Goal: Task Accomplishment & Management: Complete application form

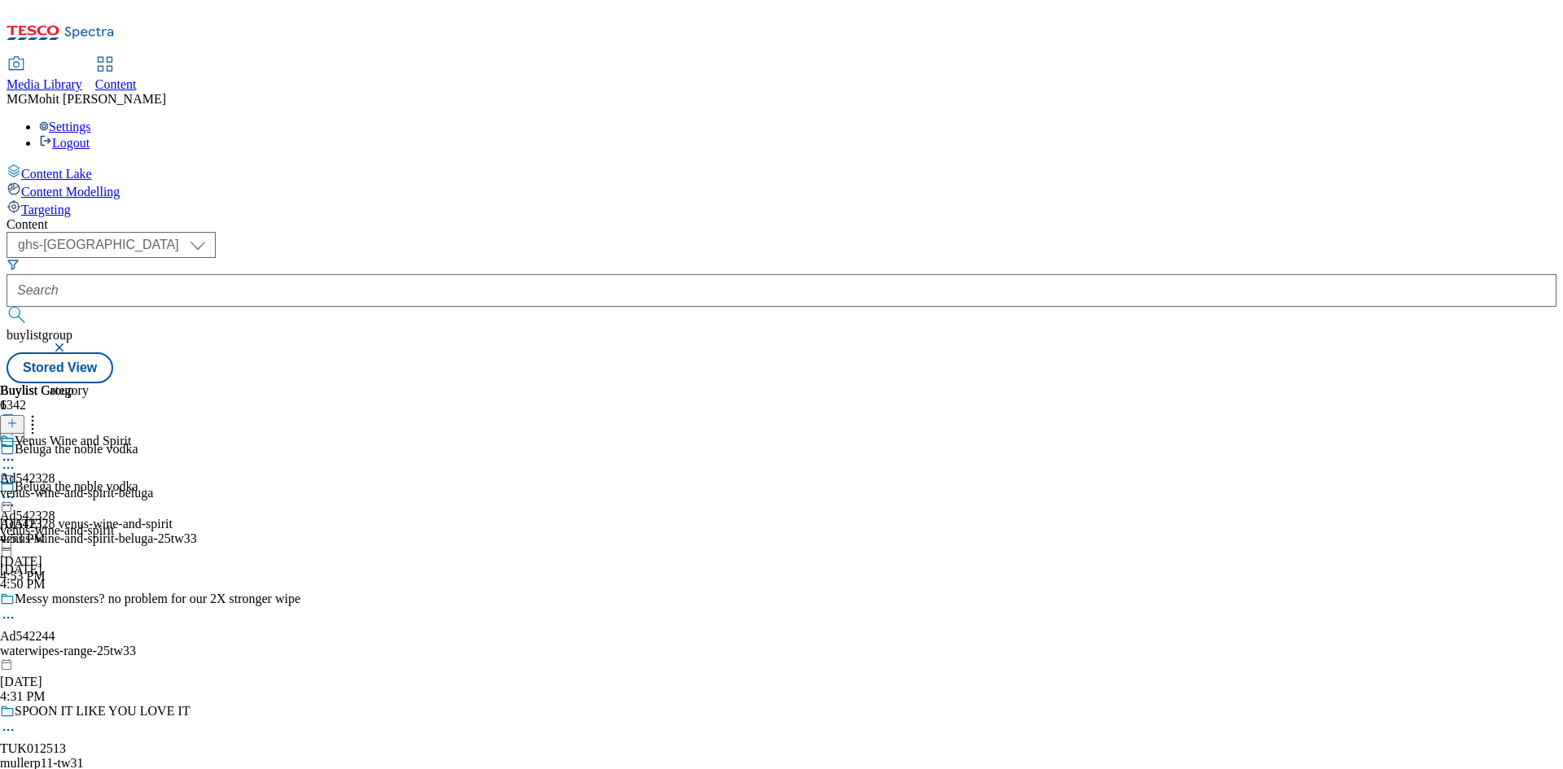
select select "ghs-[GEOGRAPHIC_DATA]"
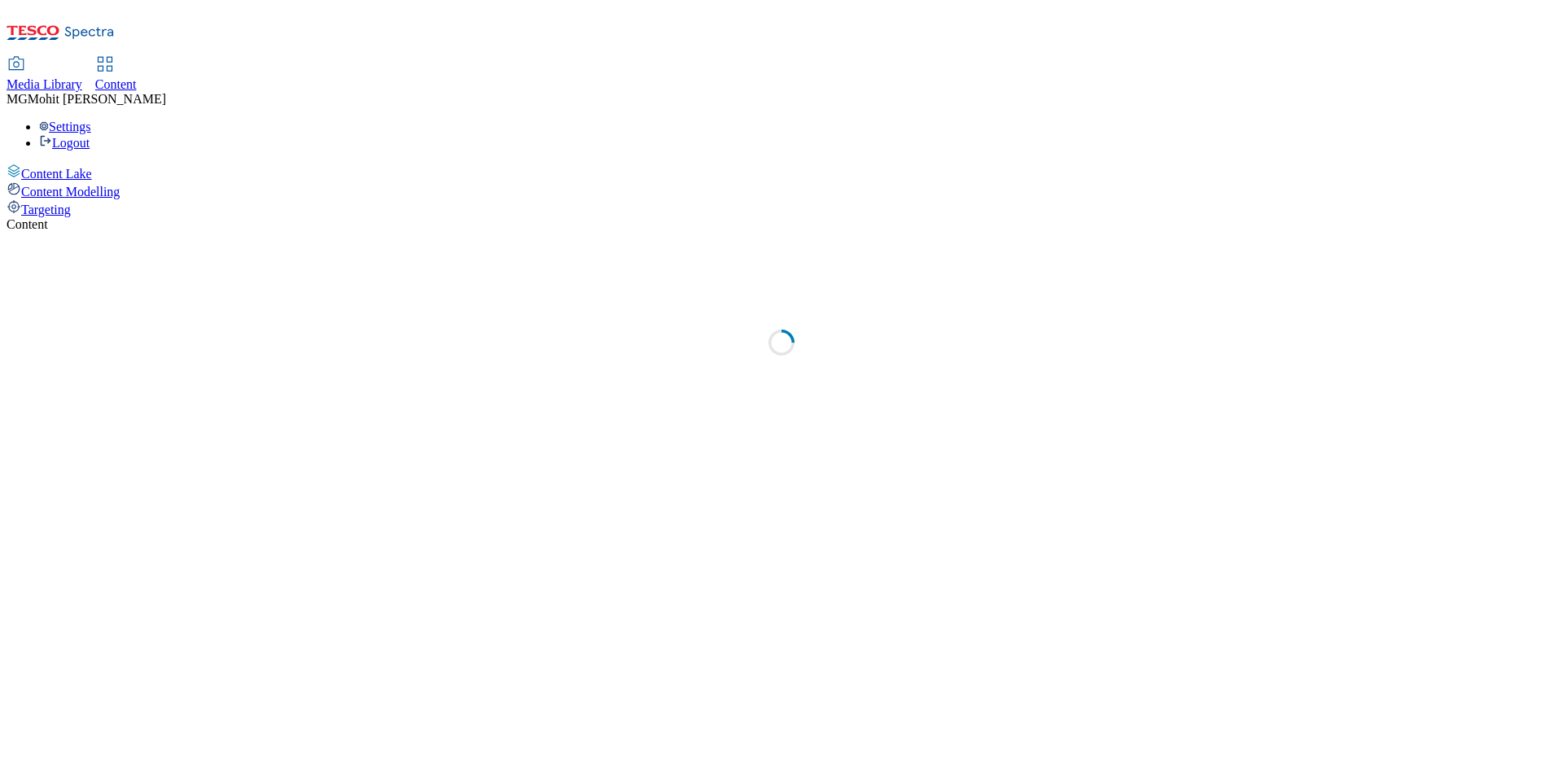
select select "ghs-[GEOGRAPHIC_DATA]"
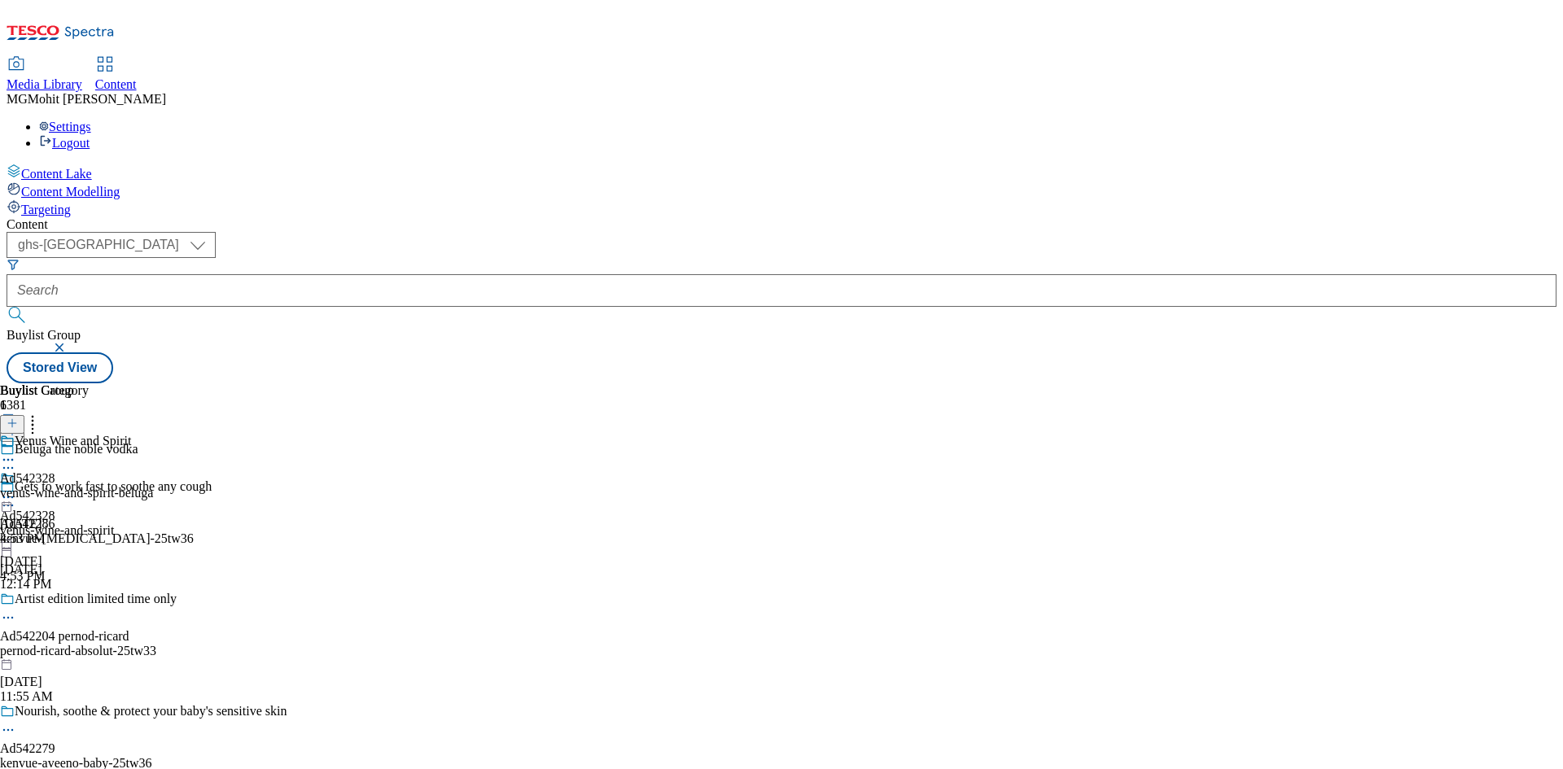
click at [18, 426] on icon at bounding box center [12, 431] width 11 height 11
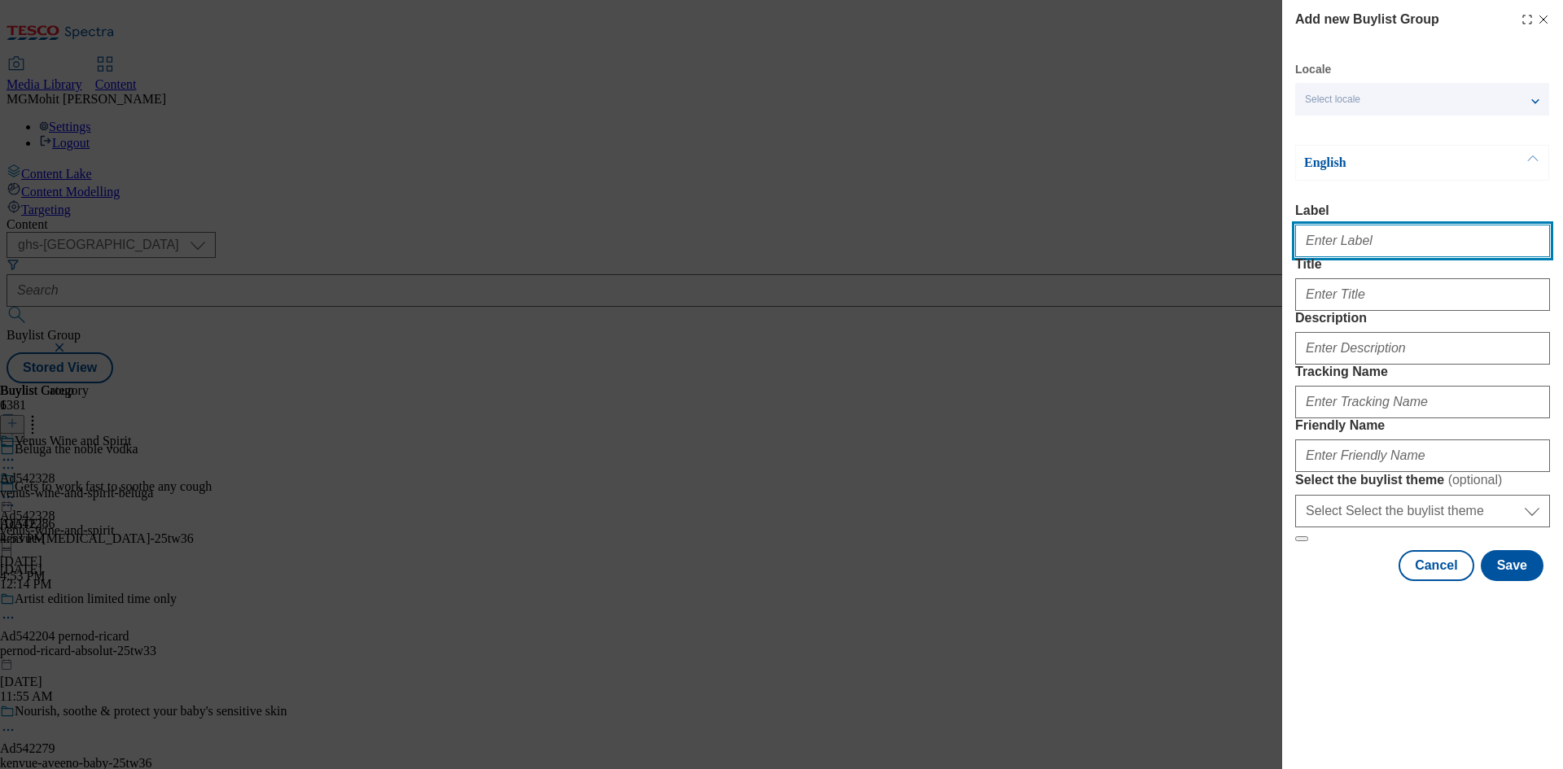
click at [1345, 250] on input "Label" at bounding box center [1422, 241] width 255 height 33
paste input "Ad542394 kallo-foods"
type input "Ad542394 kallo-foods"
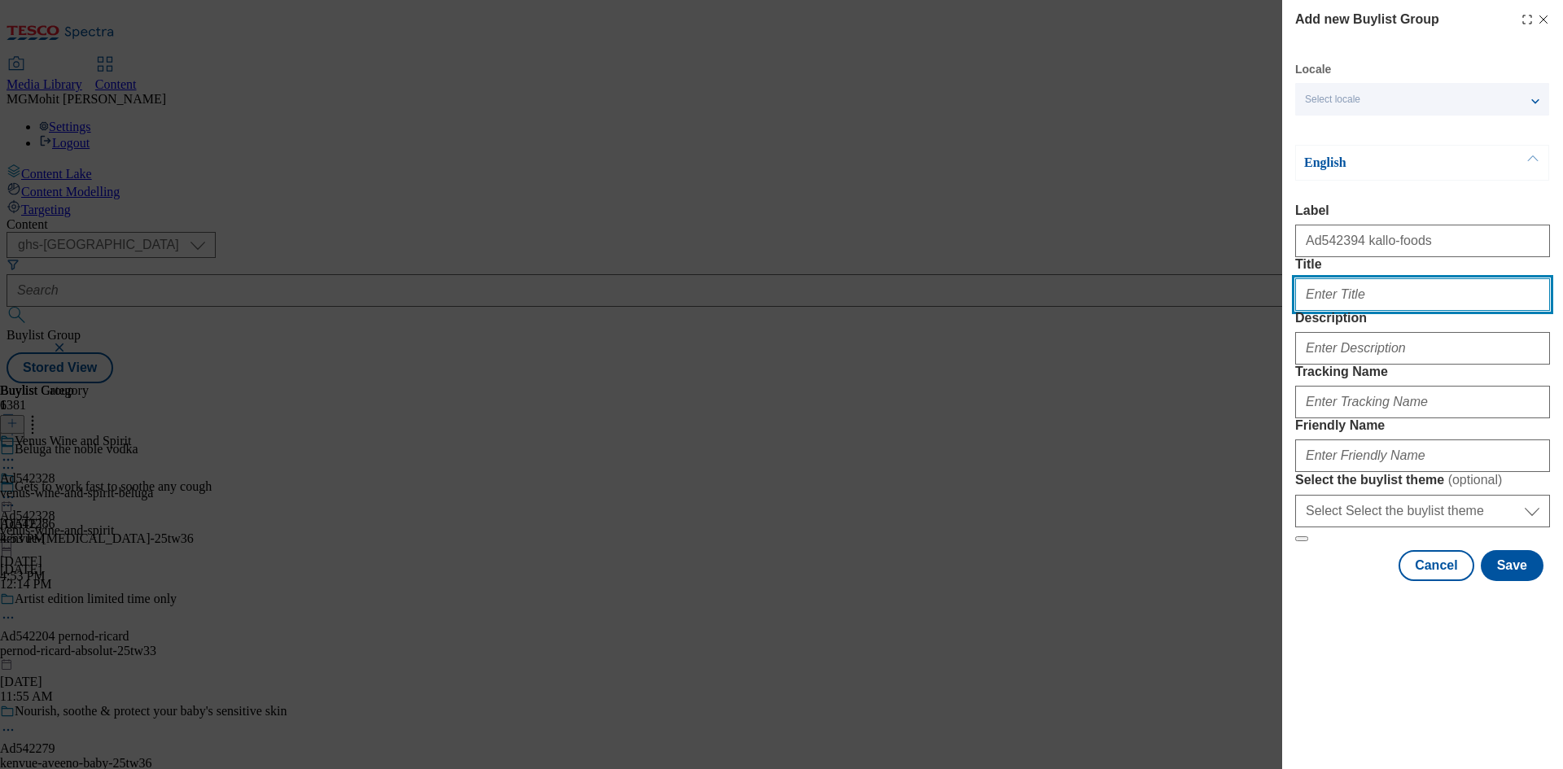
paste input "Say Kallo to a roast with the most"
type input "Say Kallo to a roast with the most"
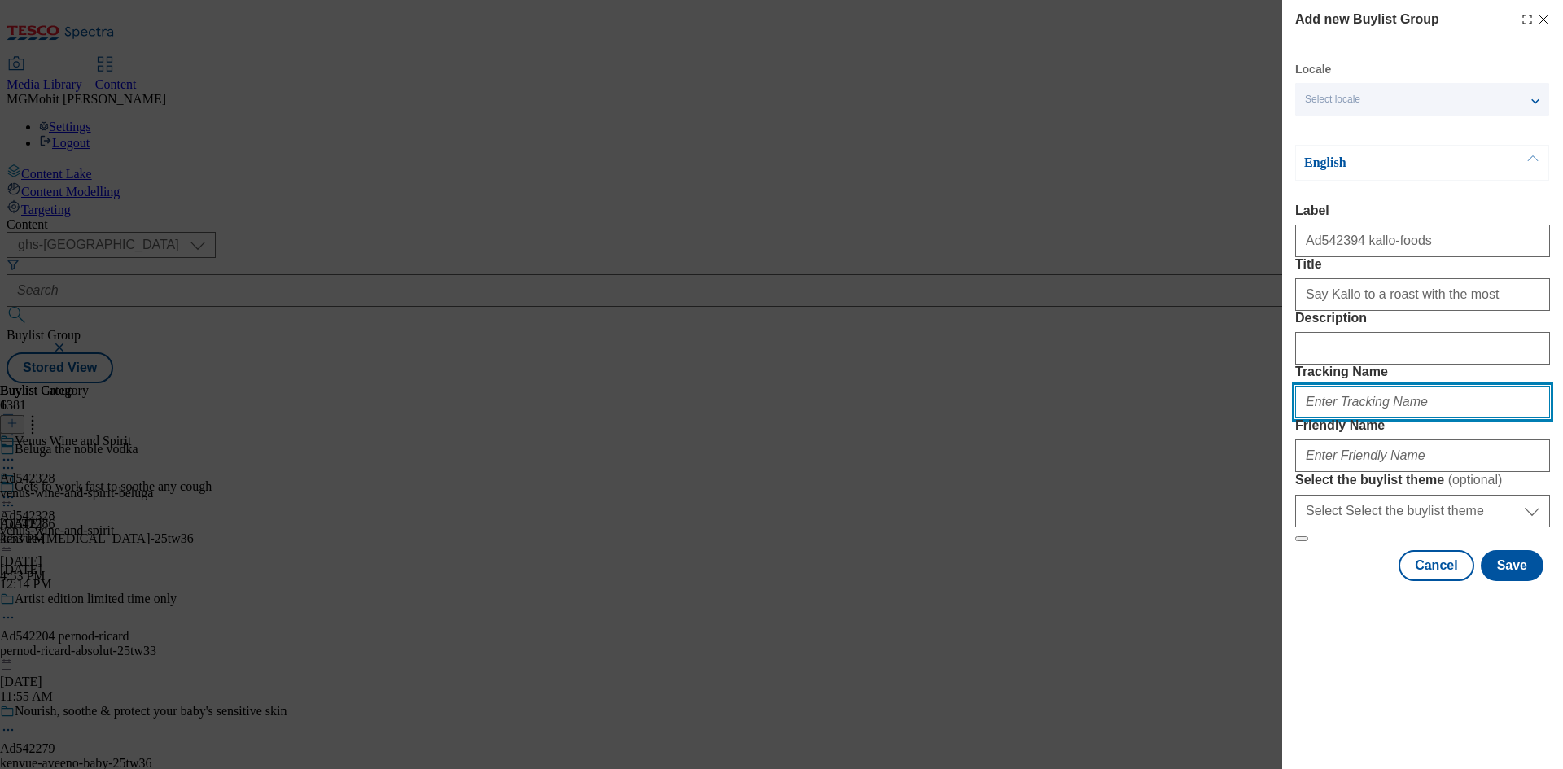
paste input "DH_AD542394"
type input "DH_AD542394"
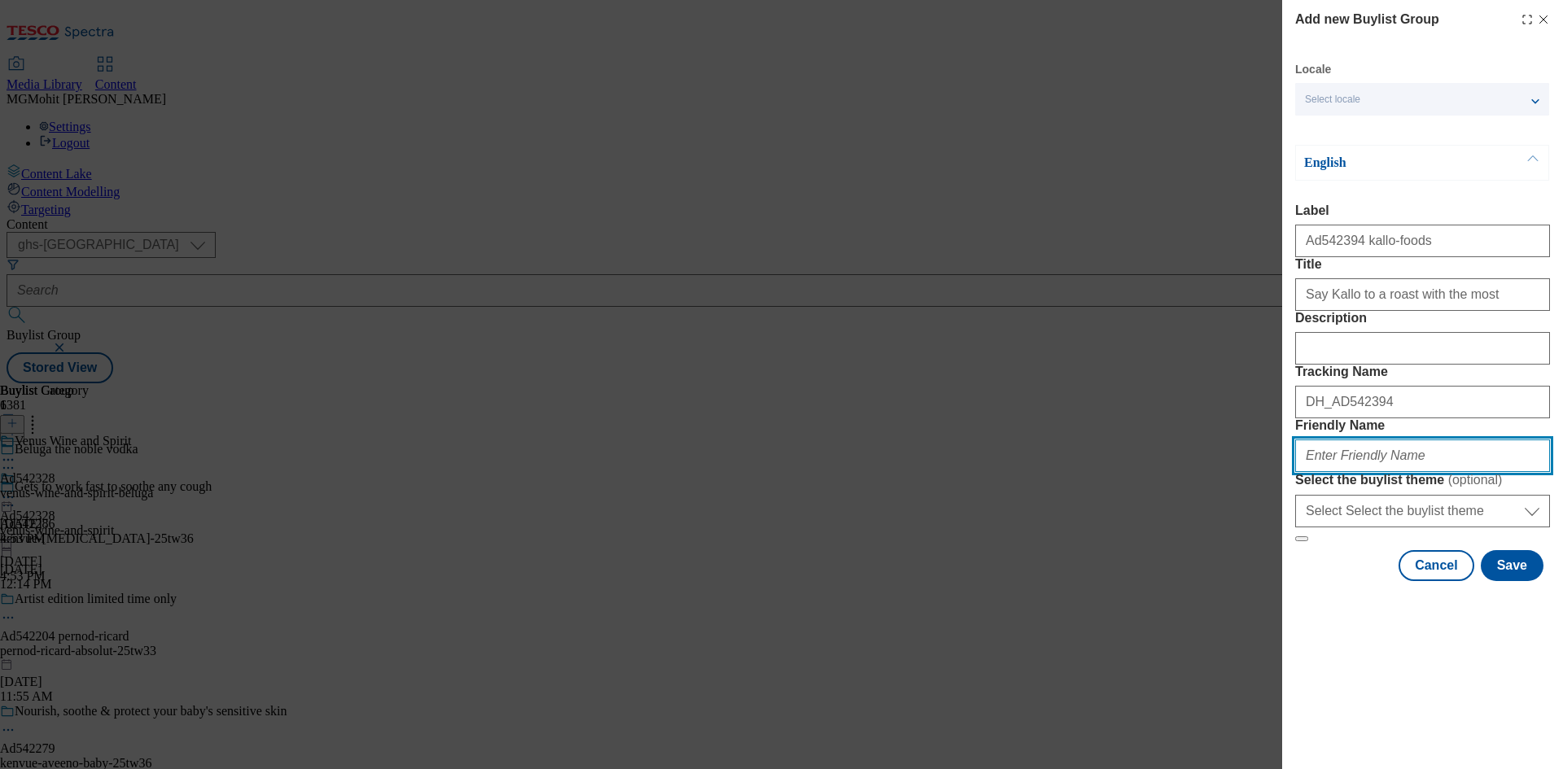
paste input "kallo-foods-organic-25tw32"
type input "kallo-foods-organic-25tw32"
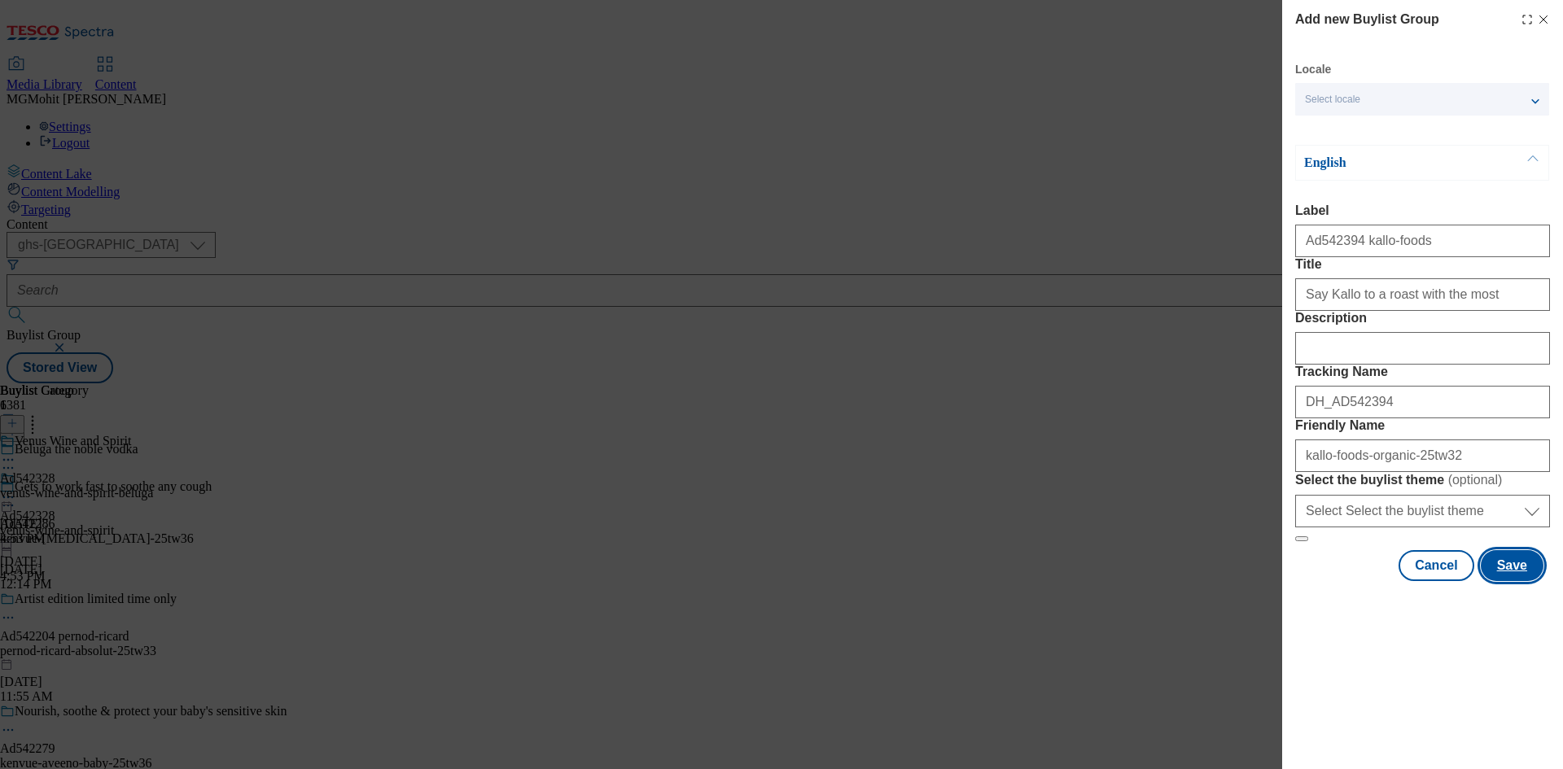
click at [1520, 581] on button "Save" at bounding box center [1512, 565] width 63 height 31
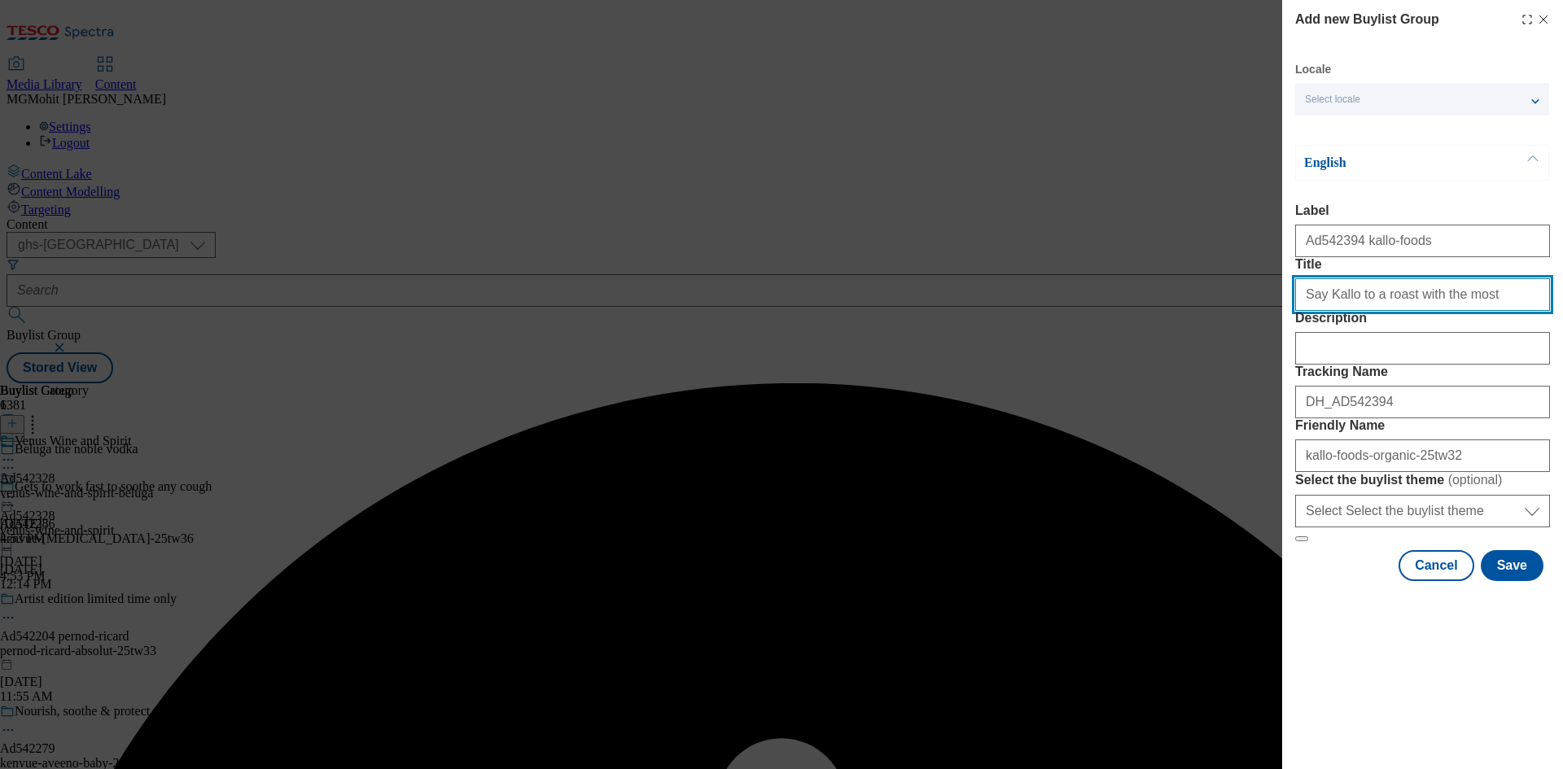
click at [1469, 311] on input "Say Kallo to a roast with the most" at bounding box center [1422, 294] width 255 height 33
type input "Say Kallo to a roast with the most"
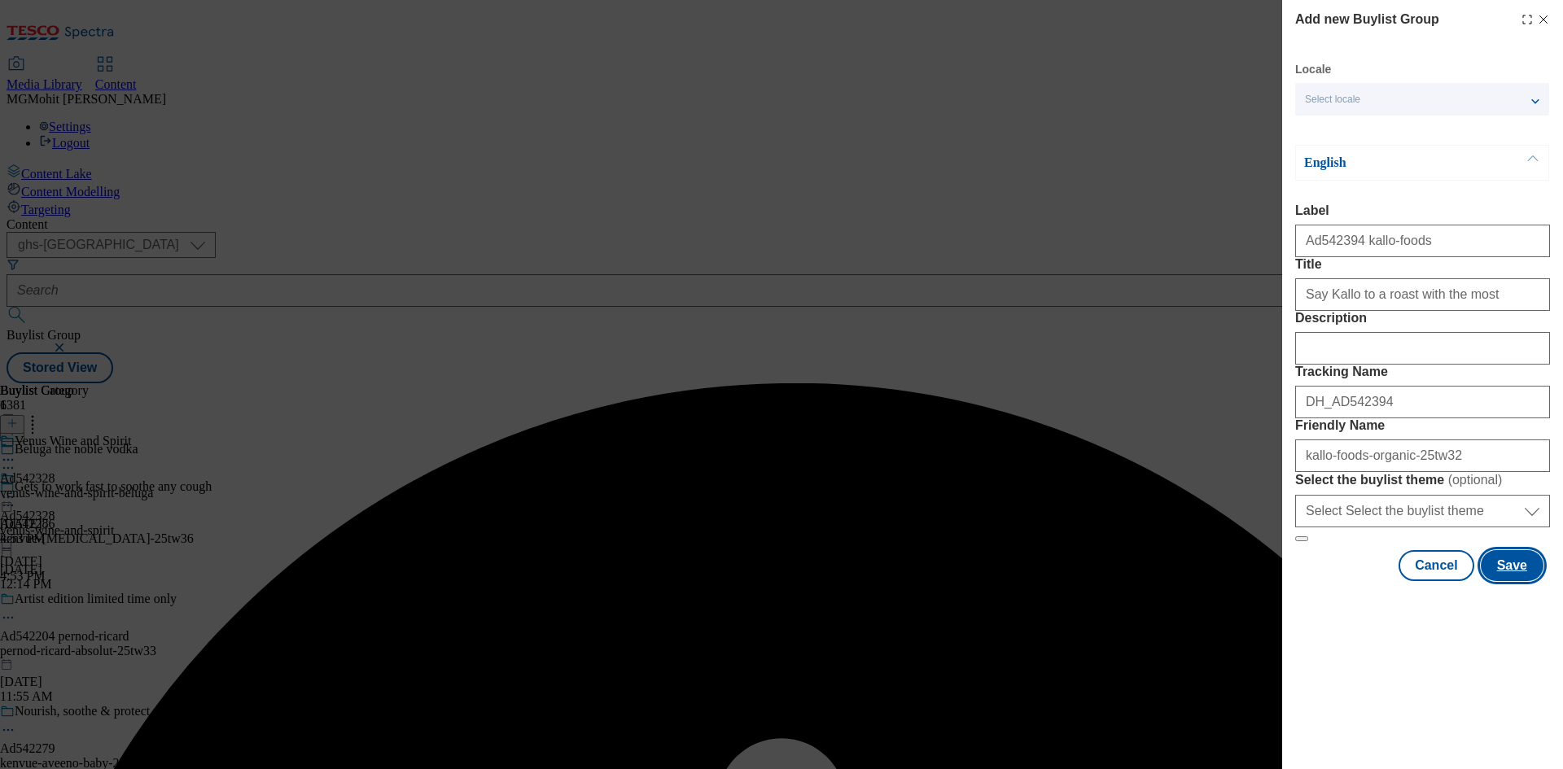
click at [1521, 581] on button "Save" at bounding box center [1512, 565] width 63 height 31
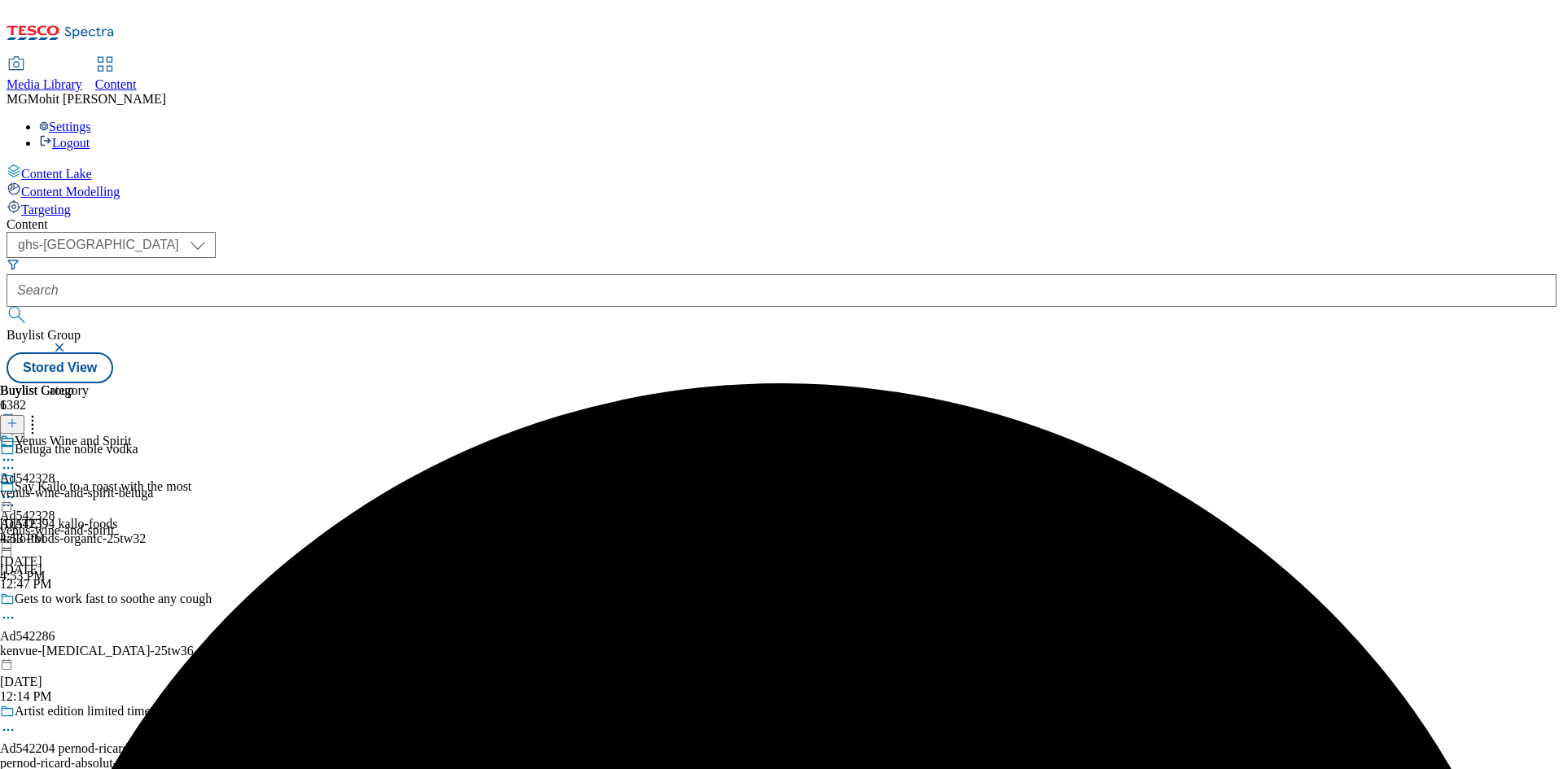
click at [301, 532] on div "kallo-foods-organic-25tw32" at bounding box center [150, 539] width 301 height 15
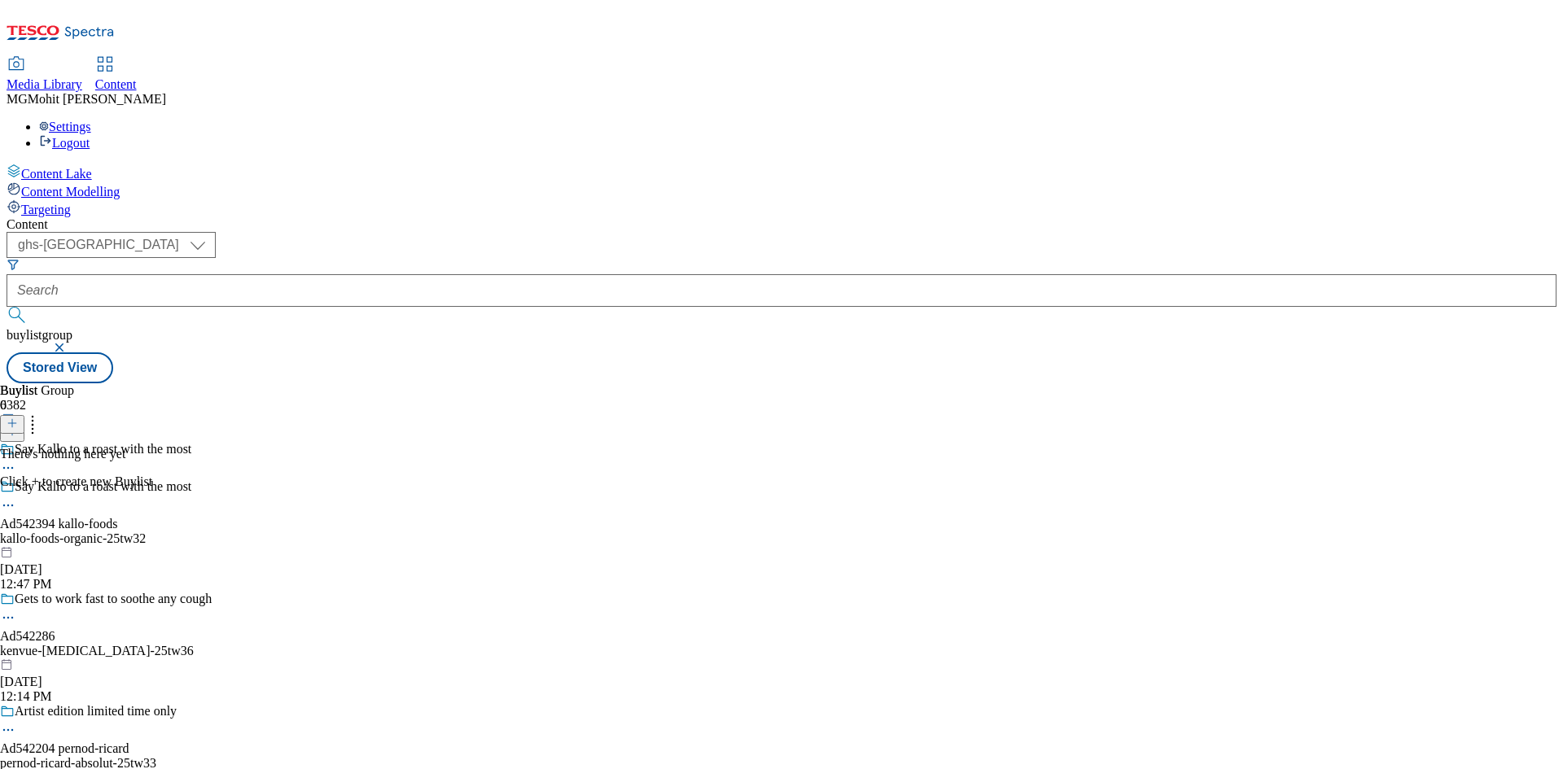
click at [18, 418] on icon at bounding box center [12, 423] width 11 height 11
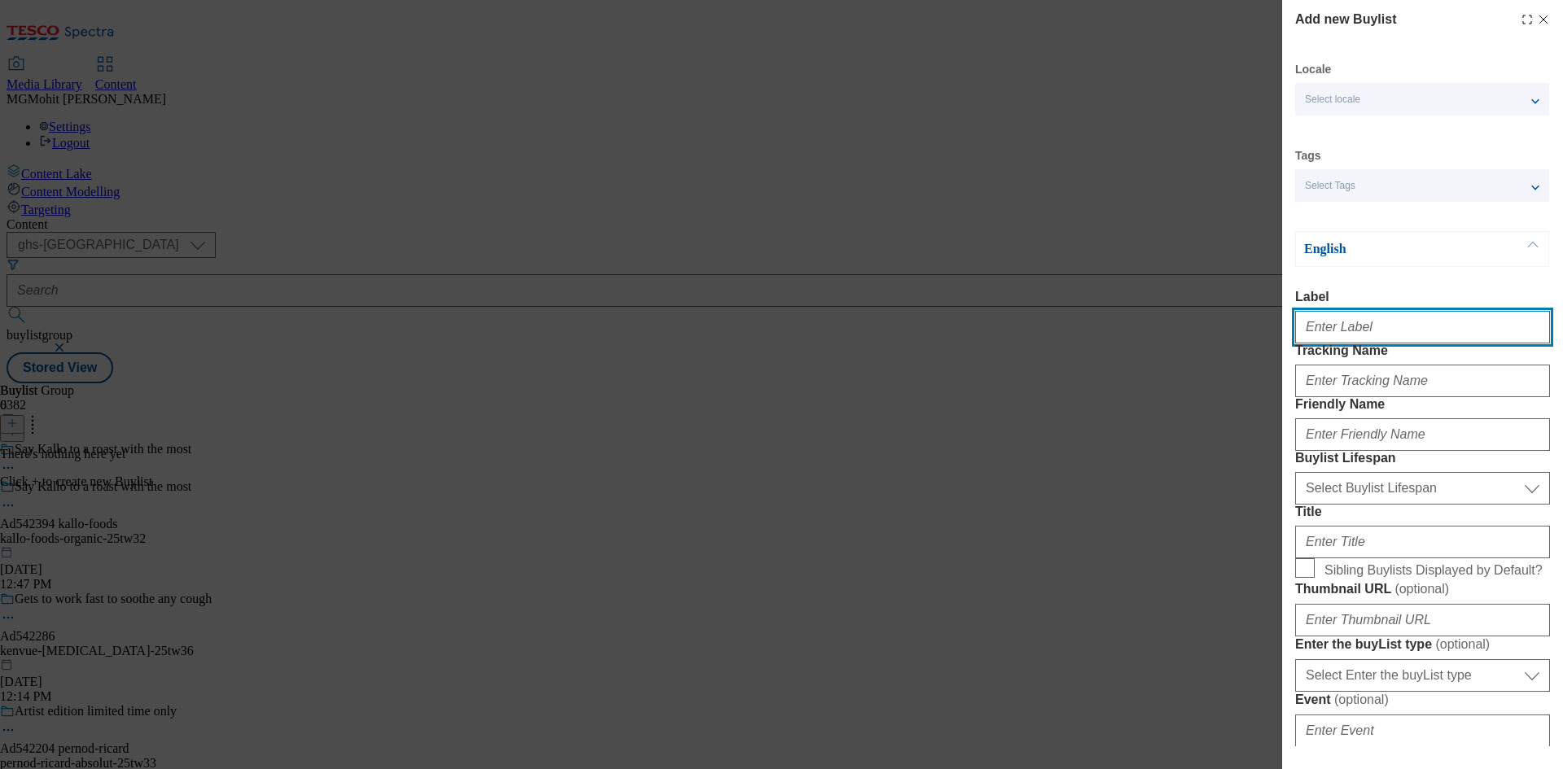
click at [1391, 326] on input "Label" at bounding box center [1422, 327] width 255 height 33
paste input "Ad542394"
type input "Ad542394"
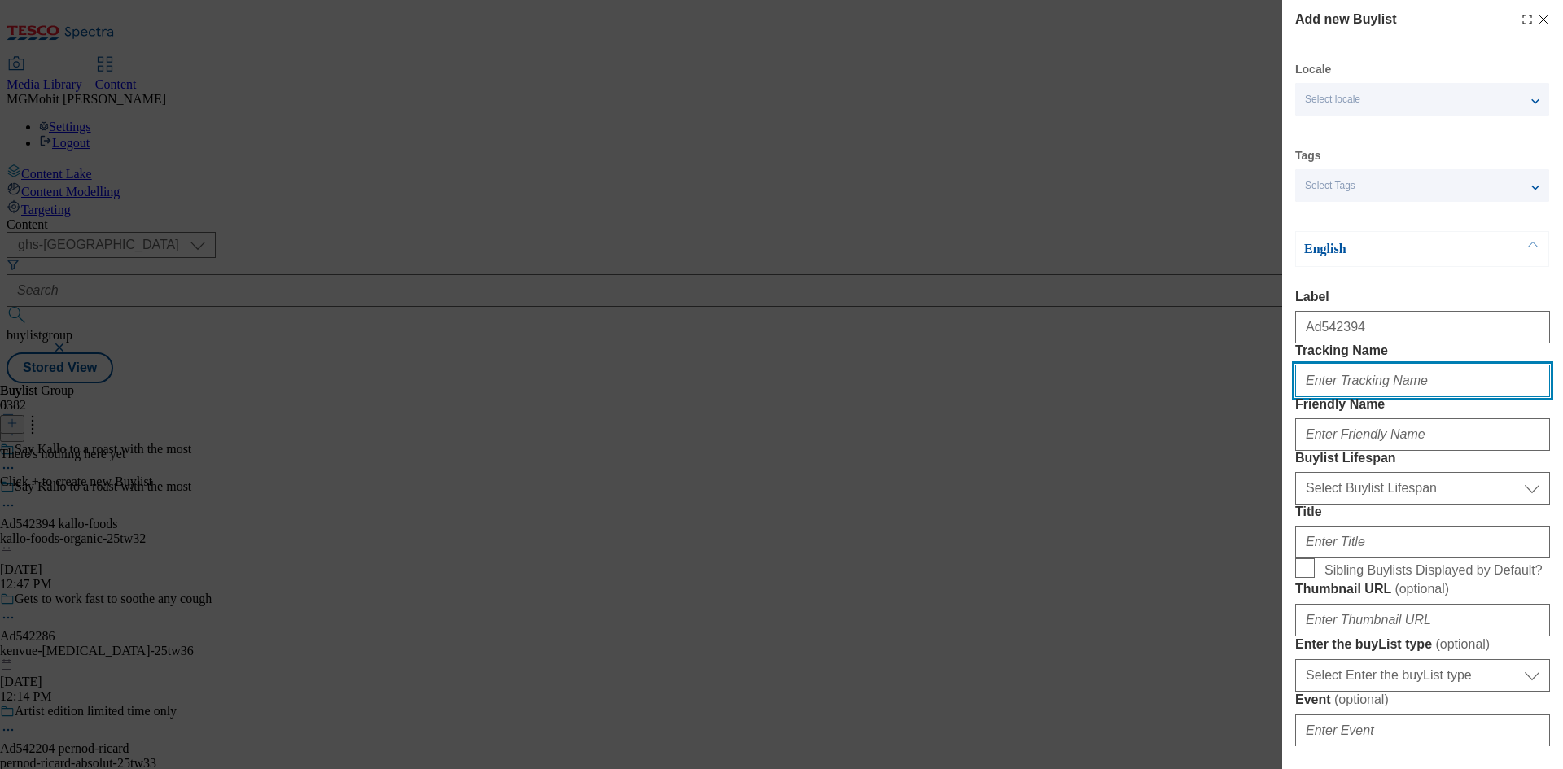
paste input "DH_AD542394"
type input "DH_AD542394"
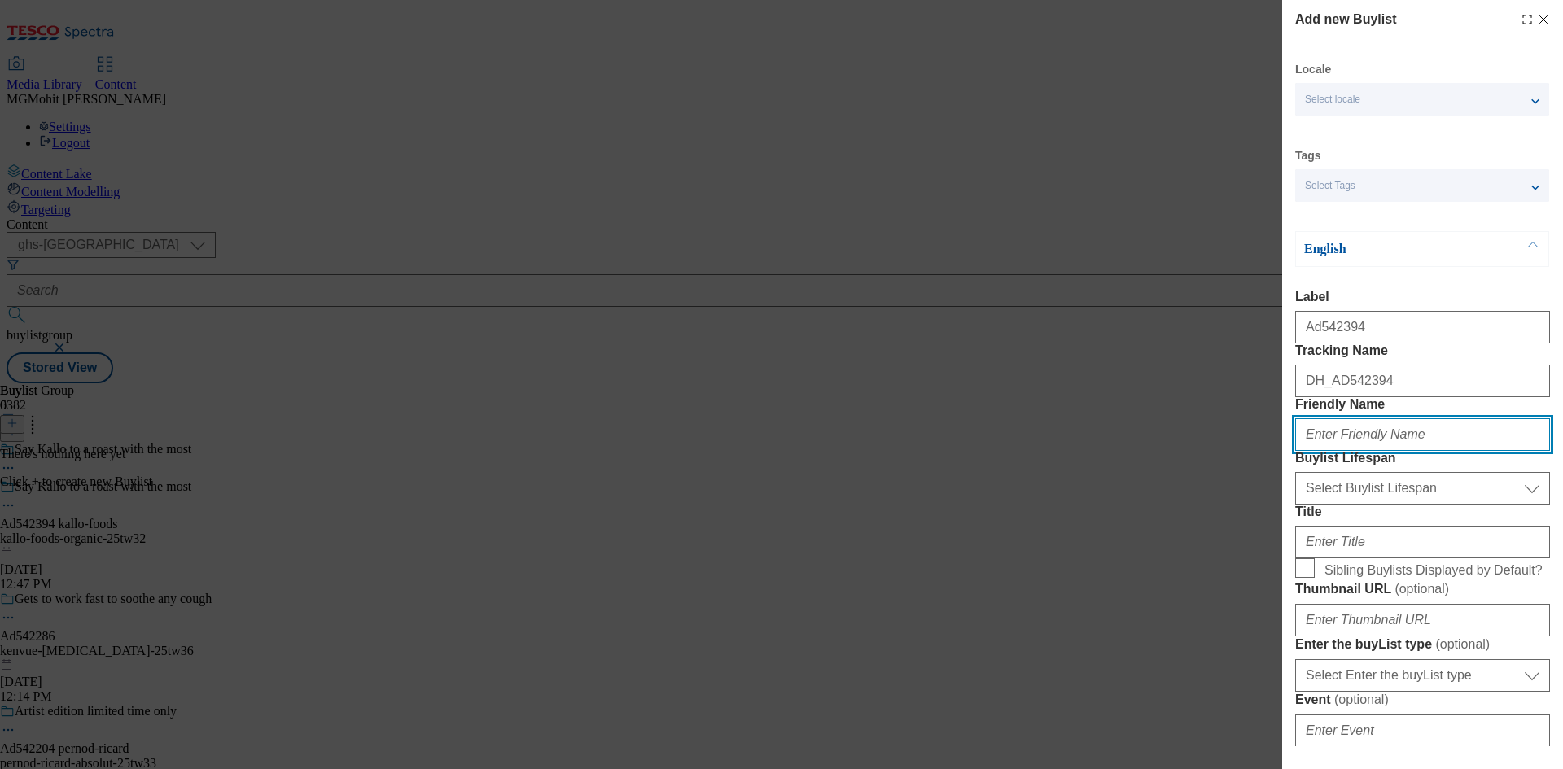
paste input "kallo-foods"
type input "kallo-foods"
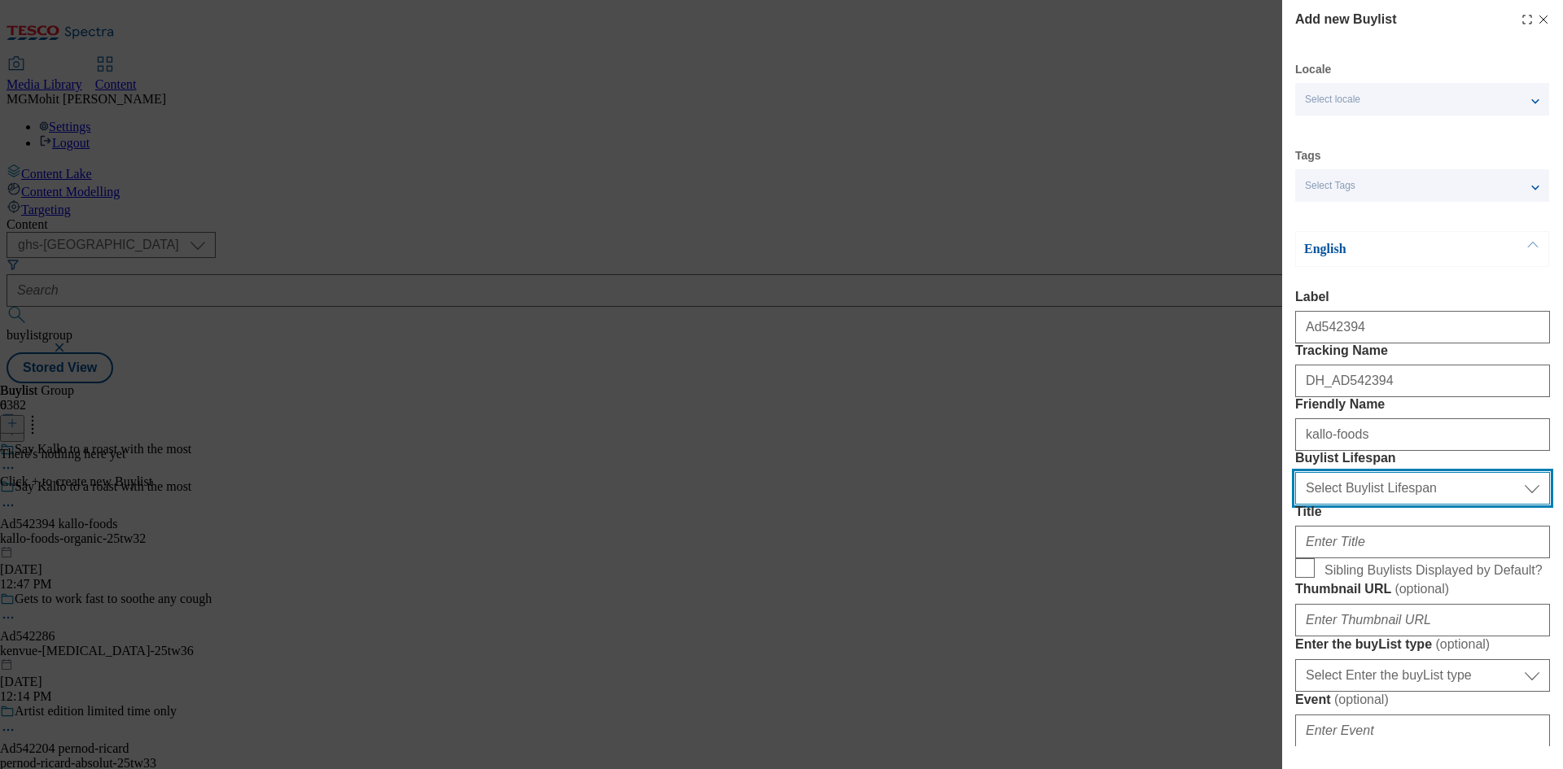
drag, startPoint x: 1474, startPoint y: 577, endPoint x: 1481, endPoint y: 567, distance: 12.9
click at [1474, 505] on select "Select Buylist Lifespan evergreen seasonal tactical" at bounding box center [1422, 488] width 255 height 33
select select "tactical"
click at [1295, 505] on select "Select Buylist Lifespan evergreen seasonal tactical" at bounding box center [1422, 488] width 255 height 33
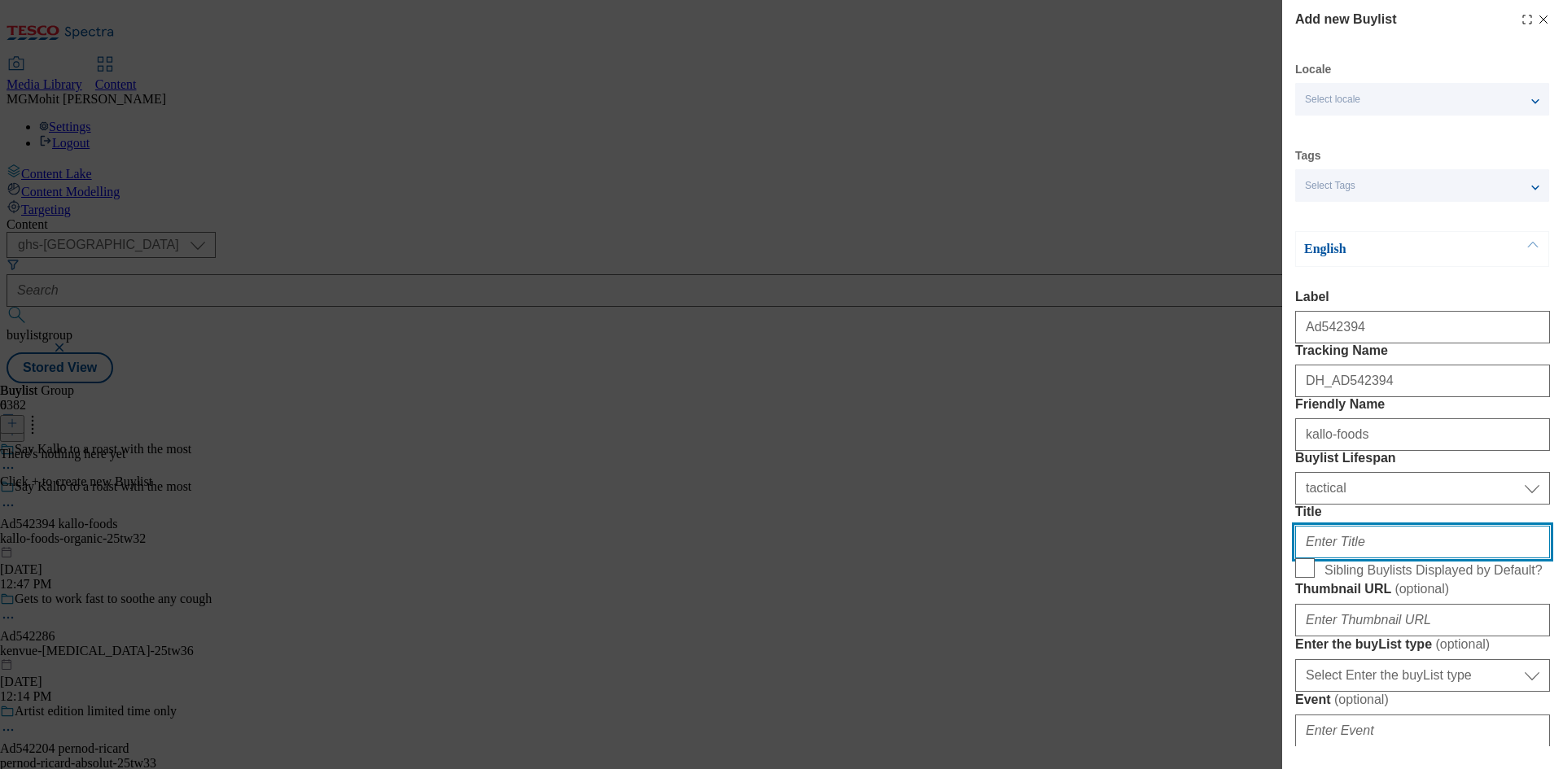
click at [1366, 559] on input "Title" at bounding box center [1422, 542] width 255 height 33
paste input "Naturally different"
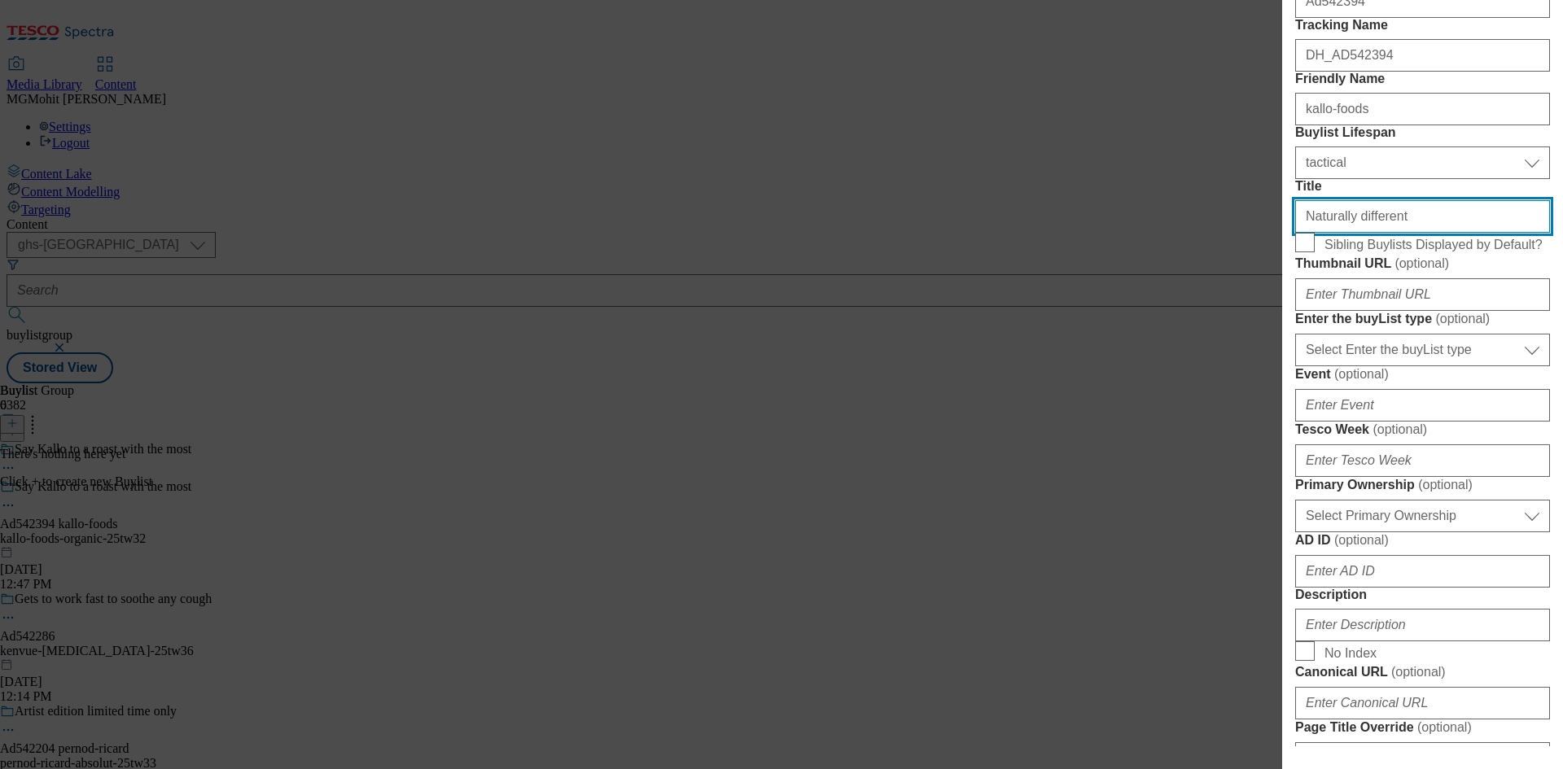
type input "Naturally different"
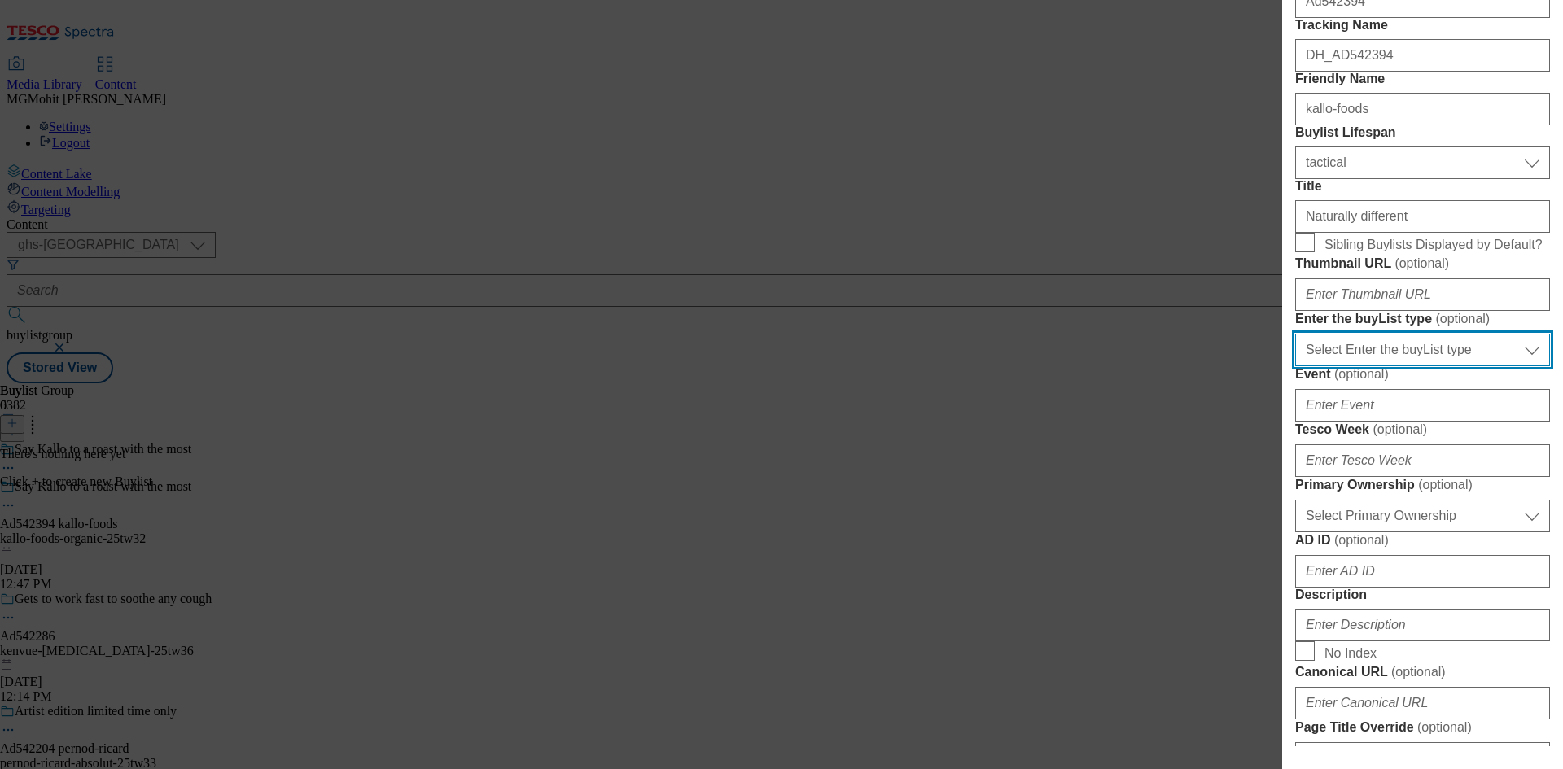
click at [1365, 366] on select "Select Enter the buyList type event supplier funded long term >4 weeks supplier…" at bounding box center [1422, 350] width 255 height 33
select select "supplier funded short term 1-3 weeks"
click at [1295, 366] on select "Select Enter the buyList type event supplier funded long term >4 weeks supplier…" at bounding box center [1422, 350] width 255 height 33
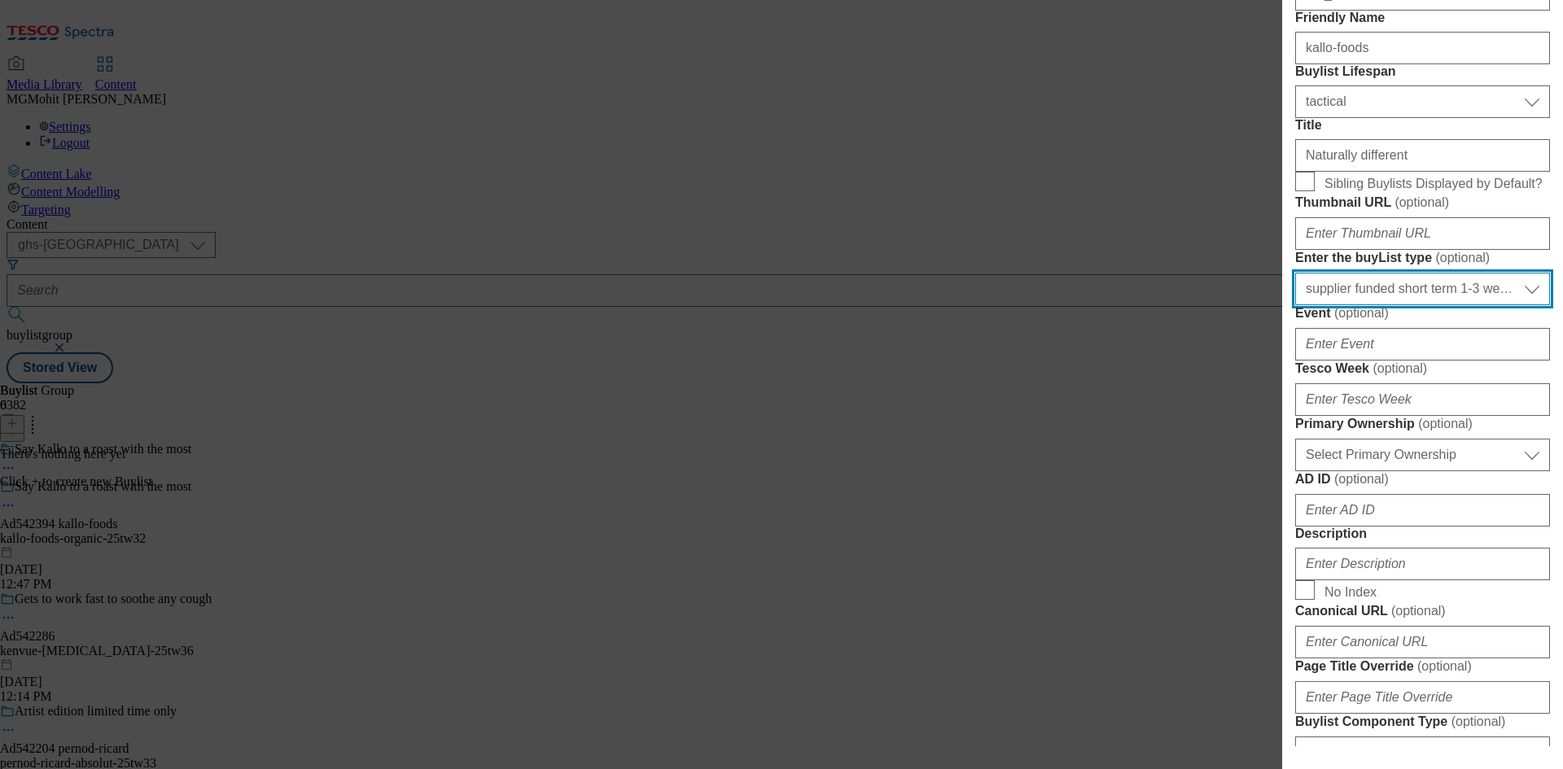
scroll to position [488, 0]
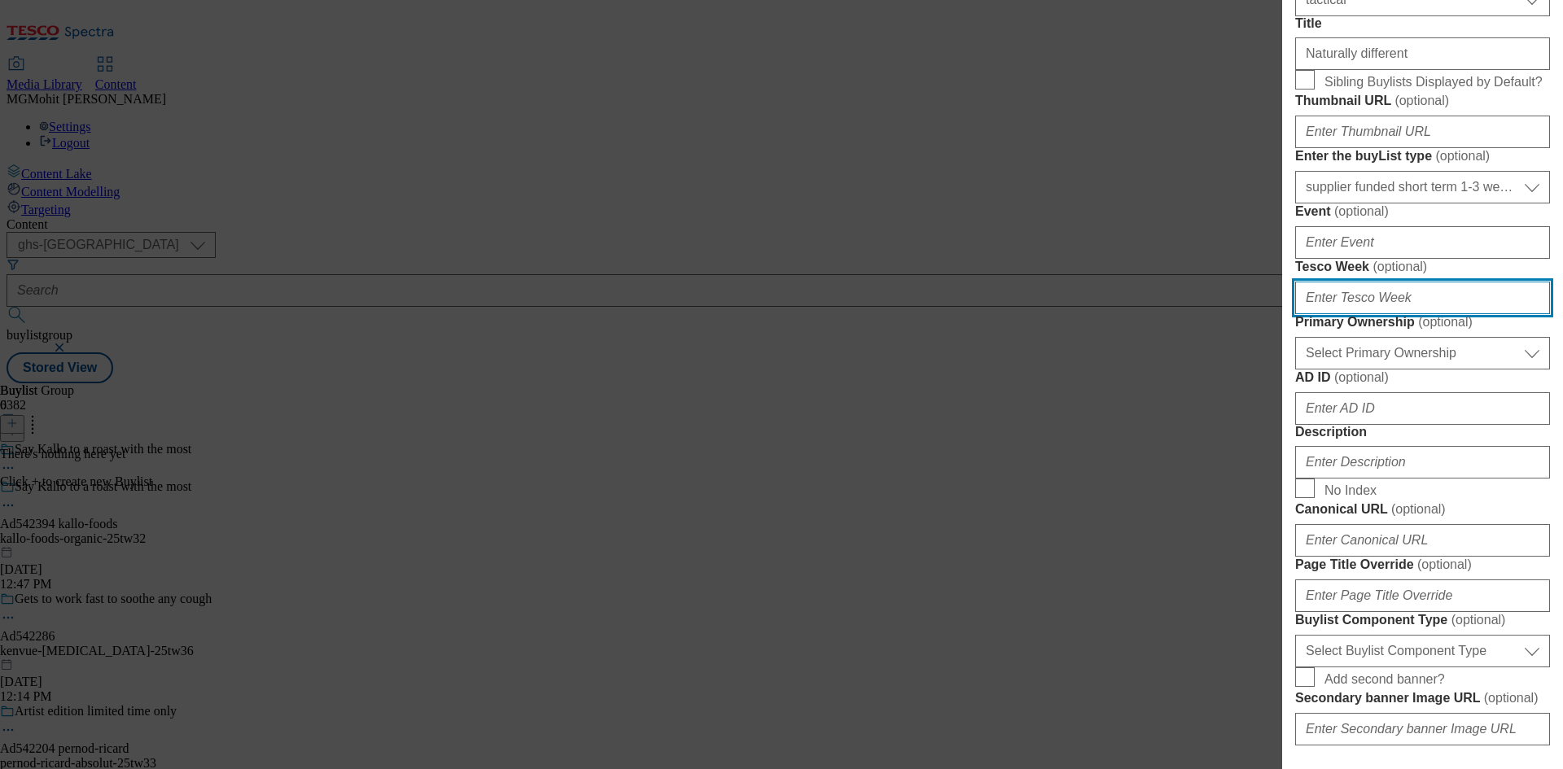
click at [1350, 314] on input "Tesco Week ( optional )" at bounding box center [1422, 298] width 255 height 33
type input "32"
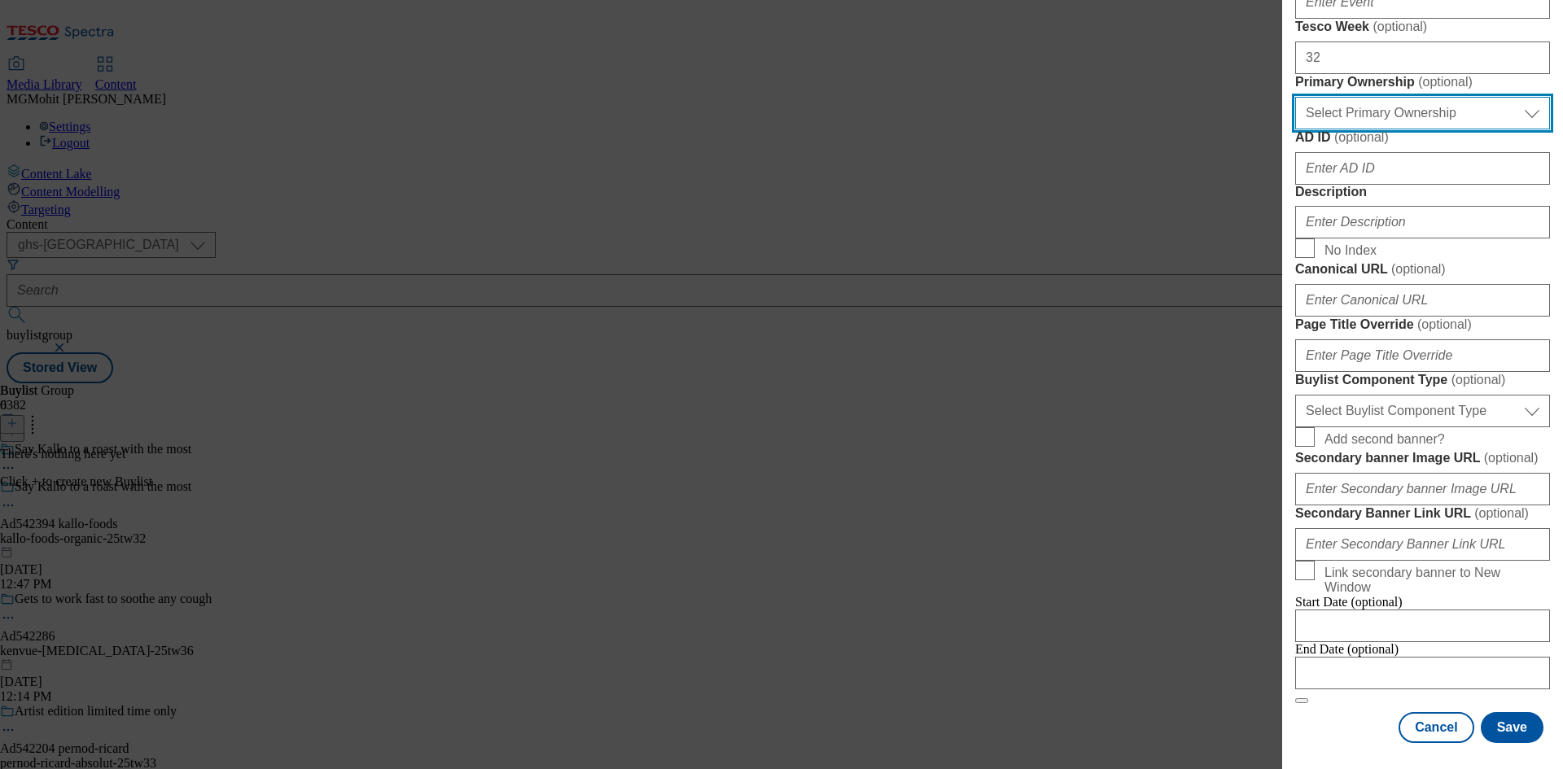
scroll to position [733, 0]
click at [1386, 129] on select "Select Primary Ownership tesco dunnhumby" at bounding box center [1422, 113] width 255 height 33
select select "dunnhumby"
click at [1295, 129] on select "Select Primary Ownership tesco dunnhumby" at bounding box center [1422, 113] width 255 height 33
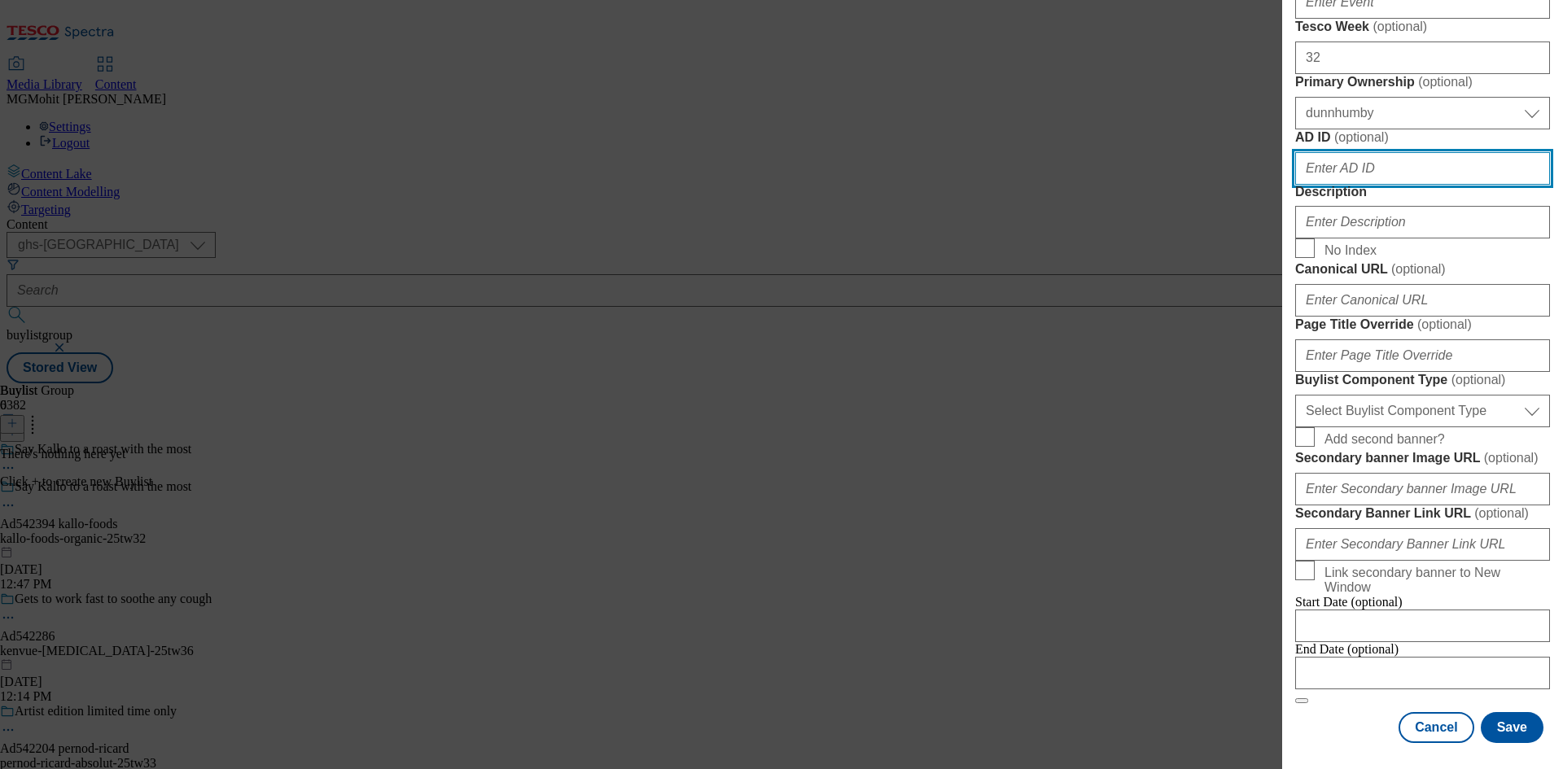
click at [1343, 185] on input "AD ID ( optional )" at bounding box center [1422, 168] width 255 height 33
paste input "542394"
type input "542394"
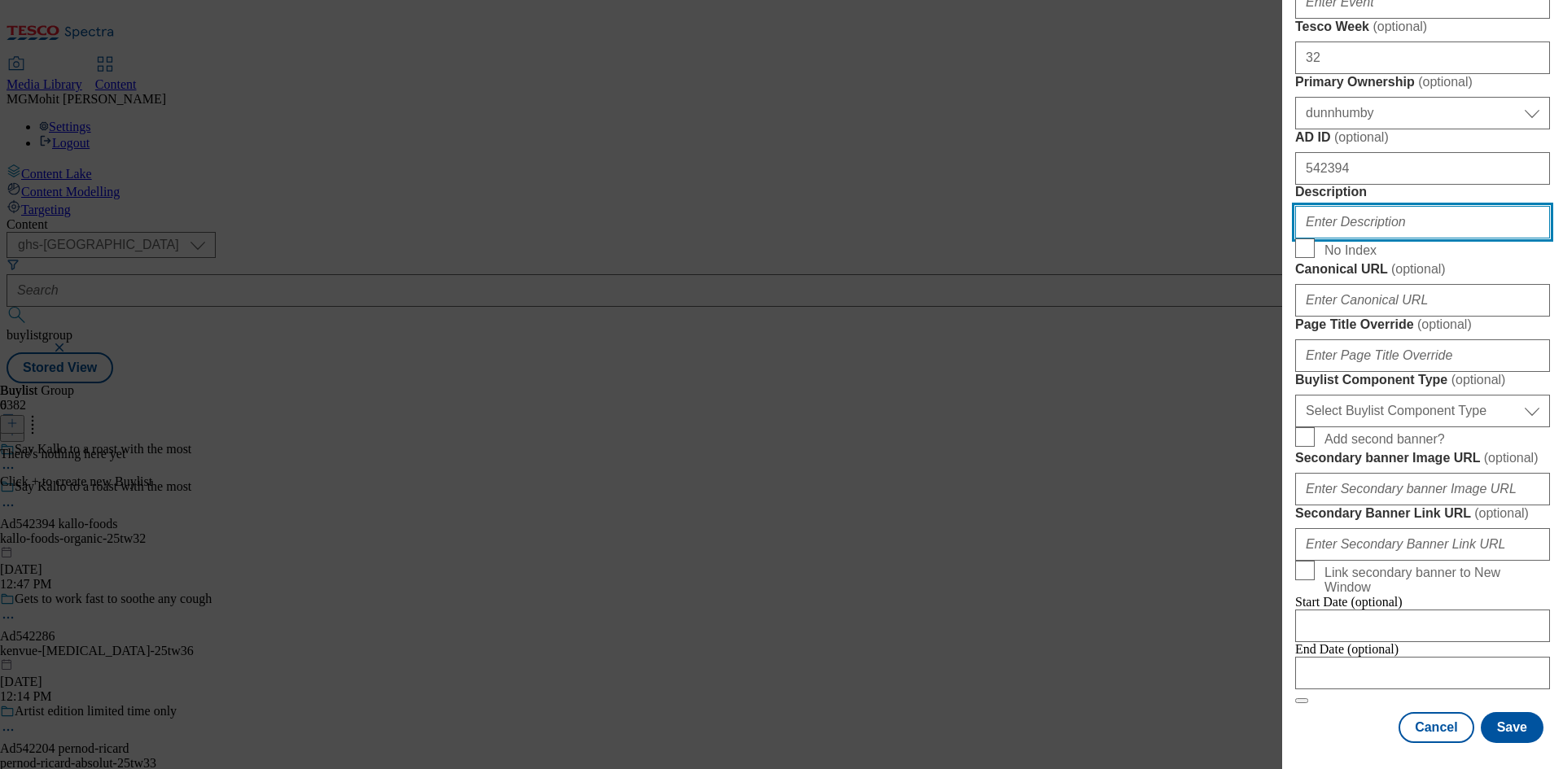
click at [1347, 239] on input "Description" at bounding box center [1422, 222] width 255 height 33
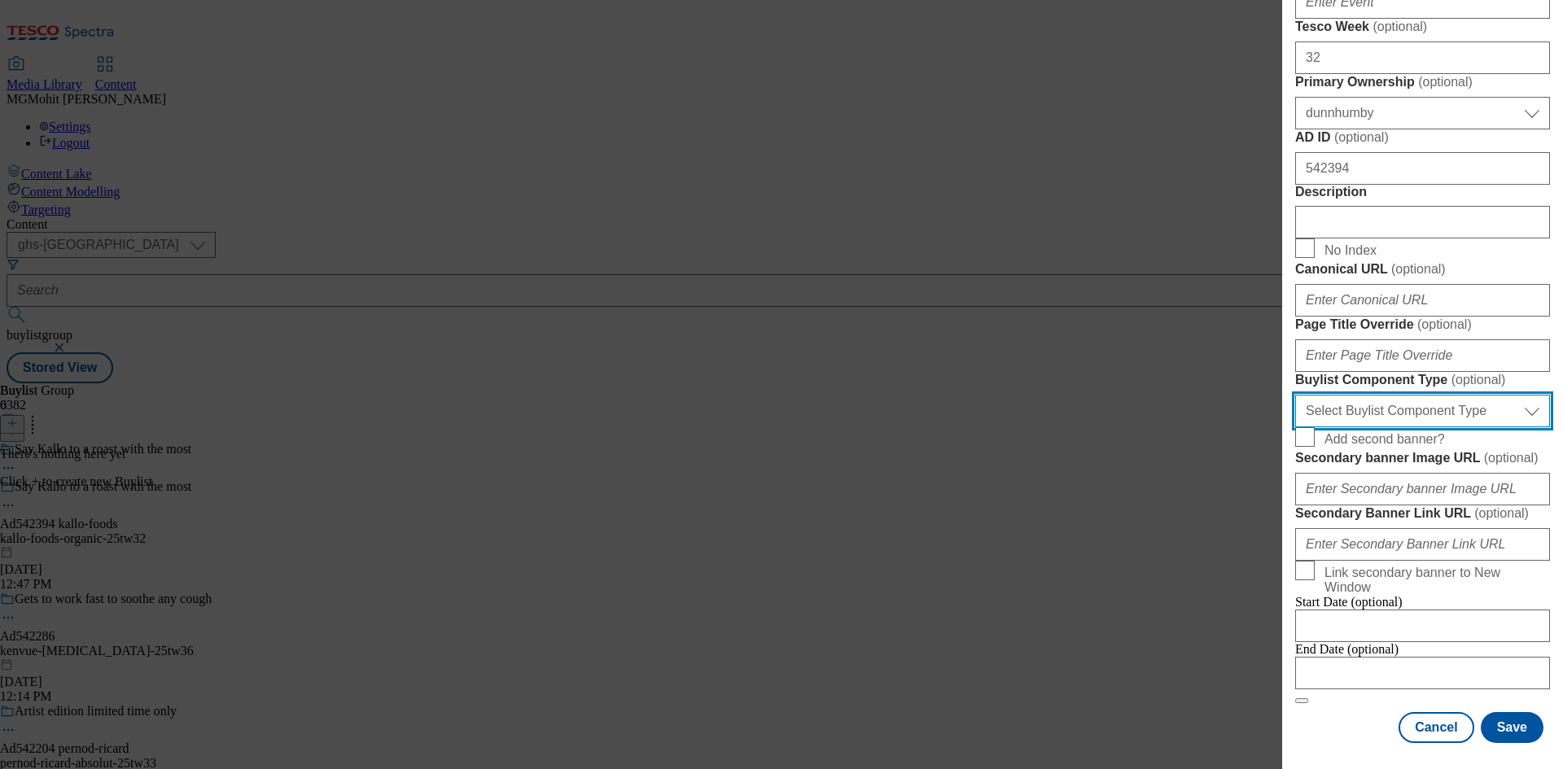
click at [1355, 427] on select "Select Buylist Component Type Banner Competition Header Meal" at bounding box center [1422, 411] width 255 height 33
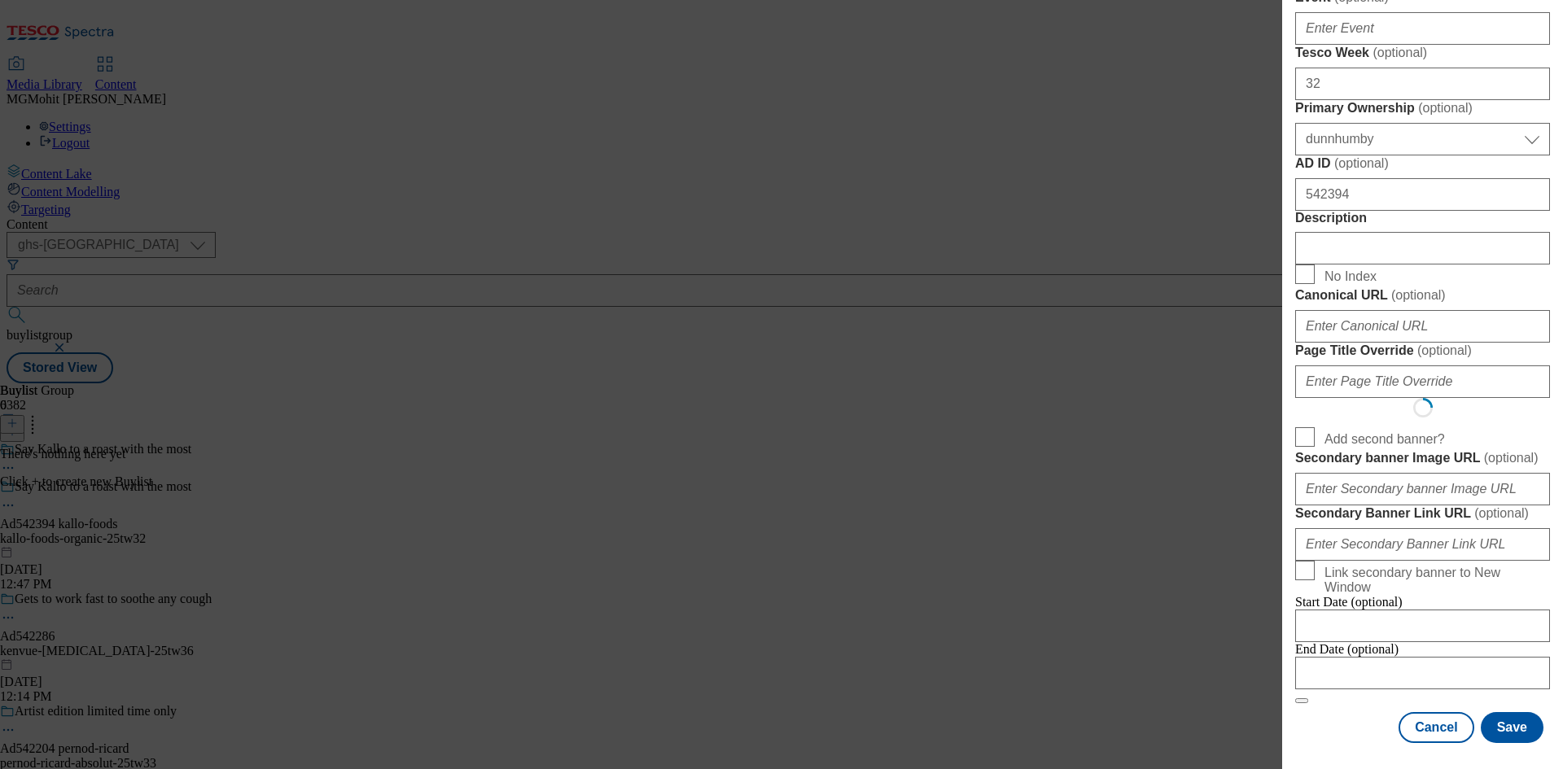
select select "Banner"
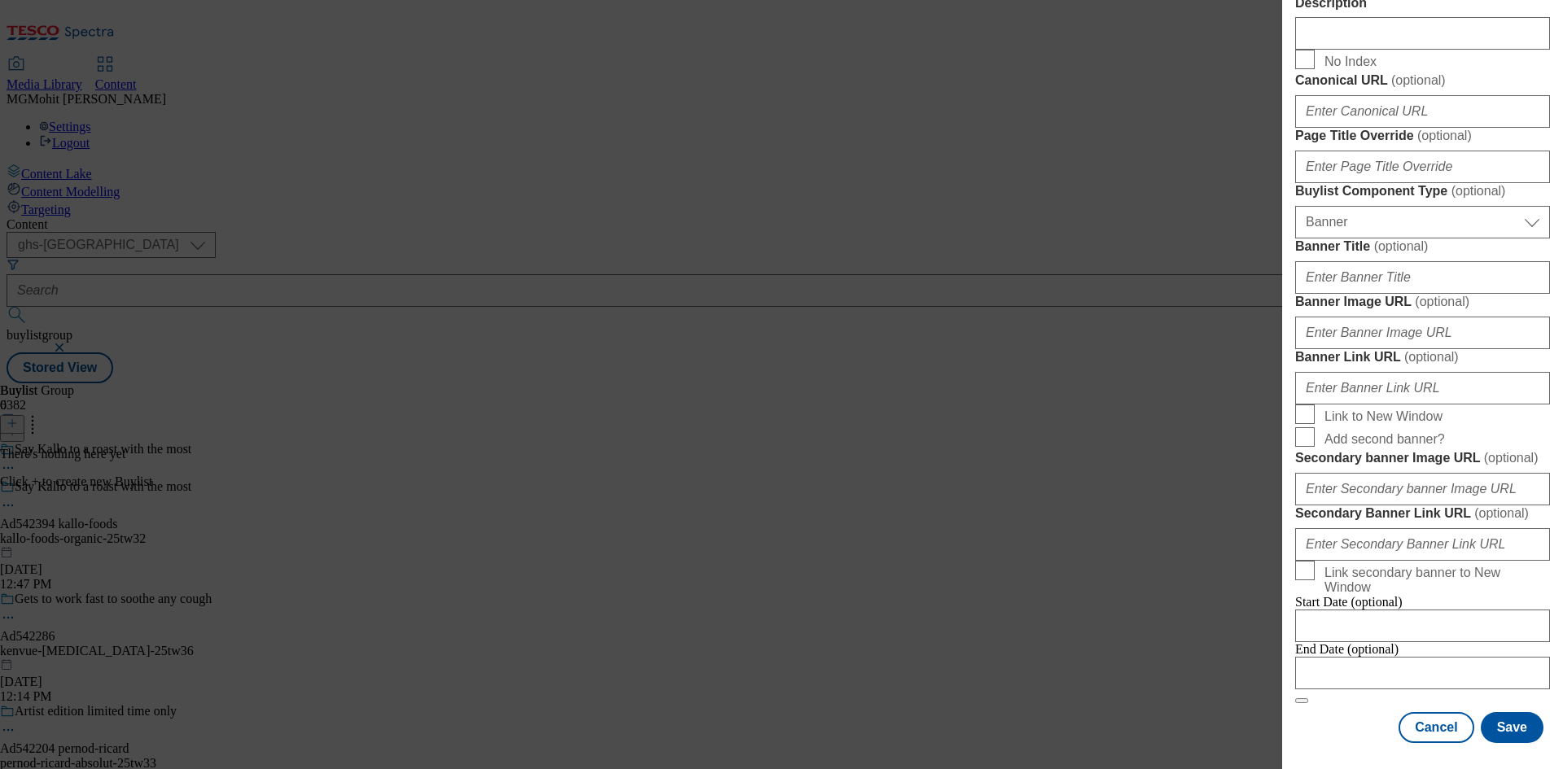
scroll to position [1614, 0]
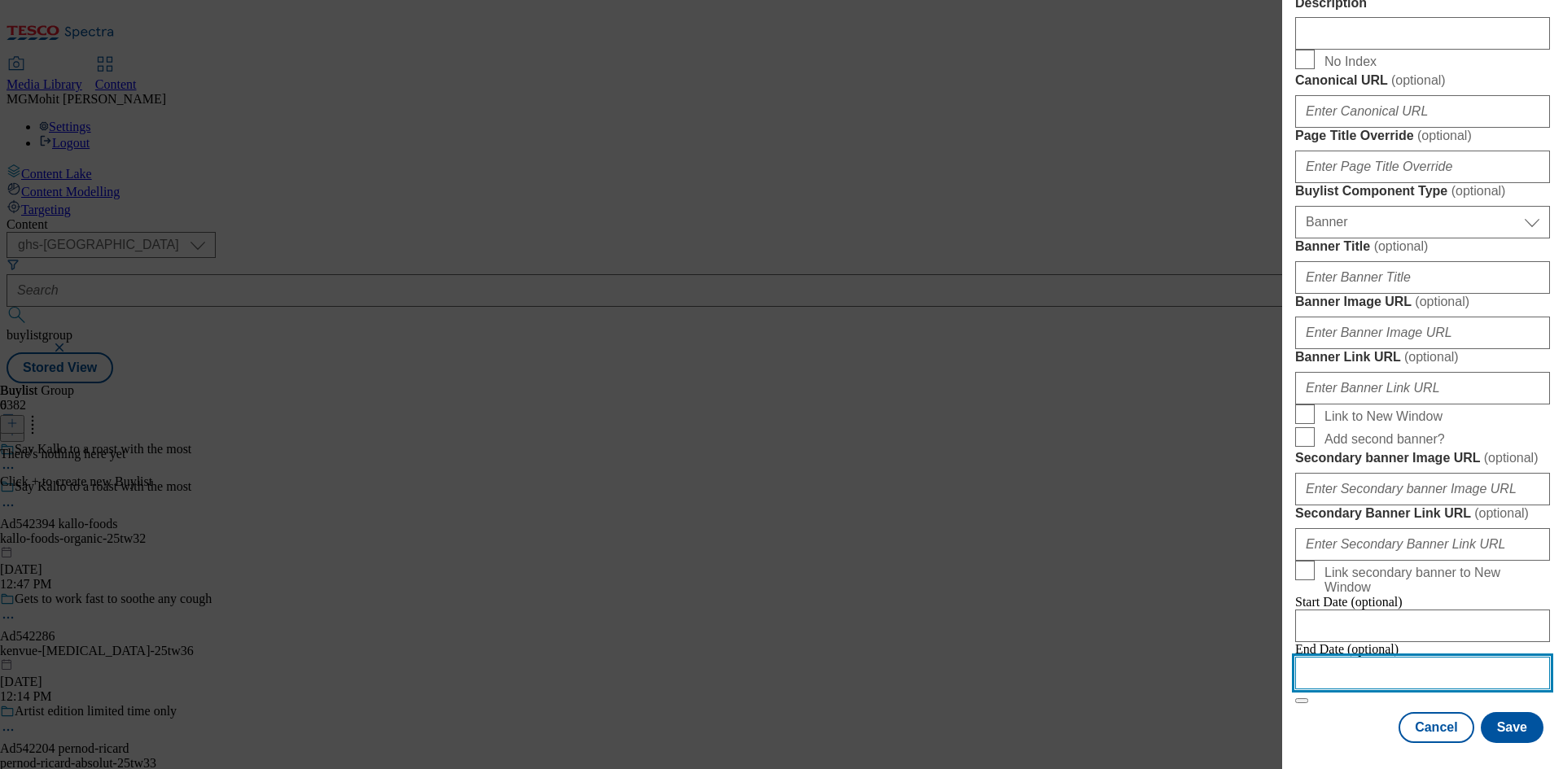
click at [1405, 658] on input "Modal" at bounding box center [1422, 673] width 255 height 33
select select "2025"
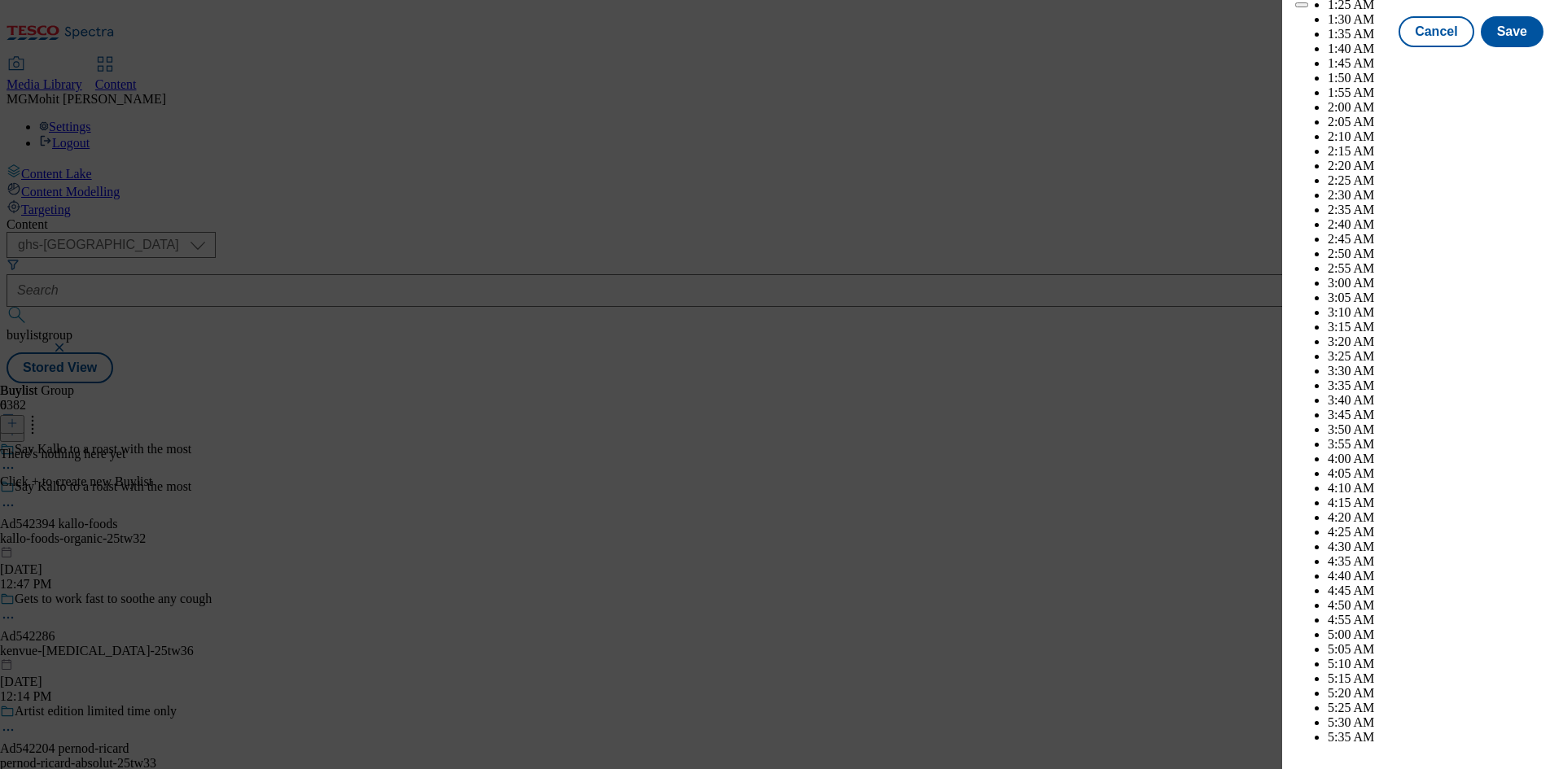
scroll to position [4594, 0]
select select "December"
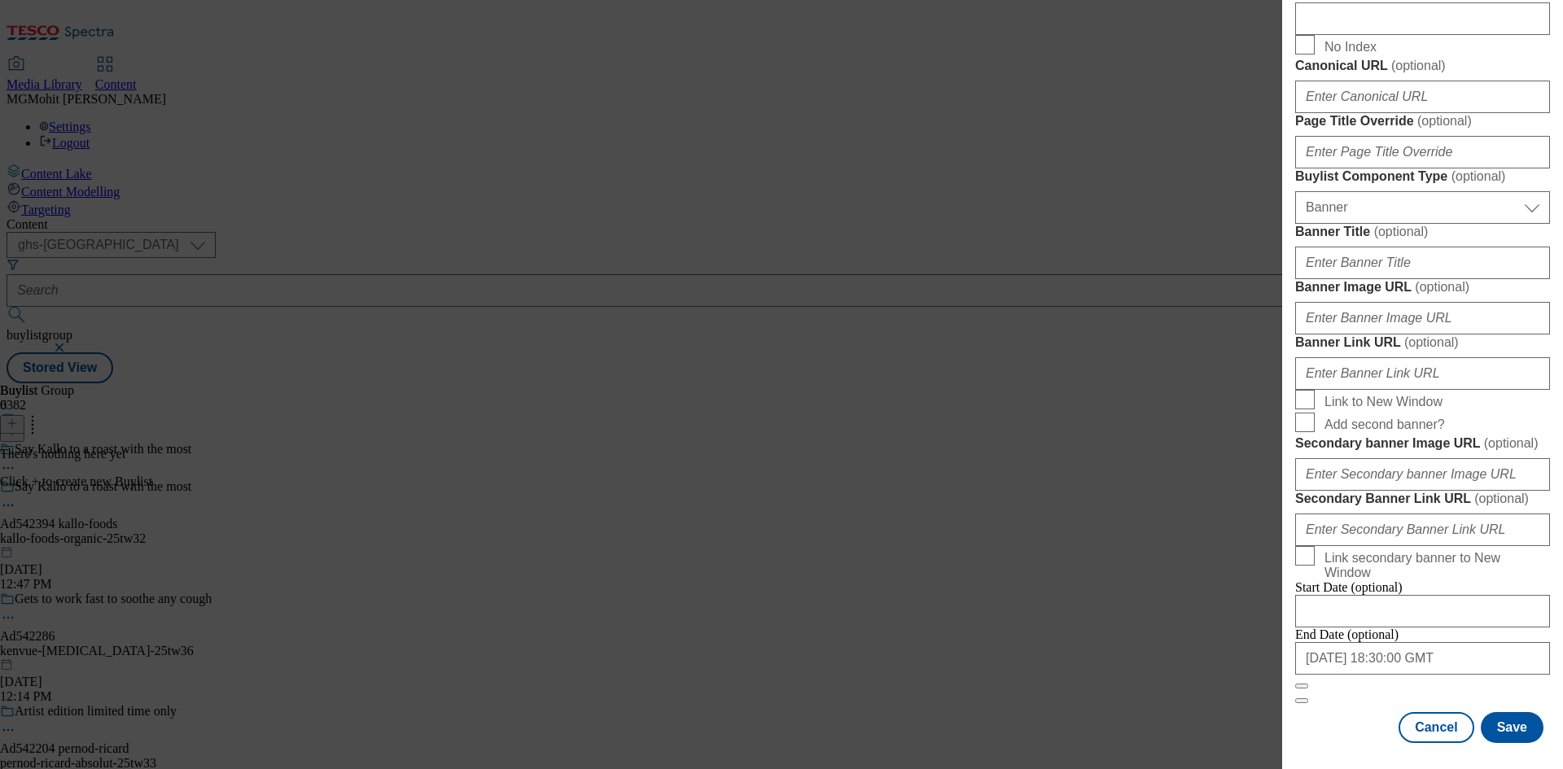
click at [1347, 713] on div "Cancel Save" at bounding box center [1422, 727] width 255 height 31
click at [1501, 721] on button "Save" at bounding box center [1512, 727] width 63 height 31
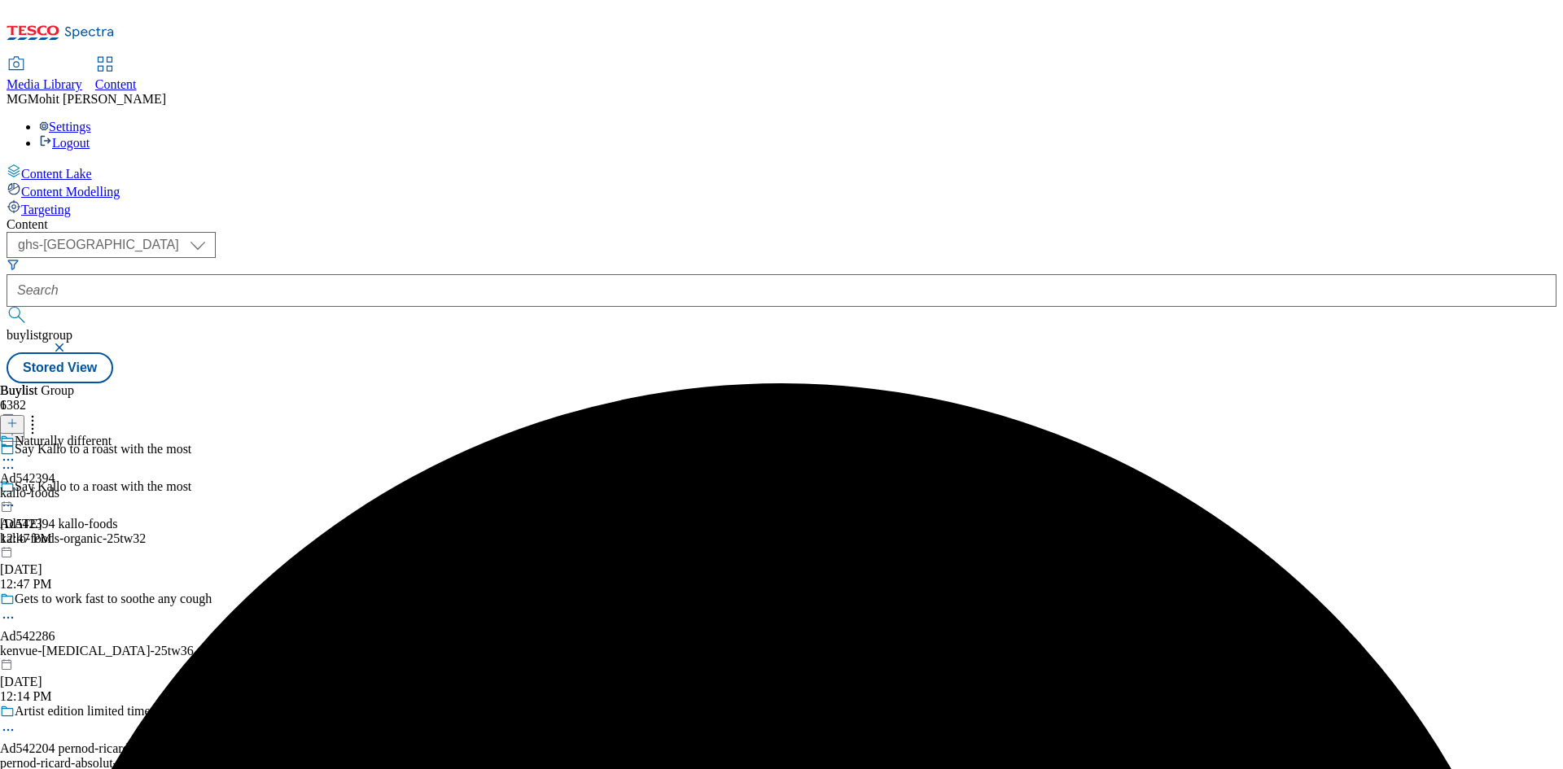
click at [112, 434] on div "Naturally different Ad542394 kallo-foods Sep 29, 2025 12:47 PM" at bounding box center [56, 490] width 112 height 112
click at [18, 418] on icon at bounding box center [12, 423] width 11 height 11
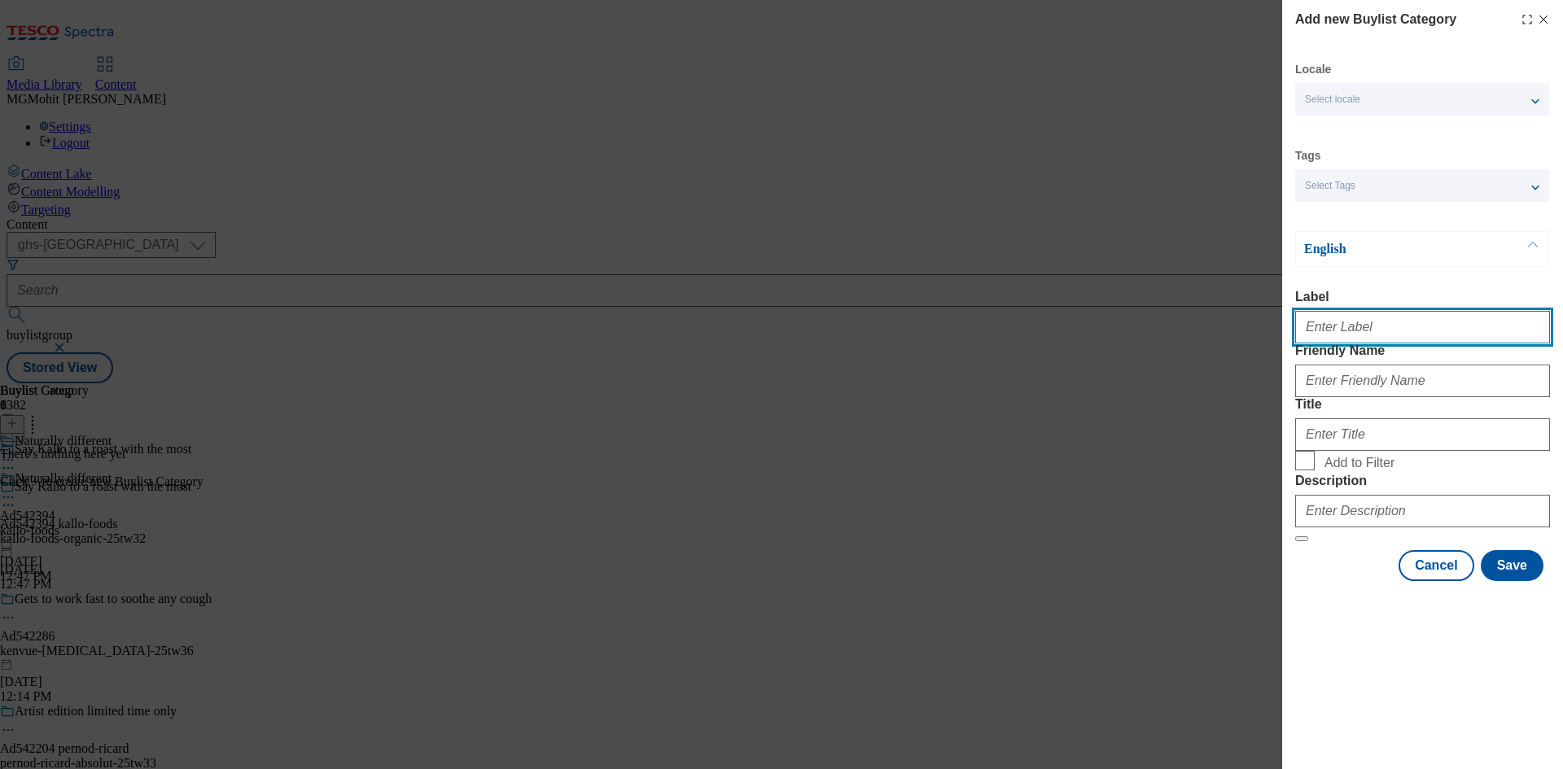
click at [1365, 321] on input "Label" at bounding box center [1422, 327] width 255 height 33
paste input "Ad542394"
type input "Ad542394"
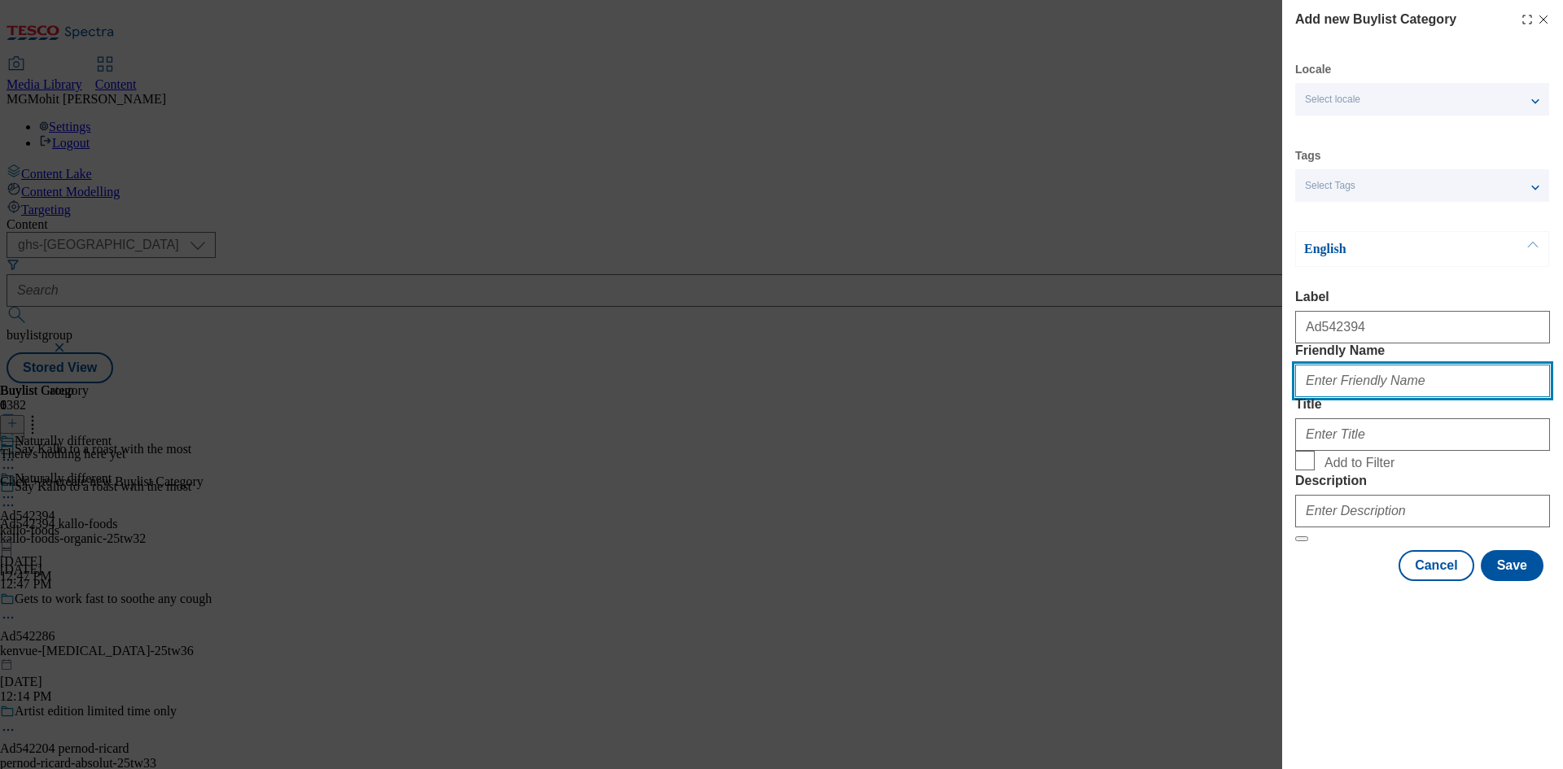
paste input "kallo-foods-organic"
type input "kallo-foods-organic"
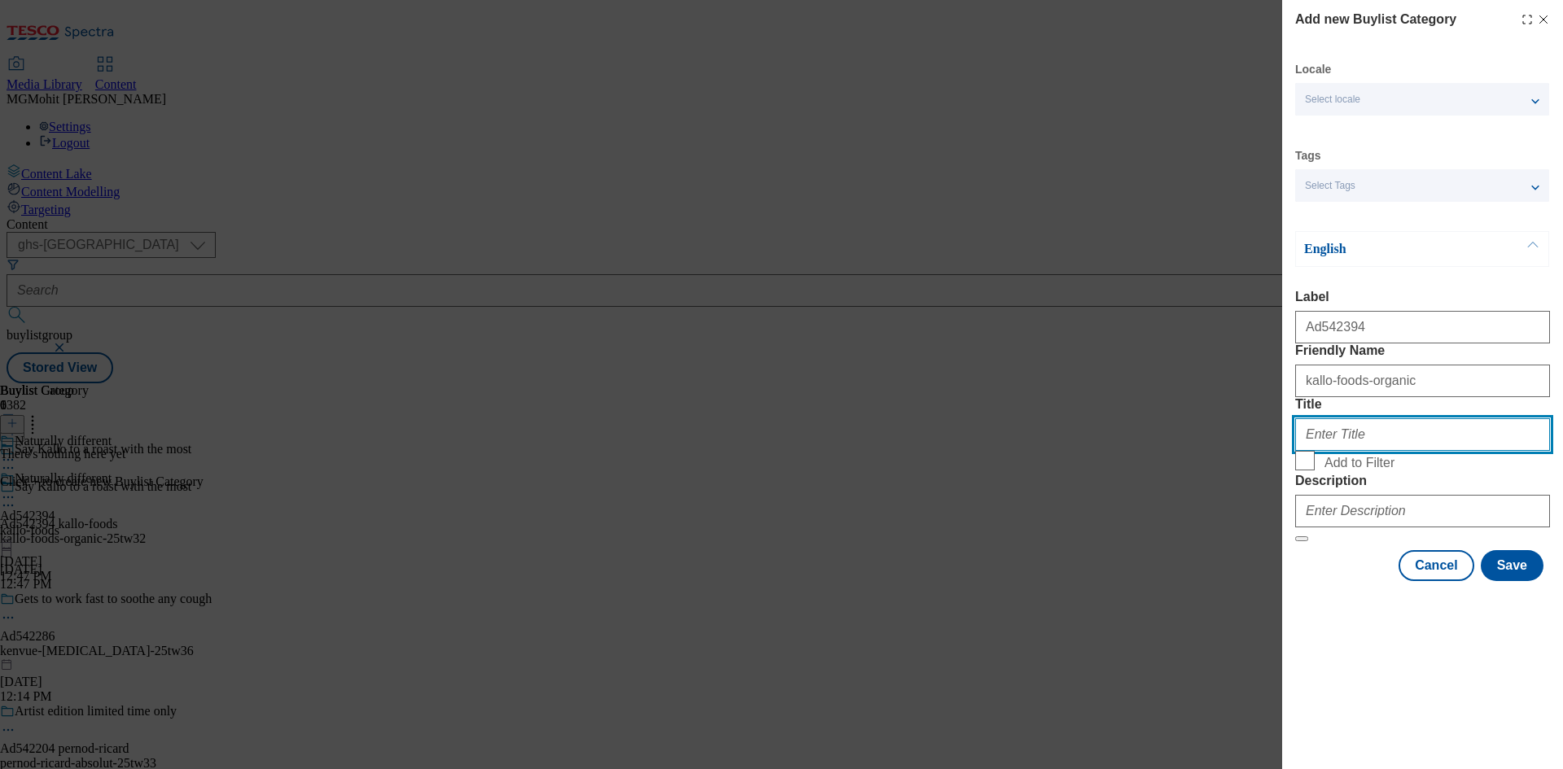
click at [1361, 451] on input "Title" at bounding box center [1422, 434] width 255 height 33
paste input "Kallo Foods"
type input "Kallo Foods"
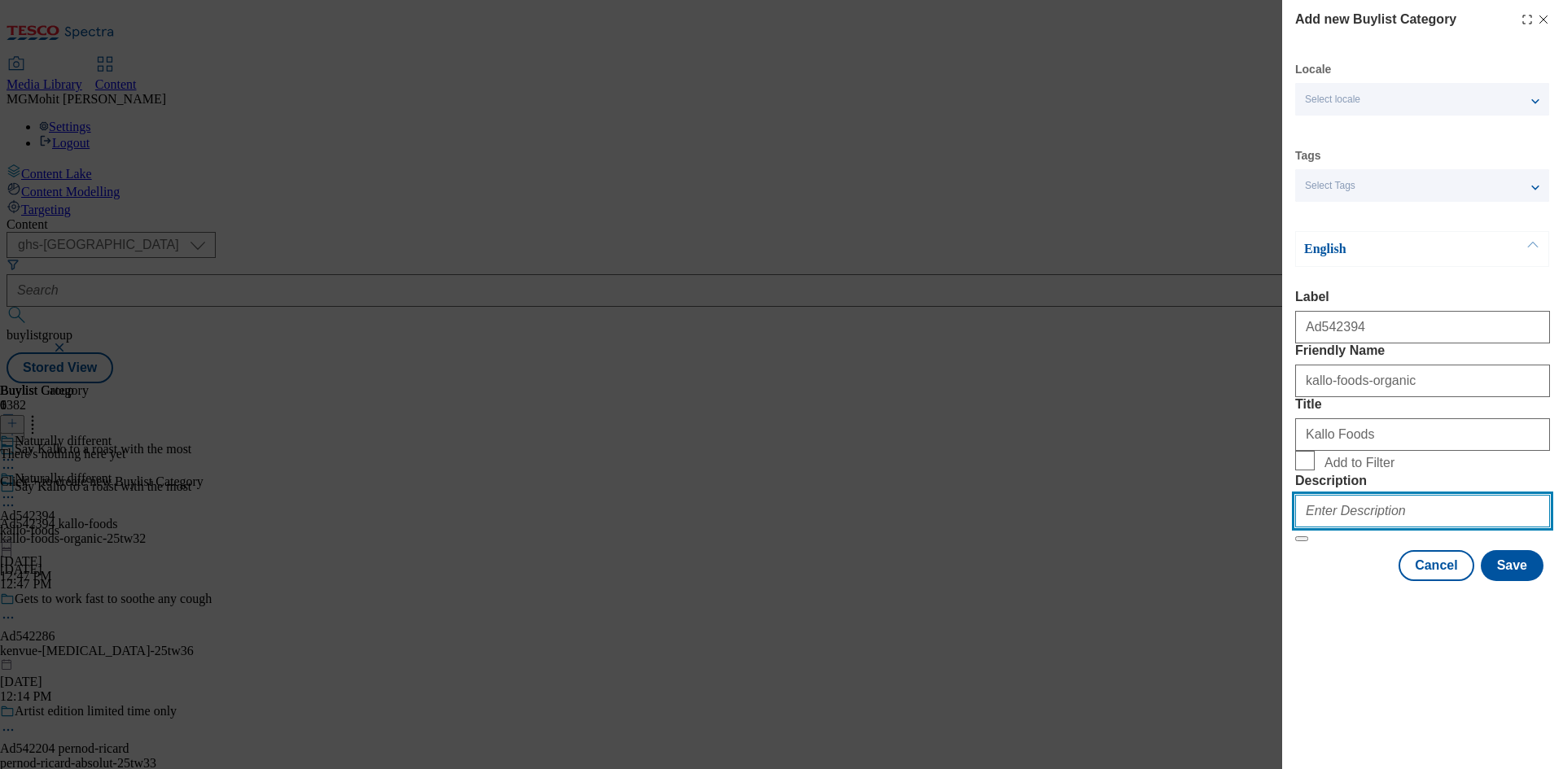
click at [1386, 528] on input "Description" at bounding box center [1422, 511] width 255 height 33
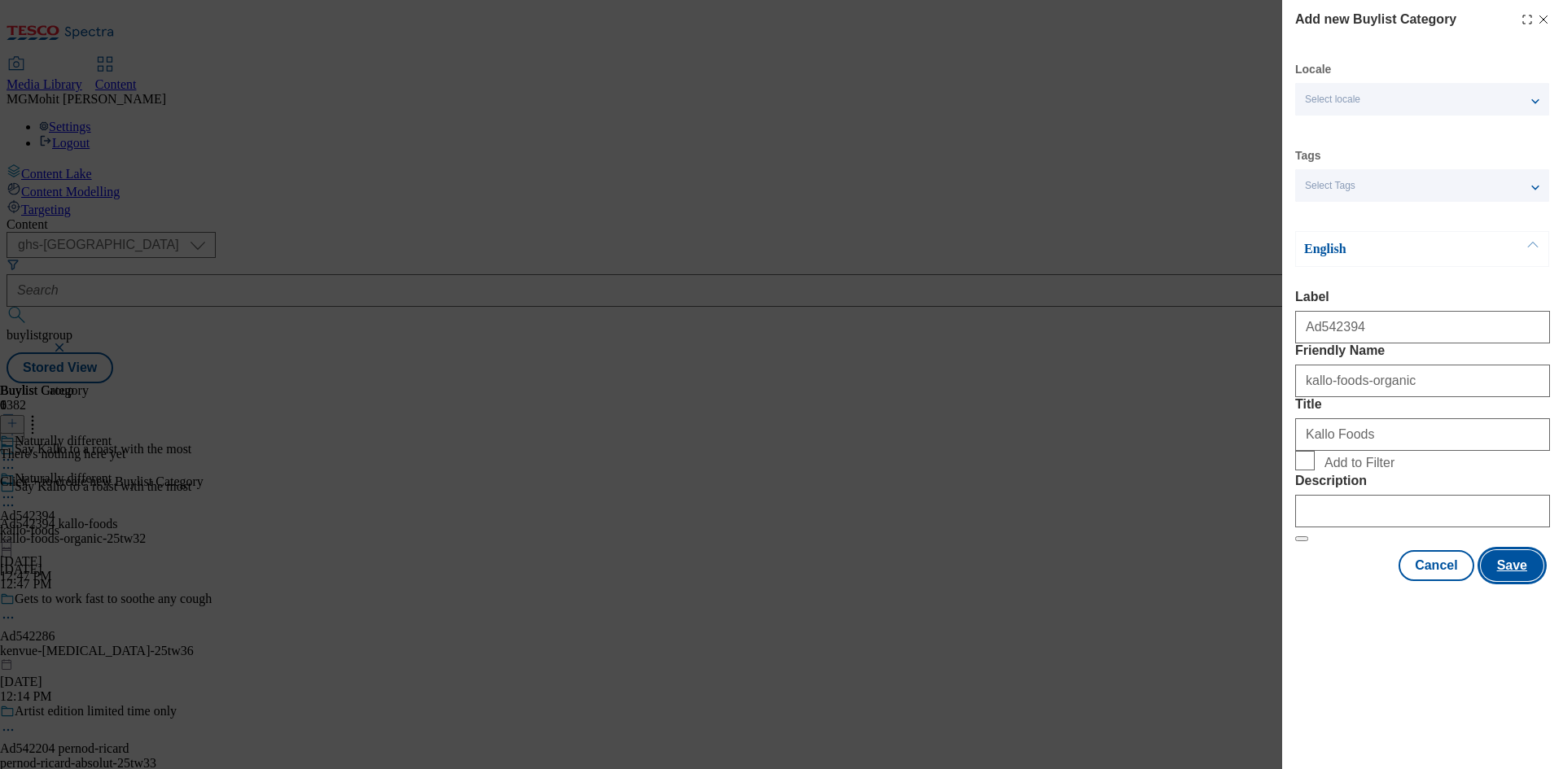
click at [1518, 581] on button "Save" at bounding box center [1512, 565] width 63 height 31
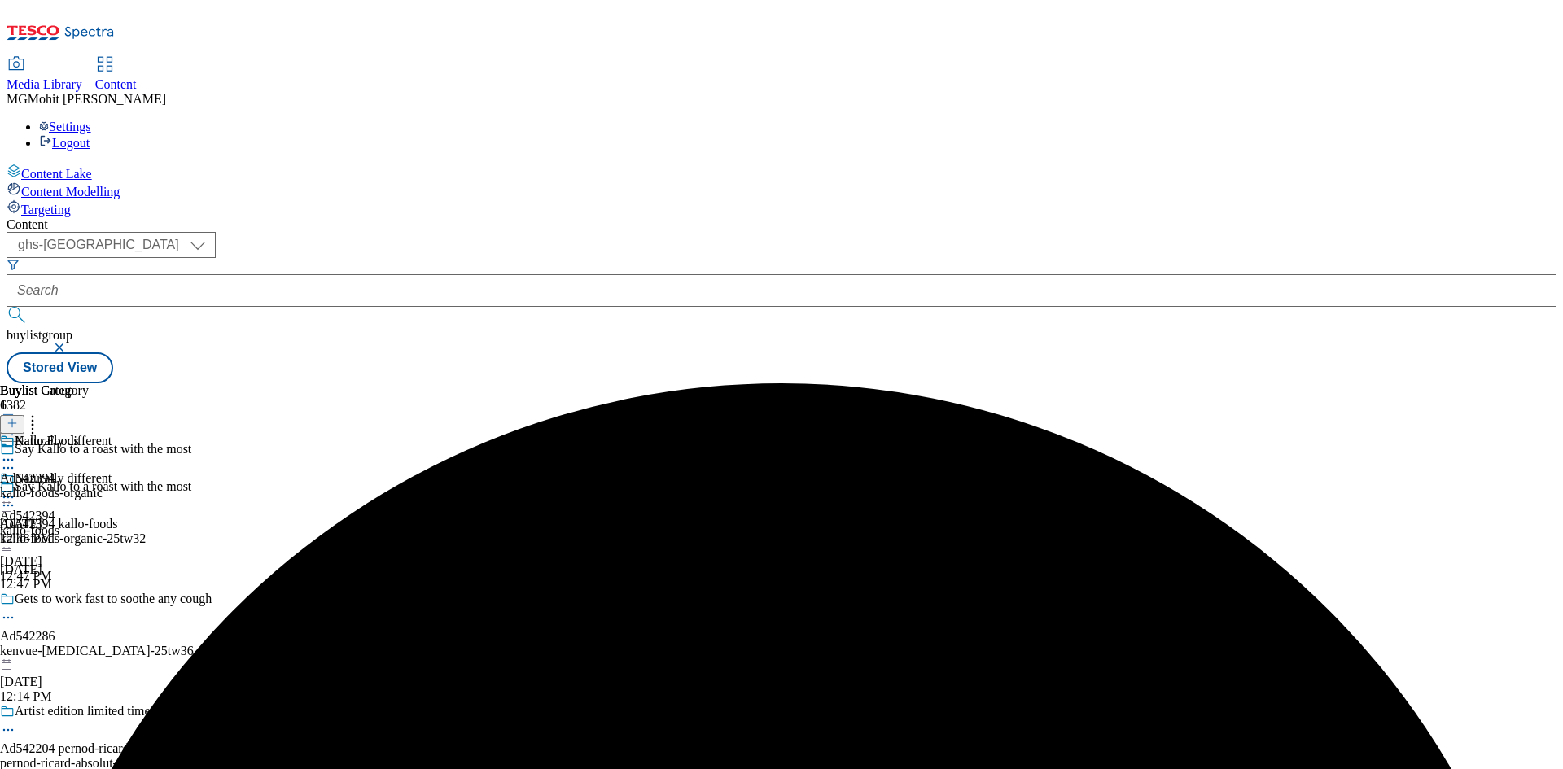
click at [103, 486] on div "kallo-foods-organic" at bounding box center [51, 493] width 103 height 15
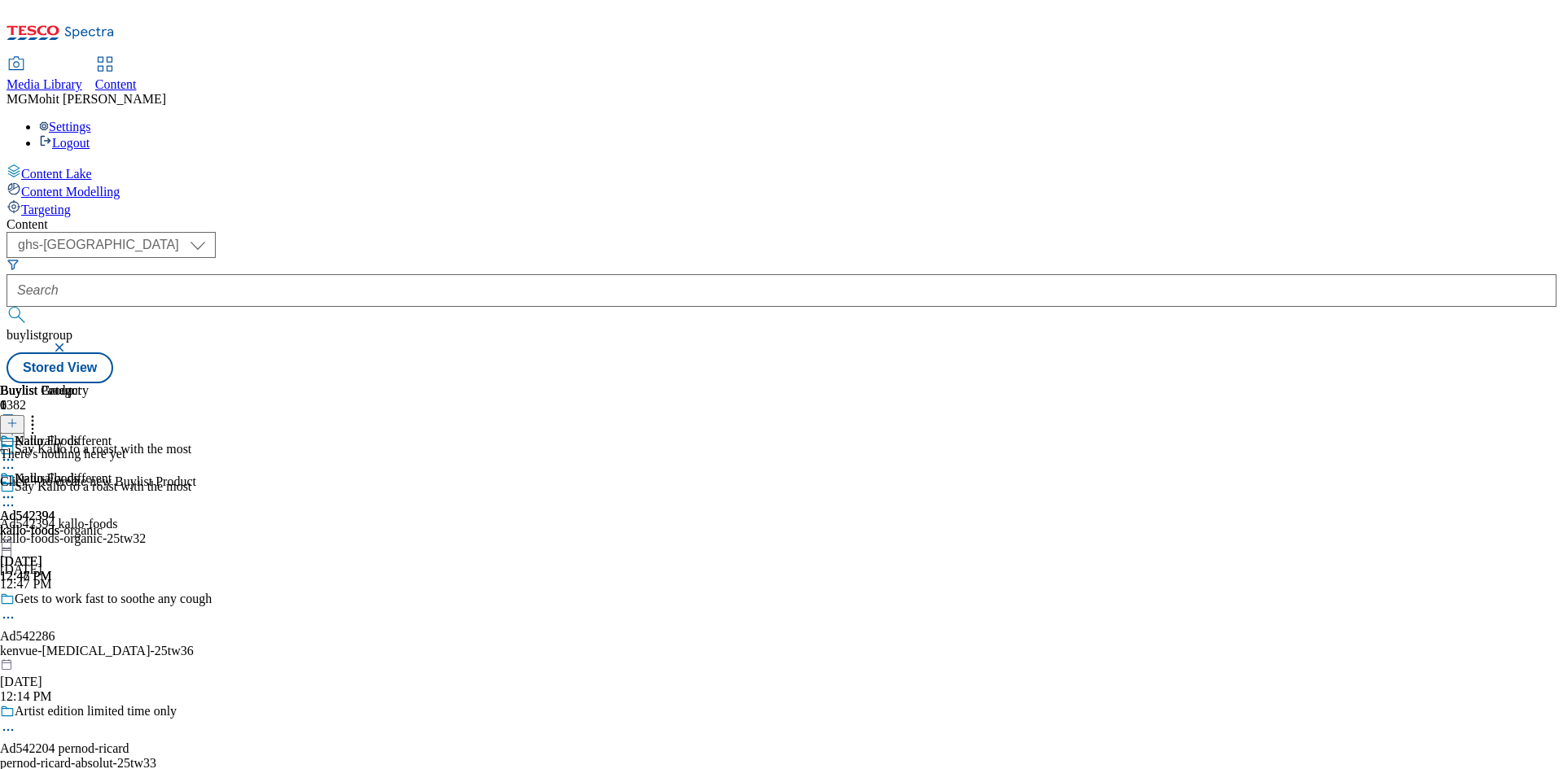
click at [16, 423] on line at bounding box center [12, 423] width 8 height 0
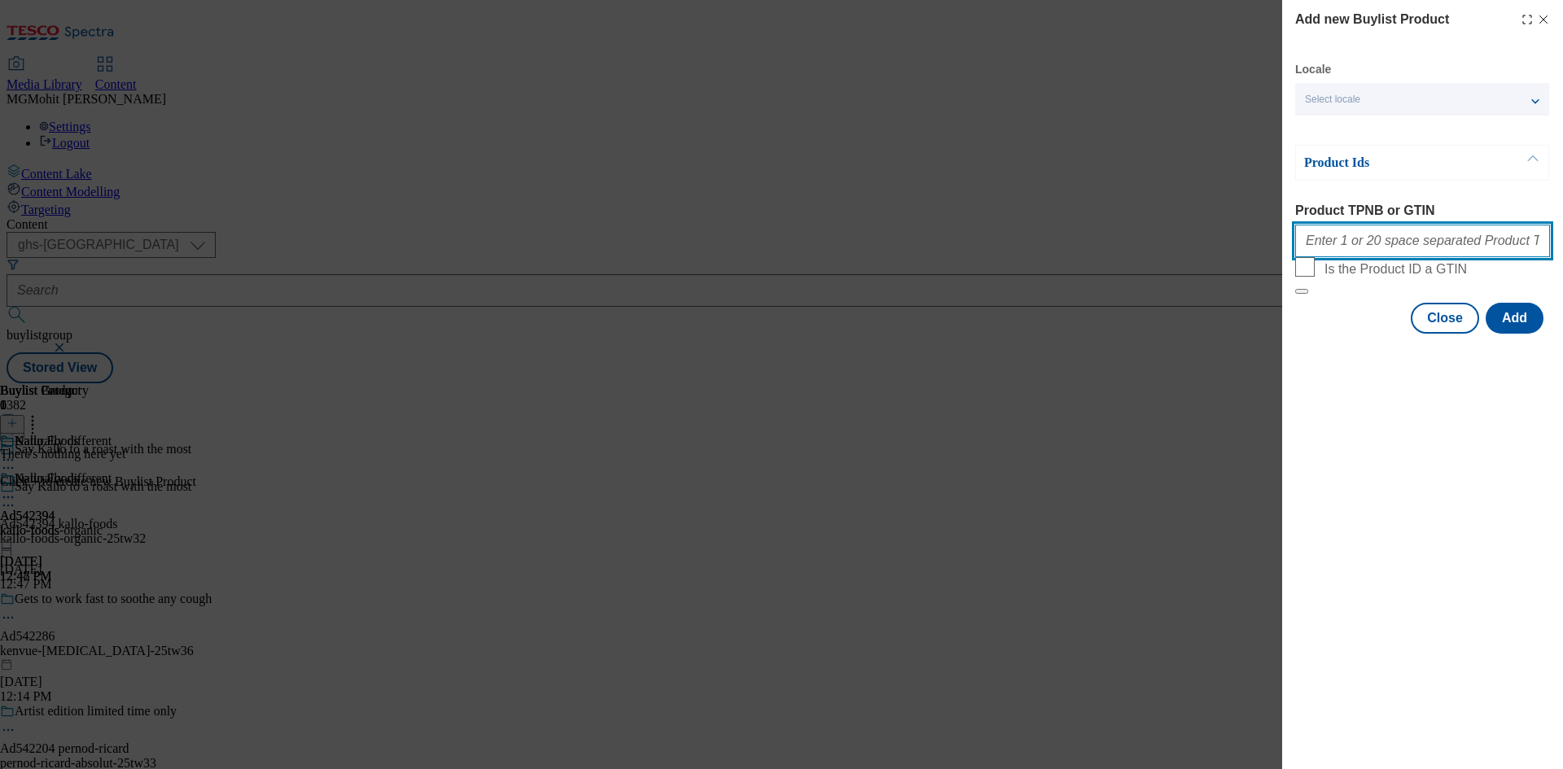
click at [1338, 247] on input "Product TPNB or GTIN" at bounding box center [1422, 241] width 255 height 33
paste input "83560569 83560552 83560575 75864936 51400342"
type input "83560569 83560552 83560575 75864936 51400342"
click at [1518, 334] on button "Add" at bounding box center [1515, 318] width 58 height 31
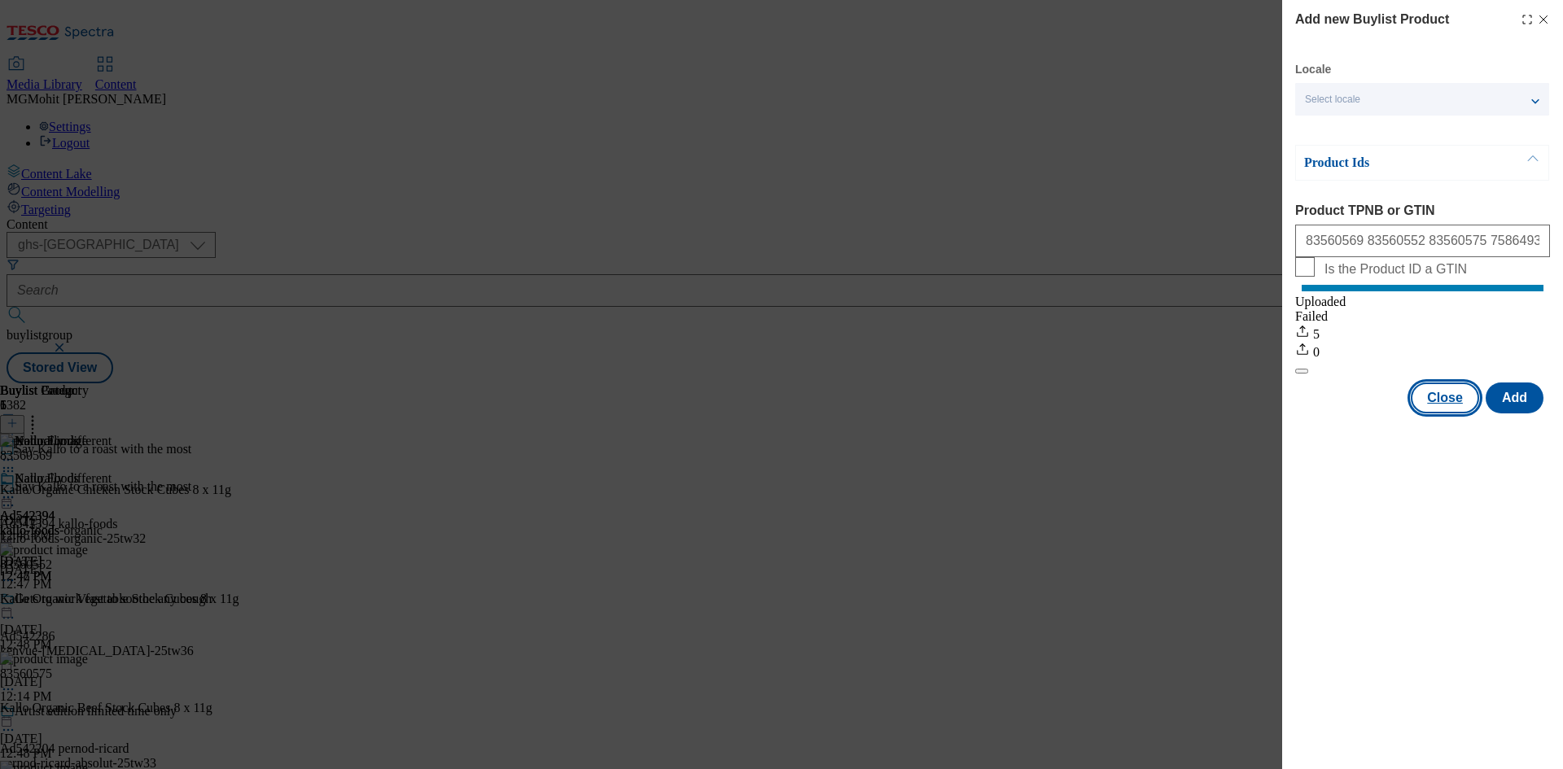
click at [1431, 412] on button "Close" at bounding box center [1445, 398] width 68 height 31
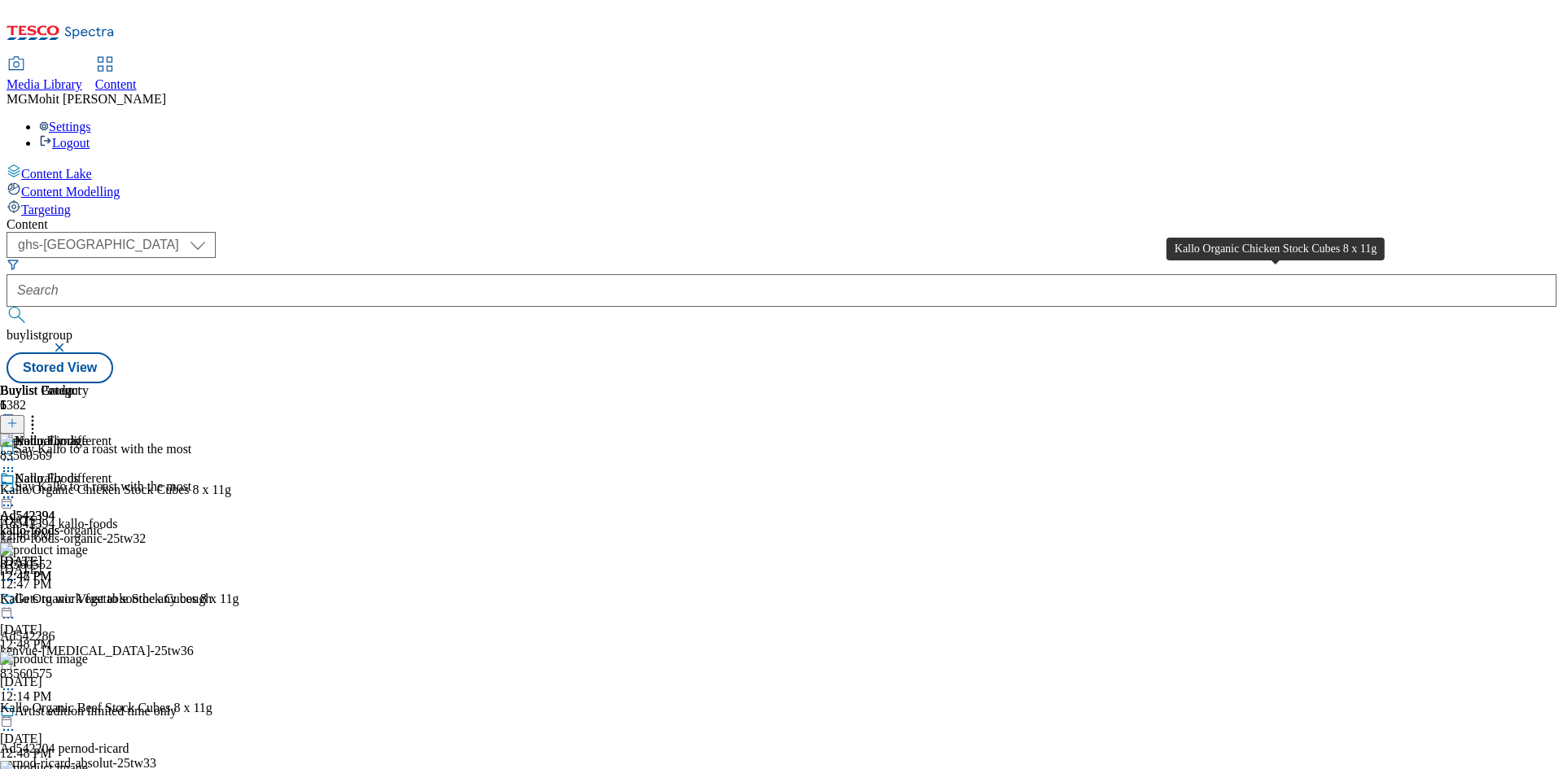
click at [231, 483] on div "Kallo Organic Chicken Stock Cubes 8 x 11g" at bounding box center [115, 490] width 231 height 15
click at [103, 471] on div "Kallo Foods Ad542394 kallo-foods-organic Sep 29, 2025 12:48 PM" at bounding box center [51, 527] width 103 height 112
click at [10, 497] on circle at bounding box center [8, 498] width 2 height 2
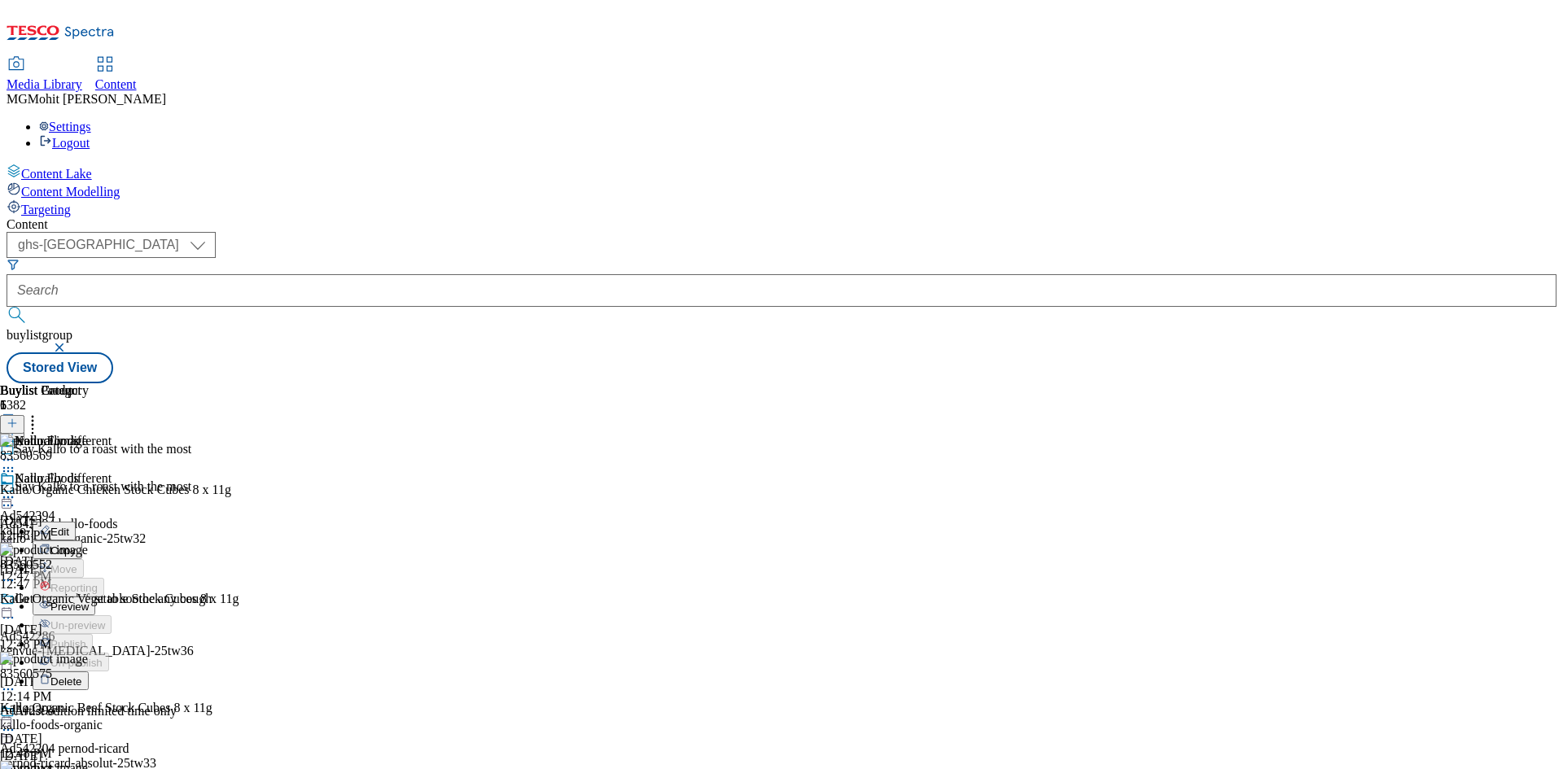
click at [76, 522] on button "Edit" at bounding box center [54, 531] width 43 height 19
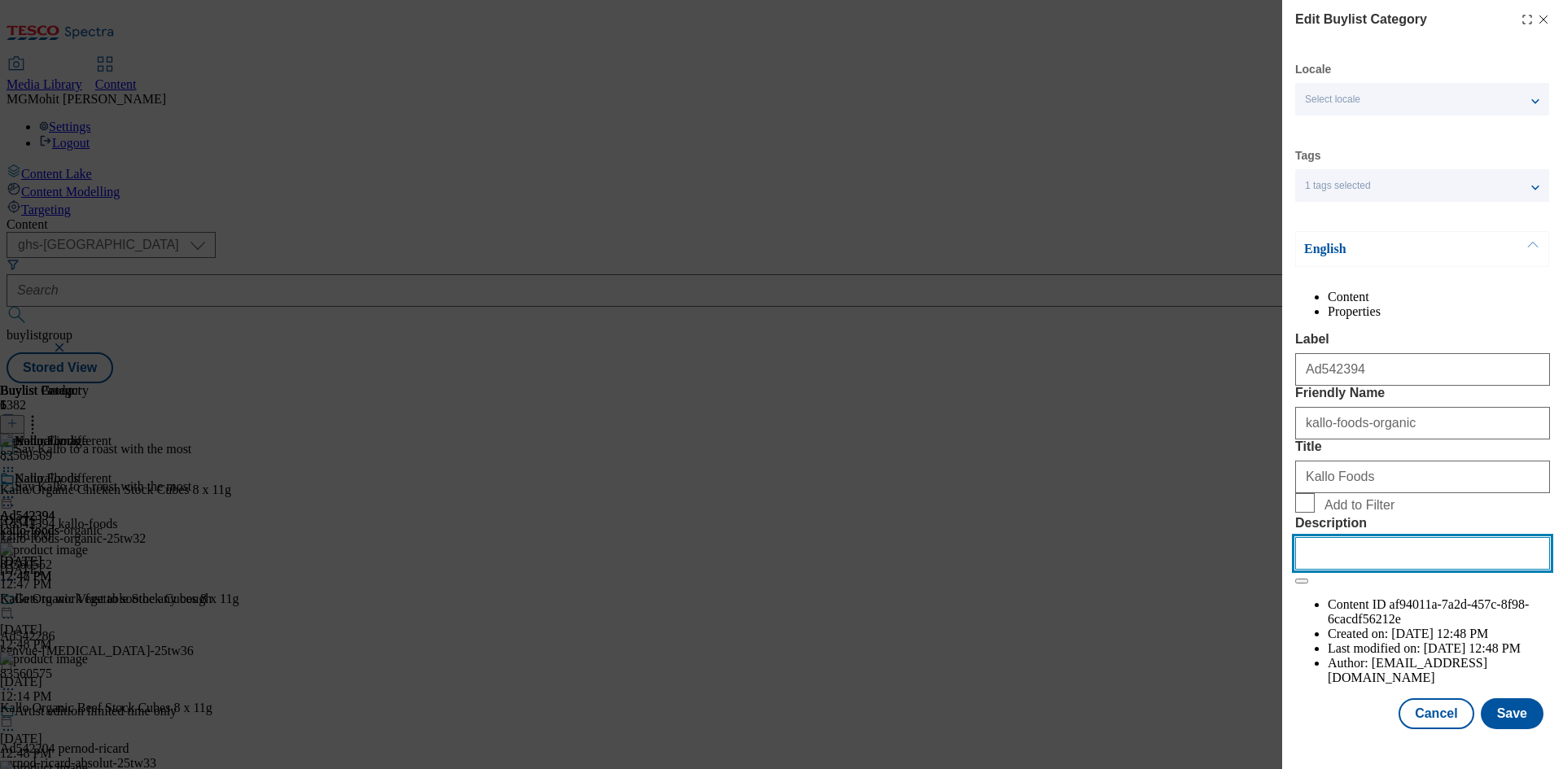
click at [1364, 570] on input "Description" at bounding box center [1422, 553] width 255 height 33
paste input "Kallo Organic Chicken Stock Cubes 8 x 11g"
type input "Kallo Organic Chicken Stock Cubes 8 x 11g"
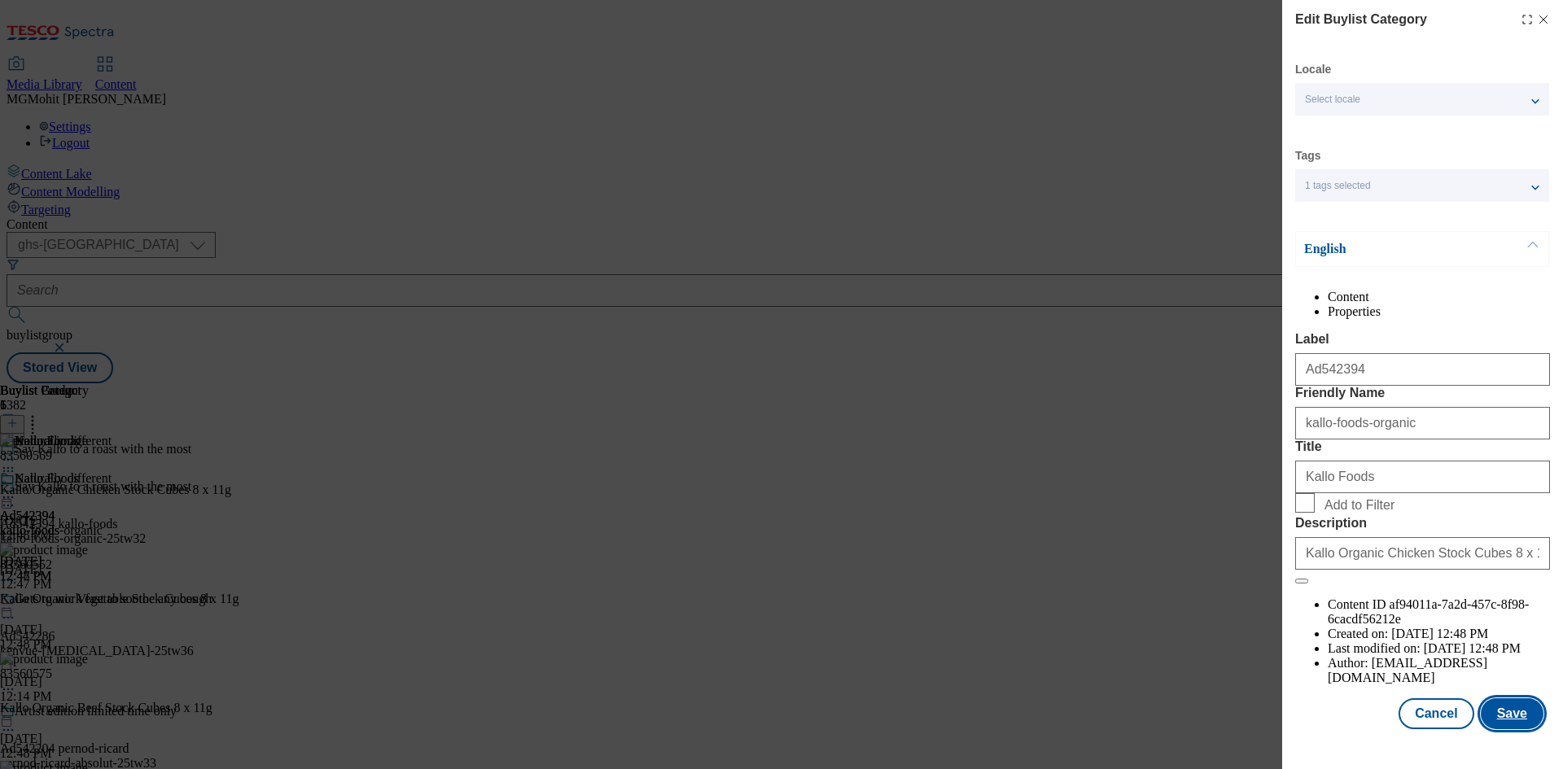
click at [1496, 729] on button "Save" at bounding box center [1512, 714] width 63 height 31
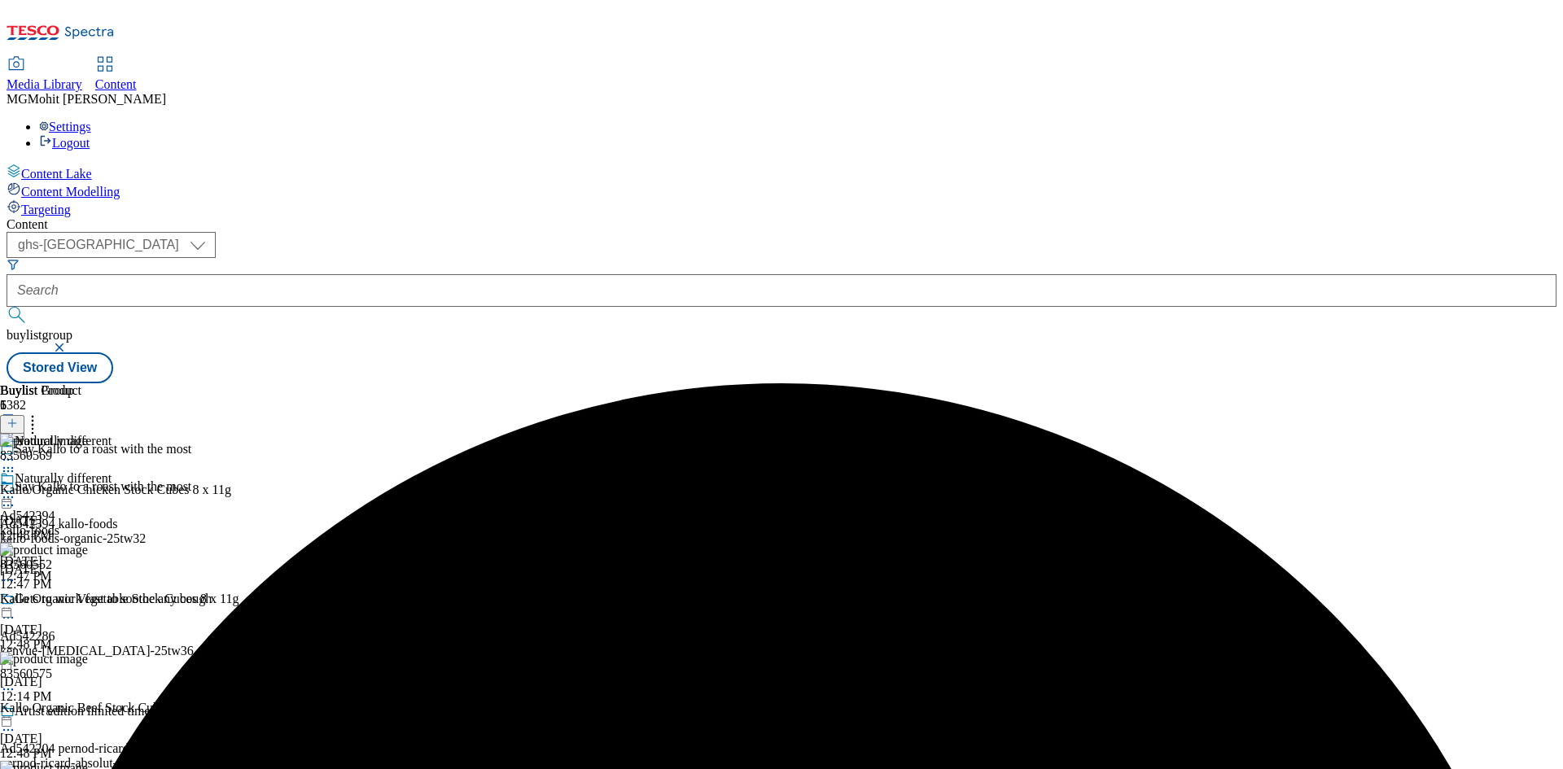
click at [16, 489] on icon at bounding box center [8, 497] width 16 height 16
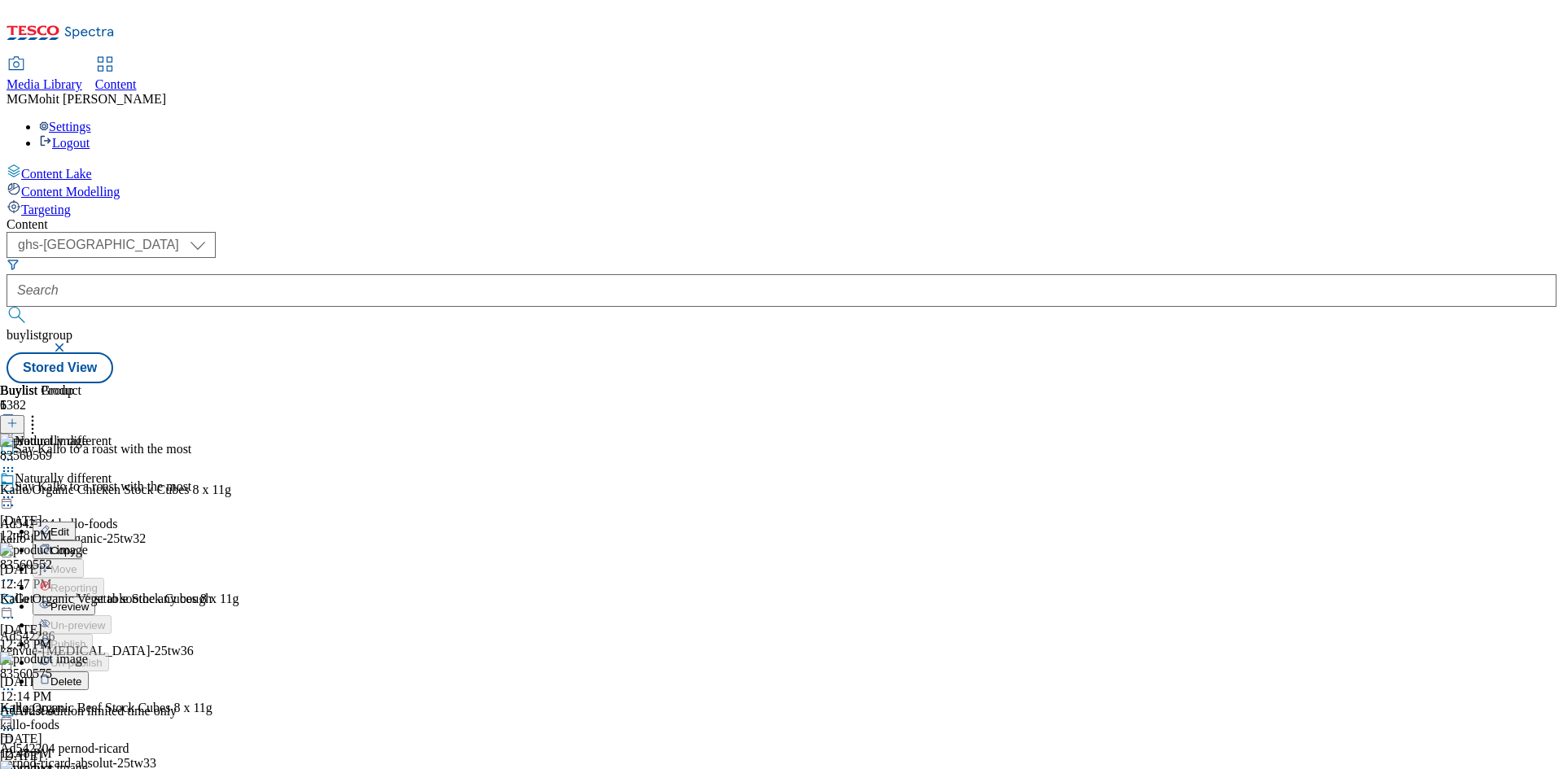
click at [89, 601] on span "Preview" at bounding box center [69, 607] width 38 height 12
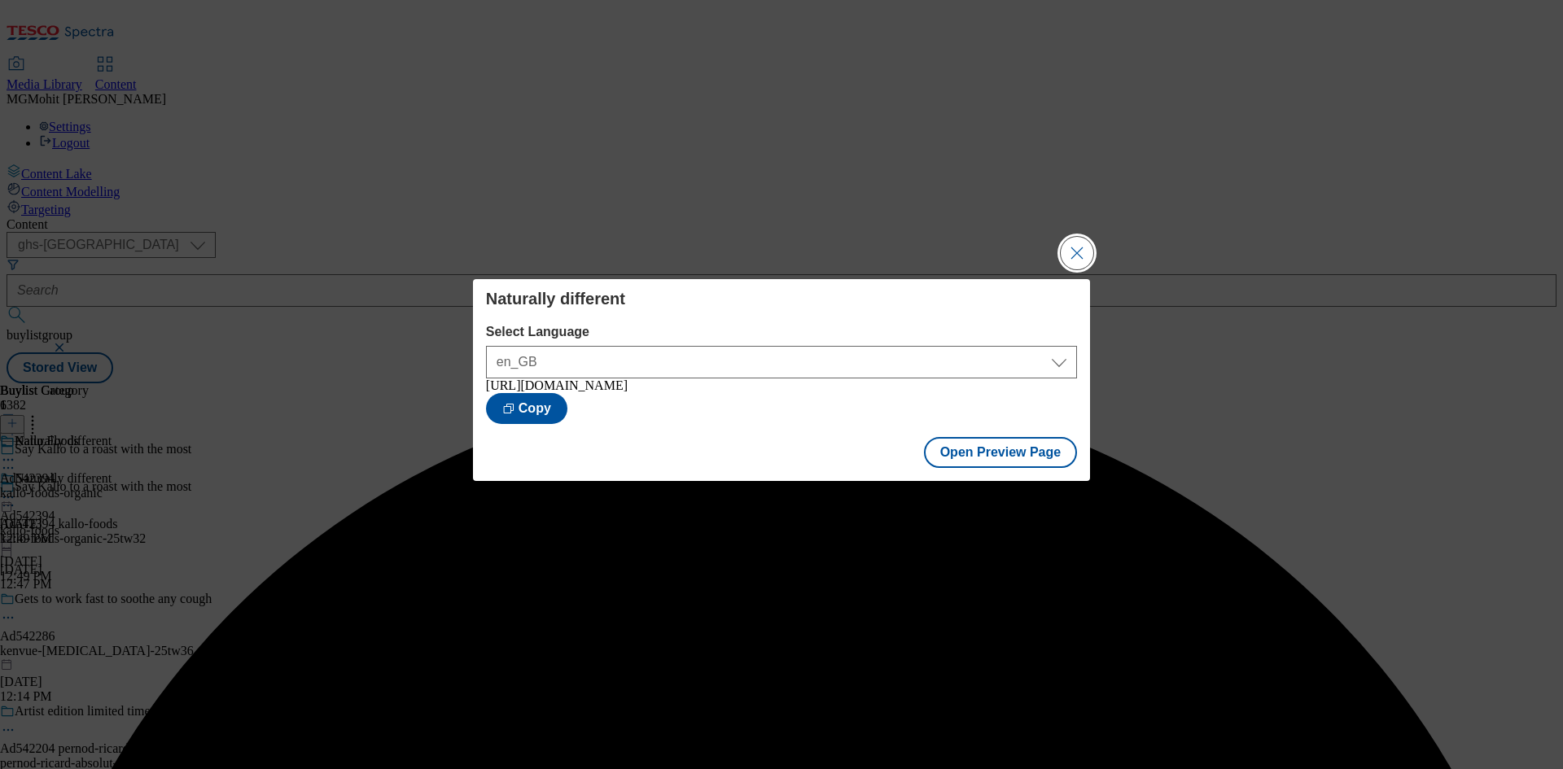
click at [1075, 255] on button "Close Modal" at bounding box center [1077, 253] width 33 height 33
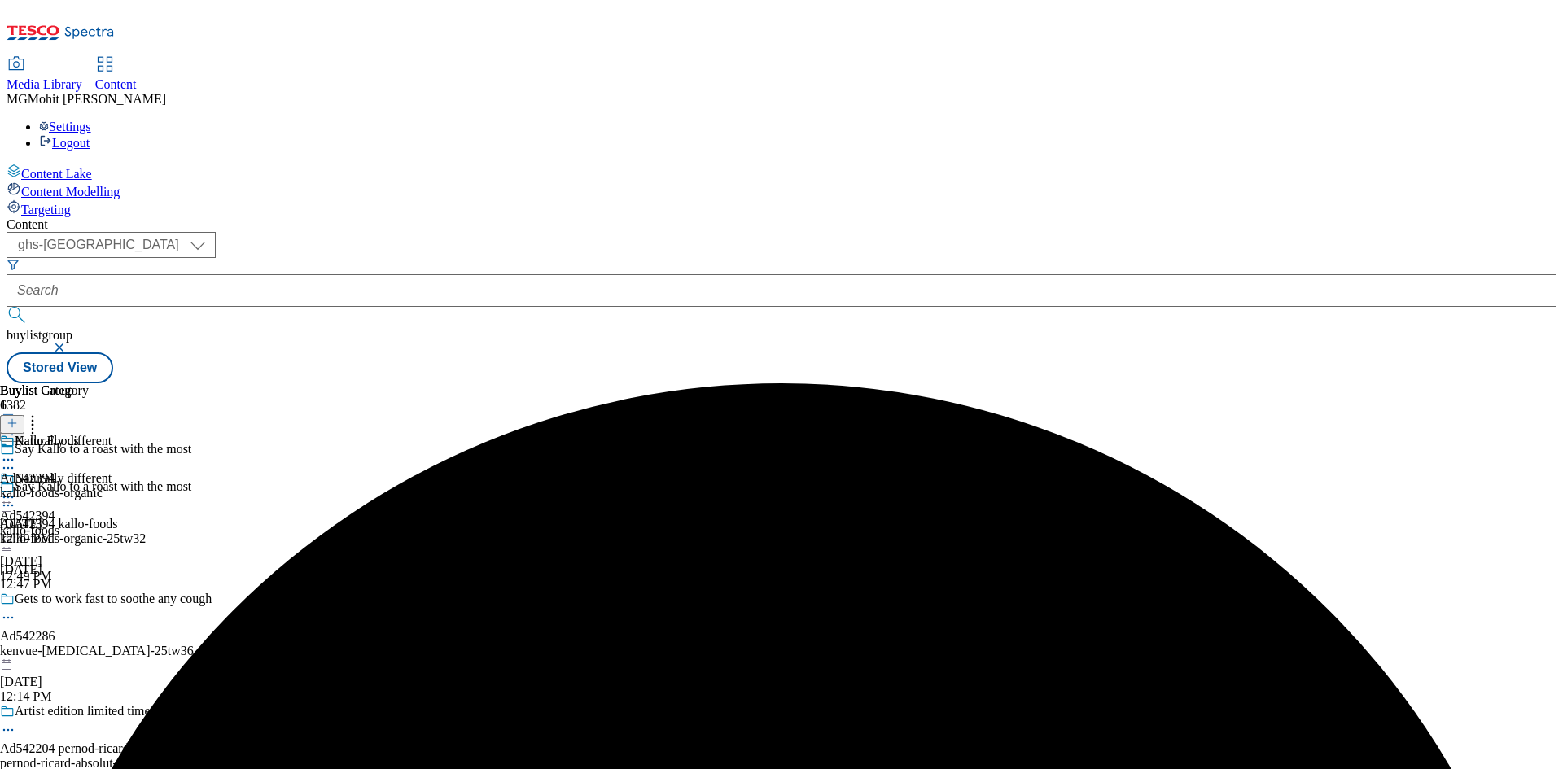
click at [16, 489] on icon at bounding box center [8, 497] width 16 height 16
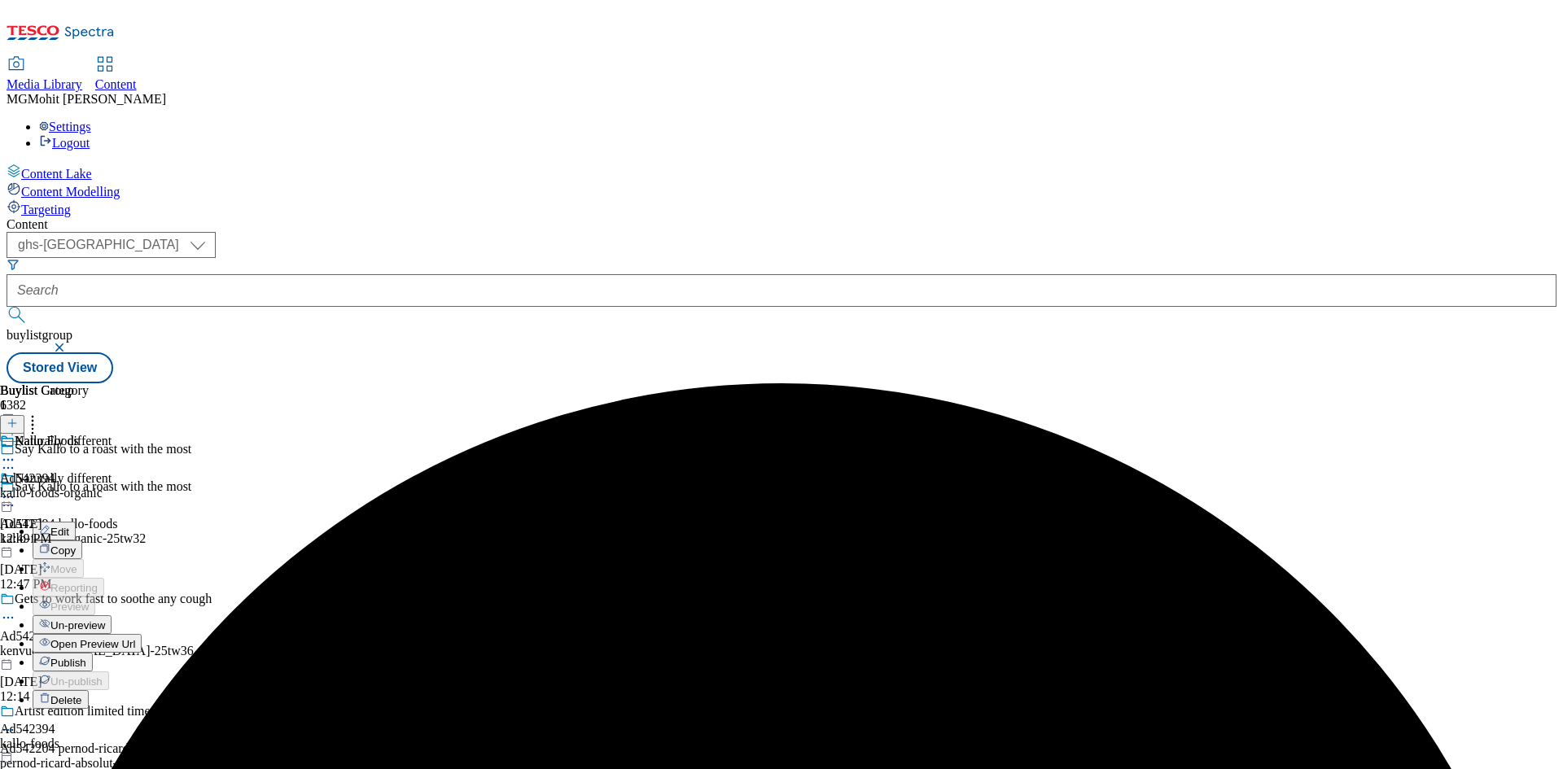
click at [69, 526] on span "Edit" at bounding box center [59, 532] width 19 height 12
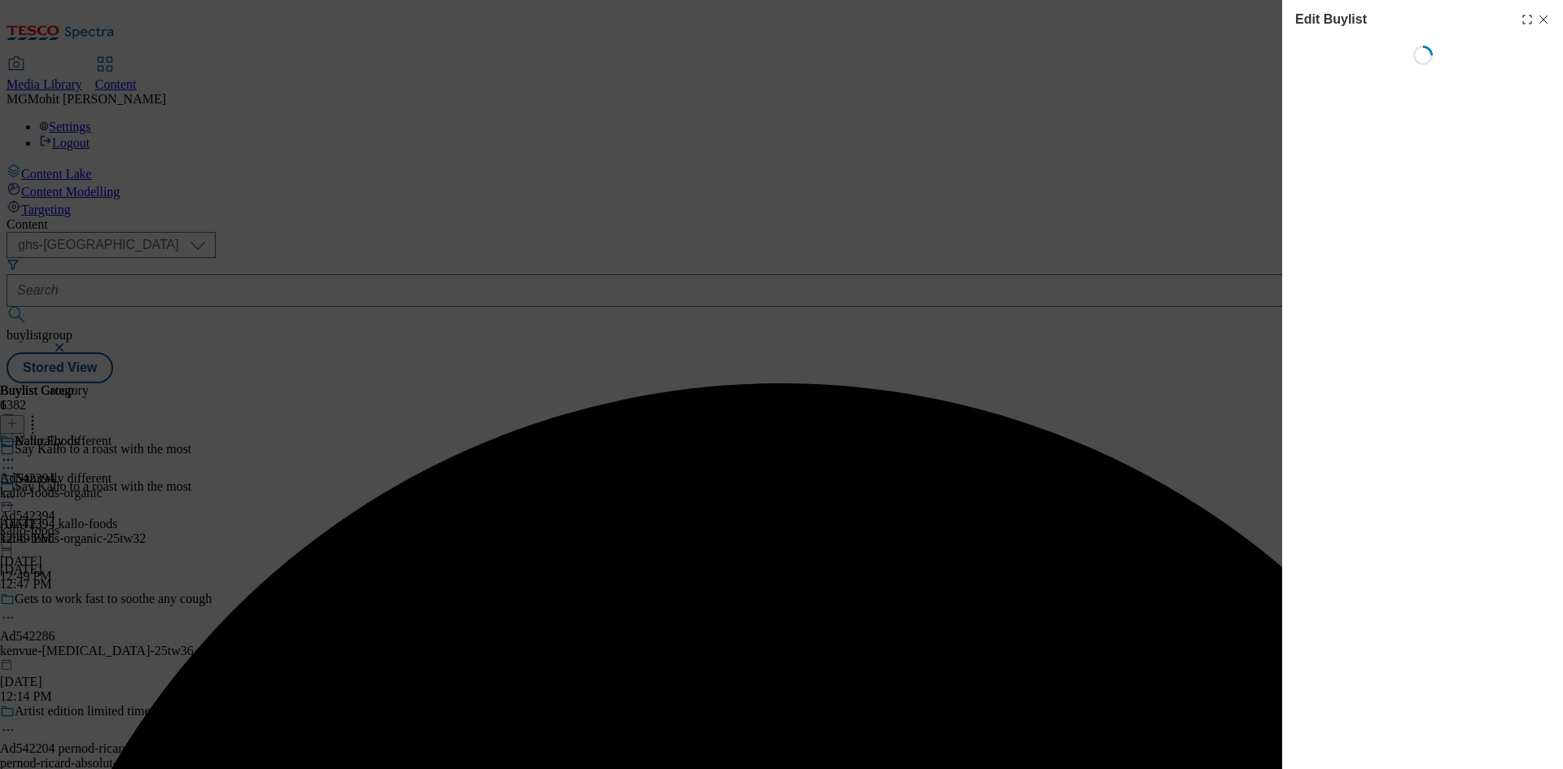
select select "tactical"
select select "supplier funded short term 1-3 weeks"
select select "dunnhumby"
select select "Banner"
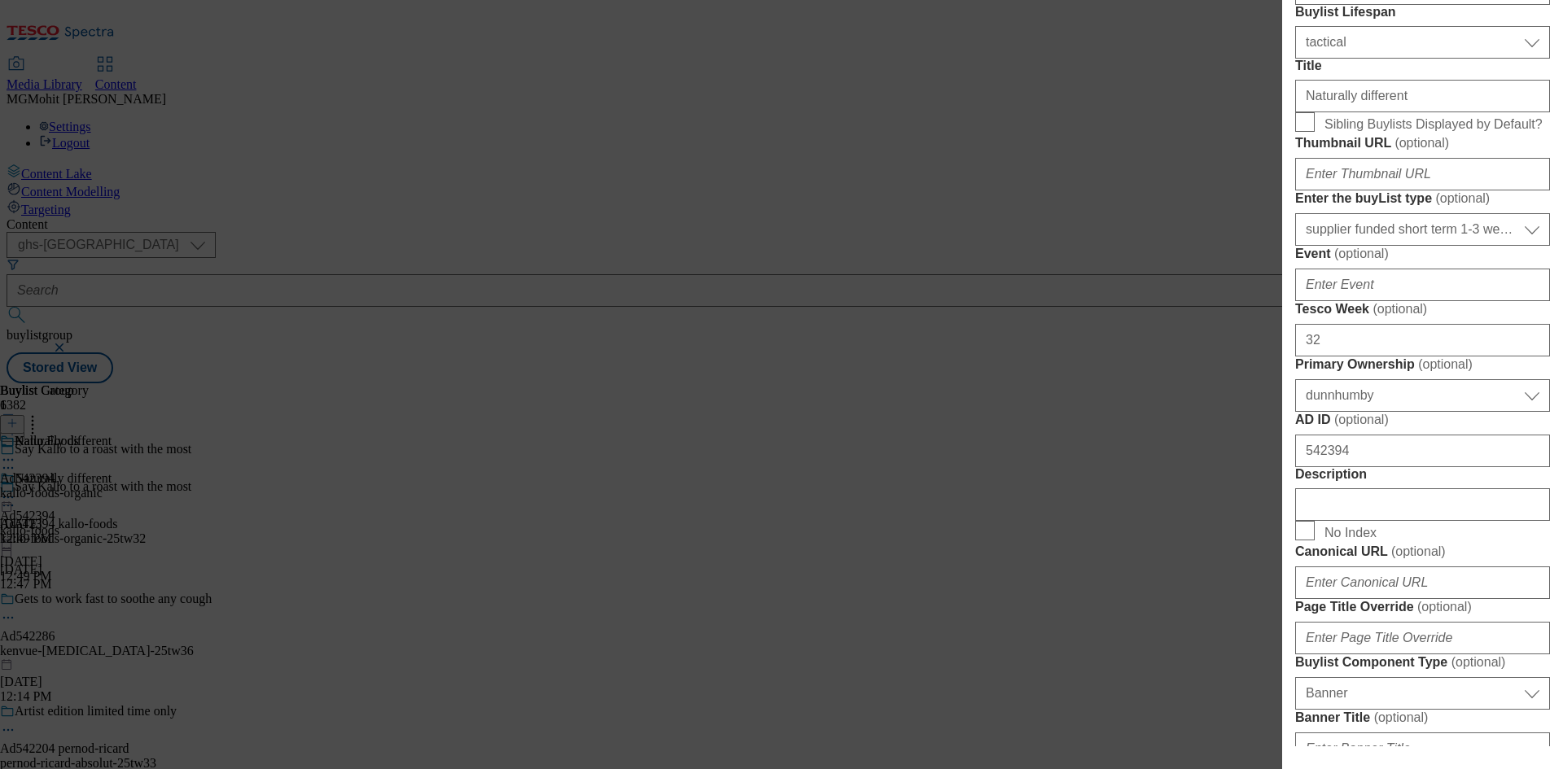
scroll to position [896, 0]
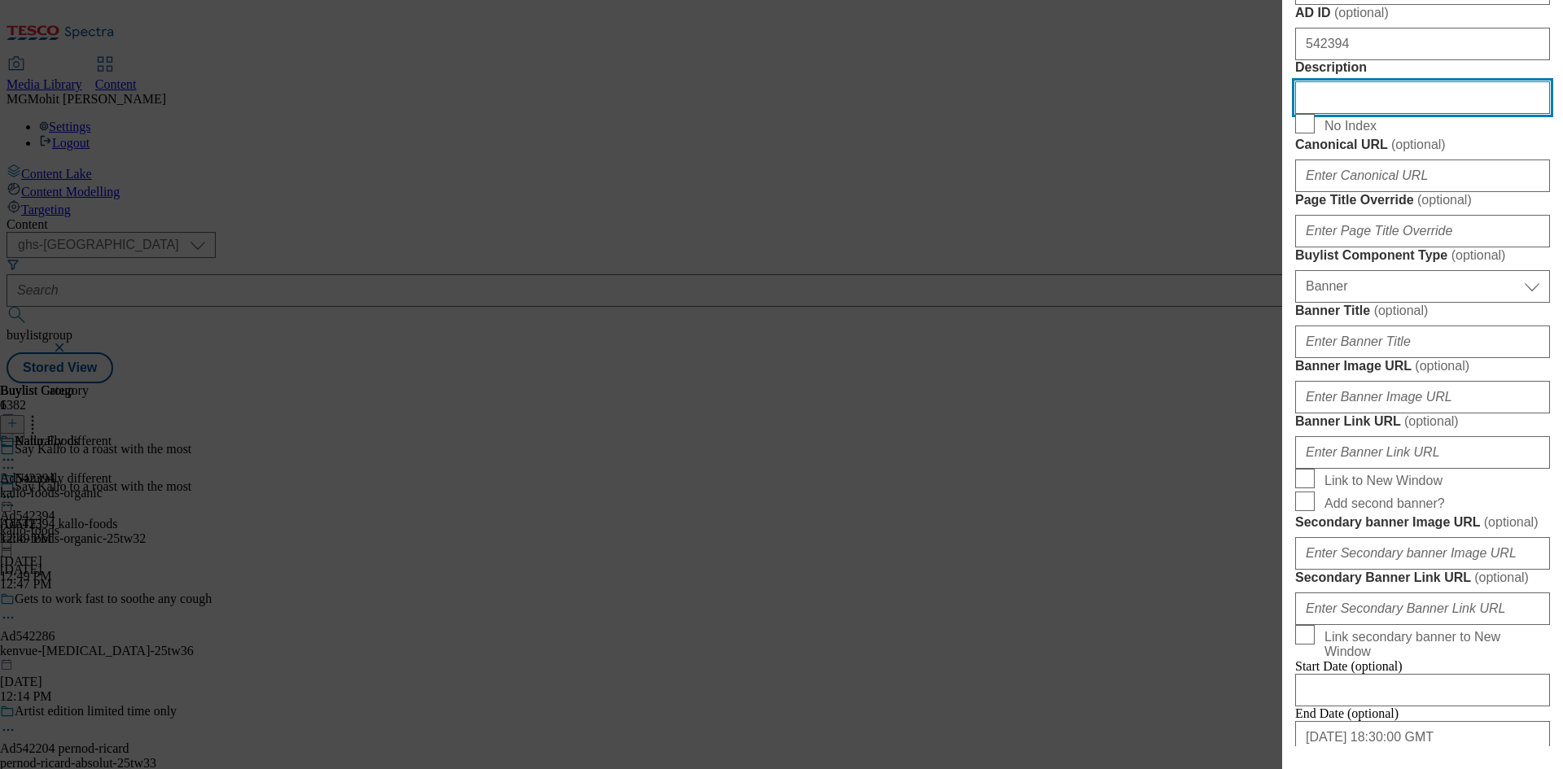
click at [1314, 114] on input "Description" at bounding box center [1422, 97] width 255 height 33
paste input "Kallo Organic Chicken Stock Cubes 8 x 11g"
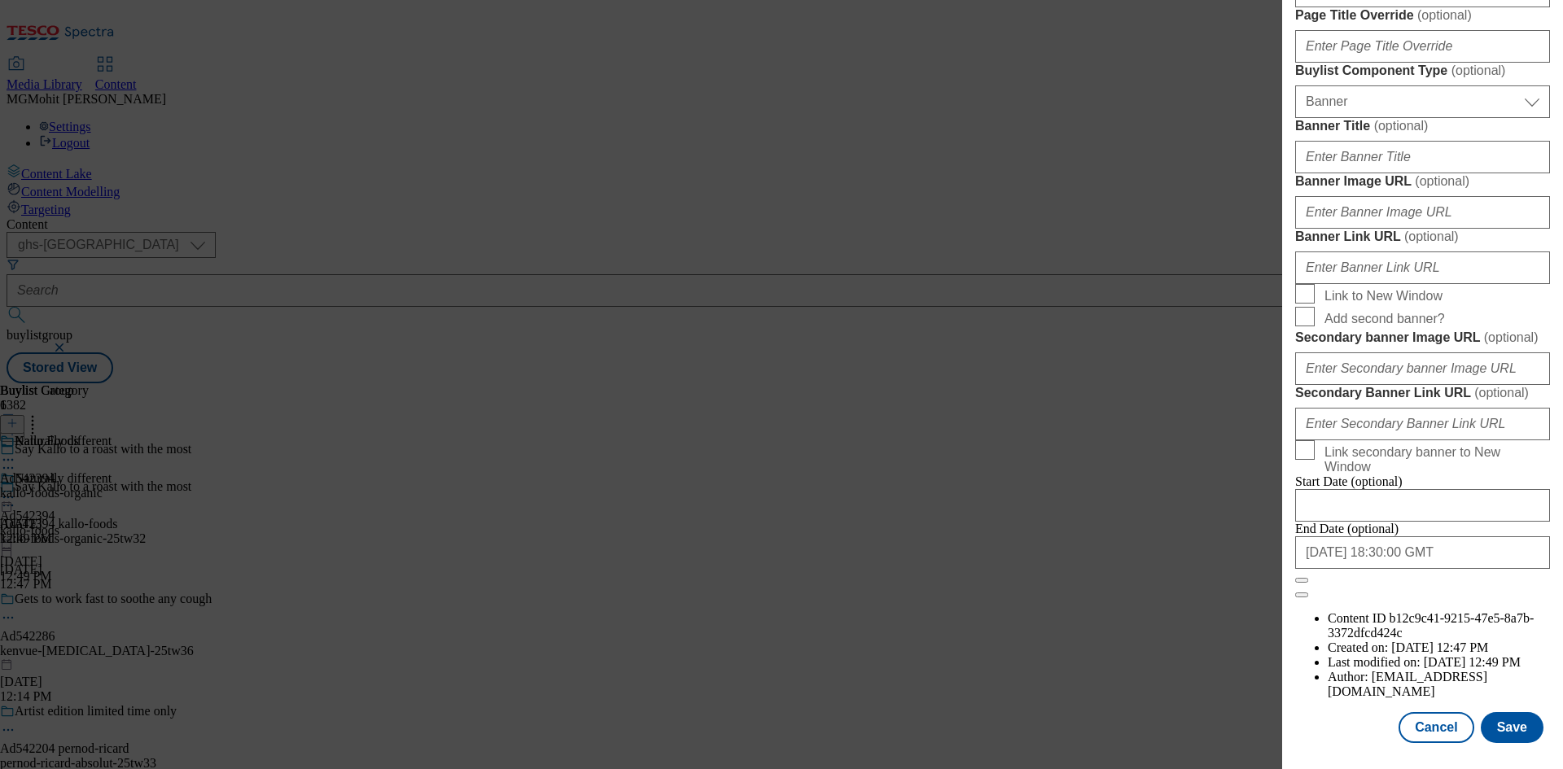
scroll to position [1685, 0]
type input "Kallo Organic Chicken Stock Cubes 8 x 11g"
click at [1499, 720] on button "Save" at bounding box center [1512, 727] width 63 height 31
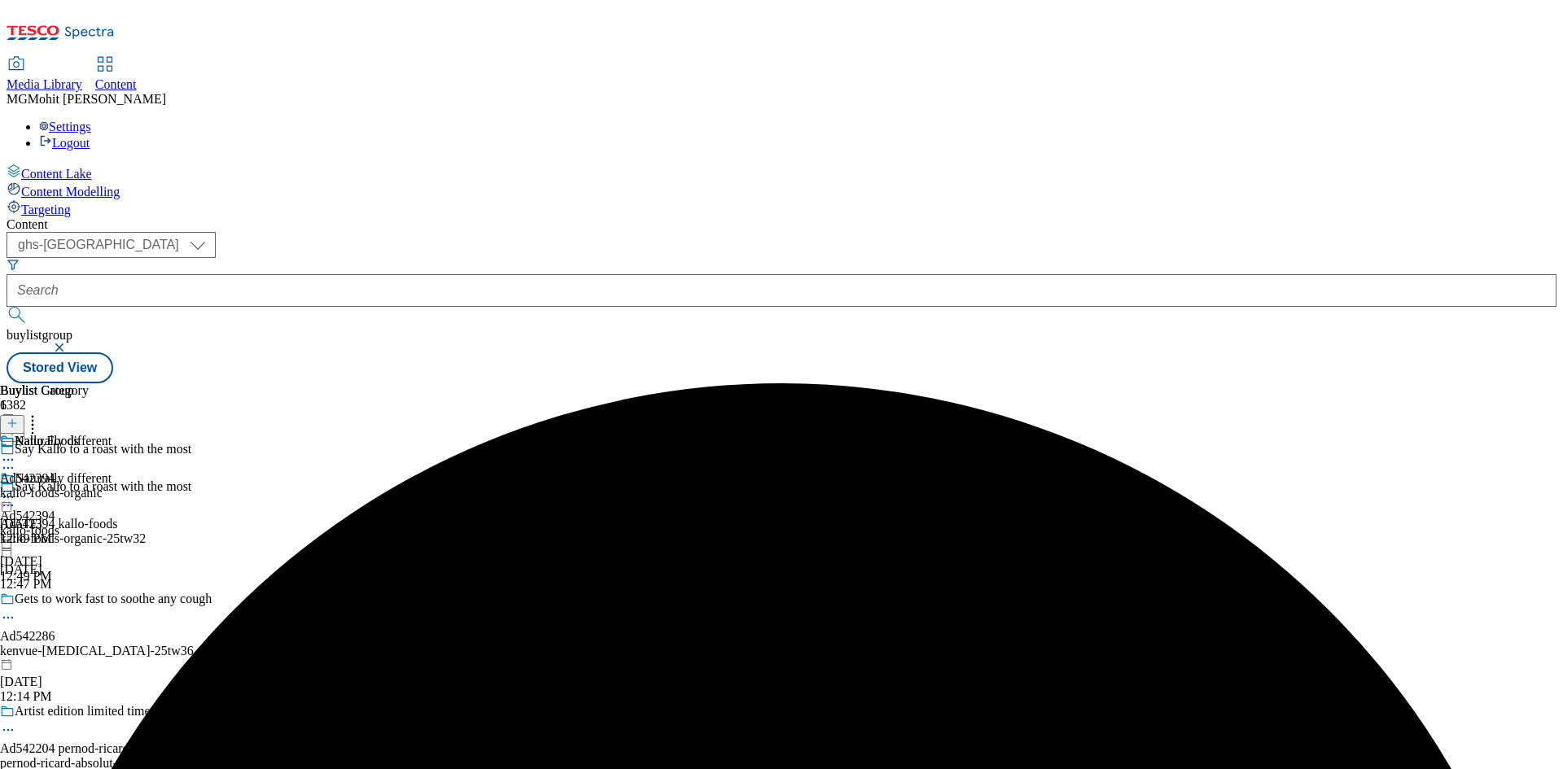
click at [10, 505] on circle at bounding box center [8, 506] width 2 height 2
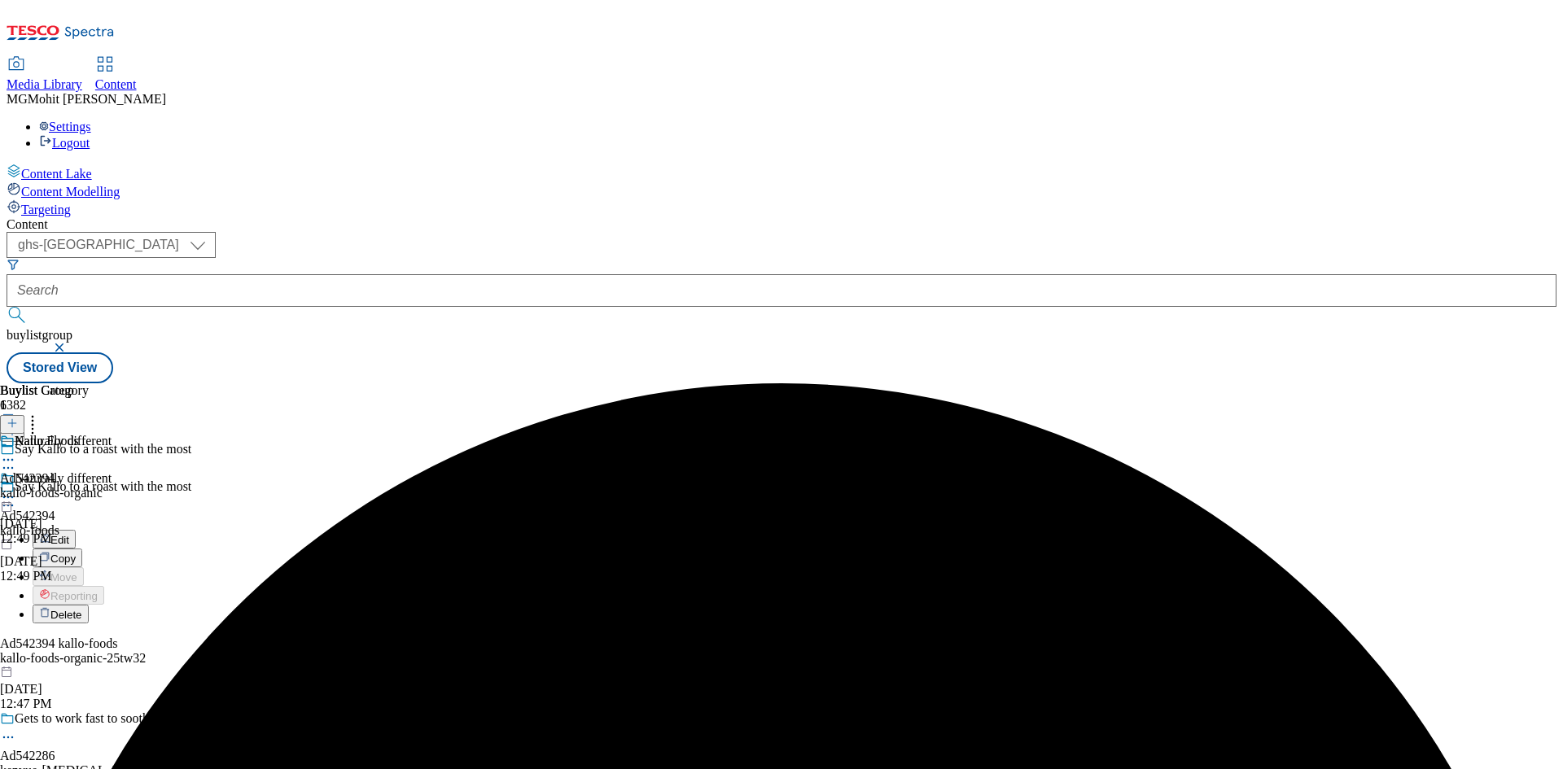
click at [69, 534] on span "Edit" at bounding box center [59, 540] width 19 height 12
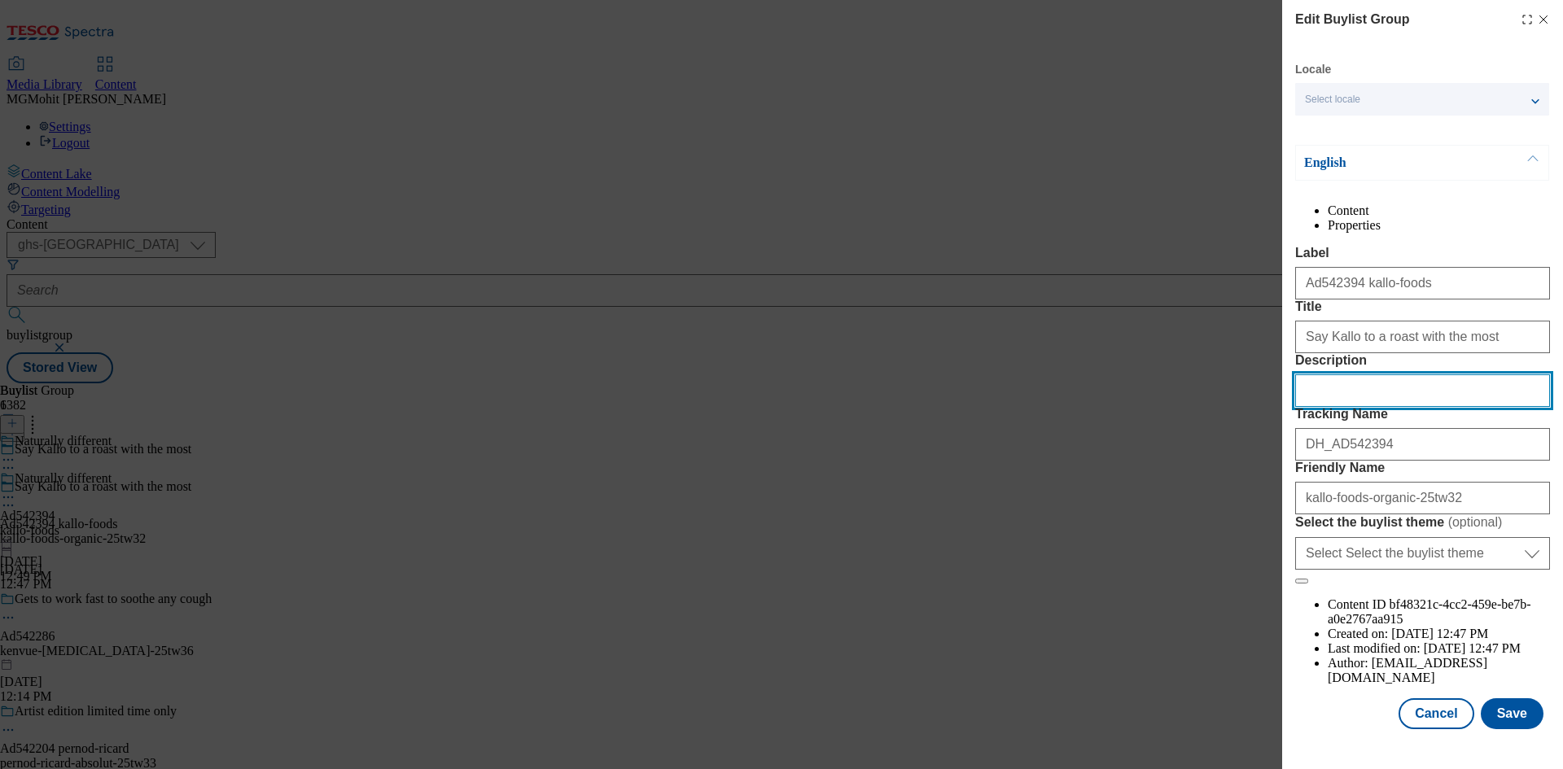
click at [1325, 407] on input "Description" at bounding box center [1422, 391] width 255 height 33
paste input "Kallo Organic Chicken Stock Cubes 8 x 11g"
type input "Kallo Organic Chicken Stock Cubes 8 x 11g"
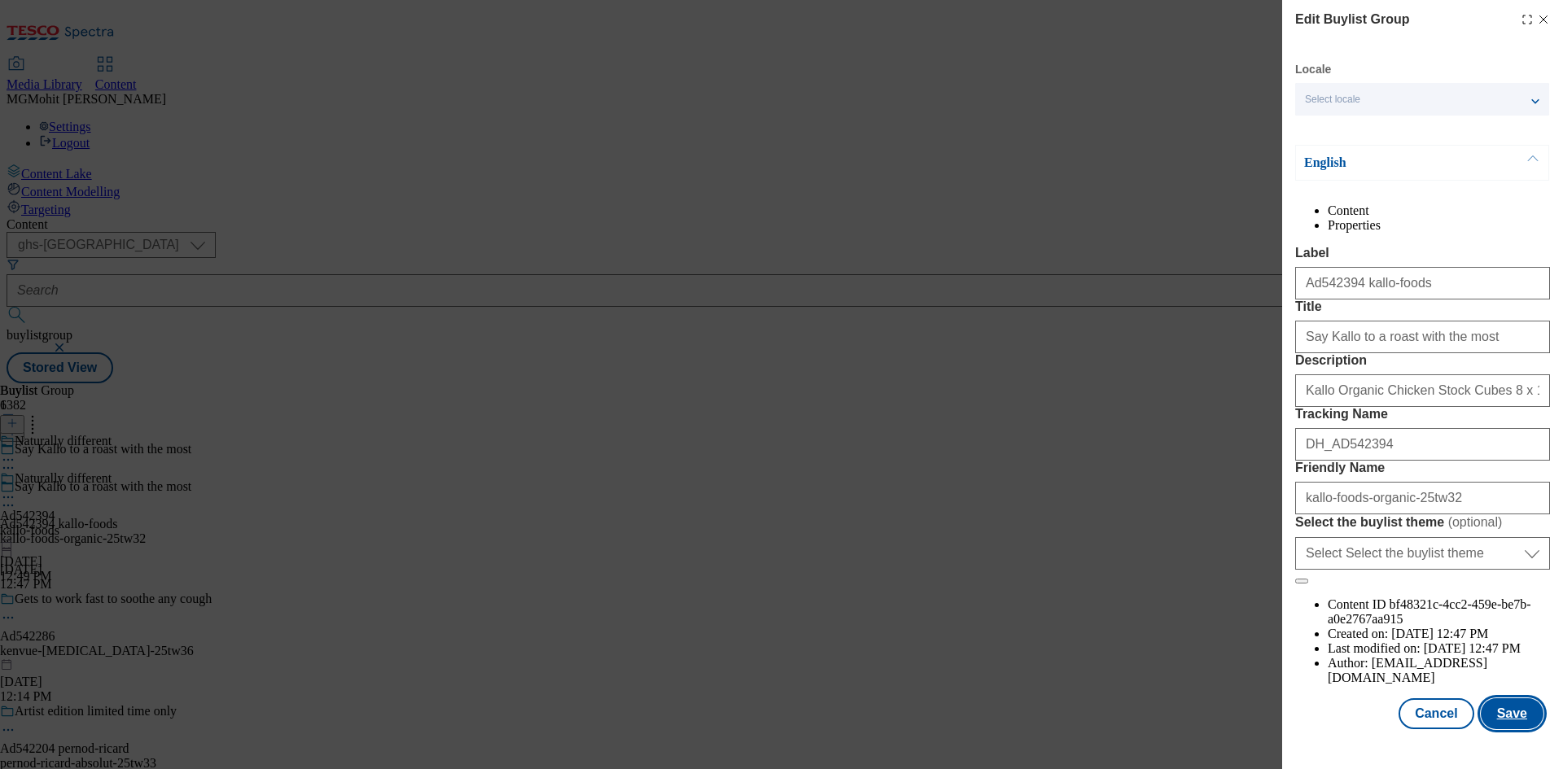
click at [1492, 729] on button "Save" at bounding box center [1512, 714] width 63 height 31
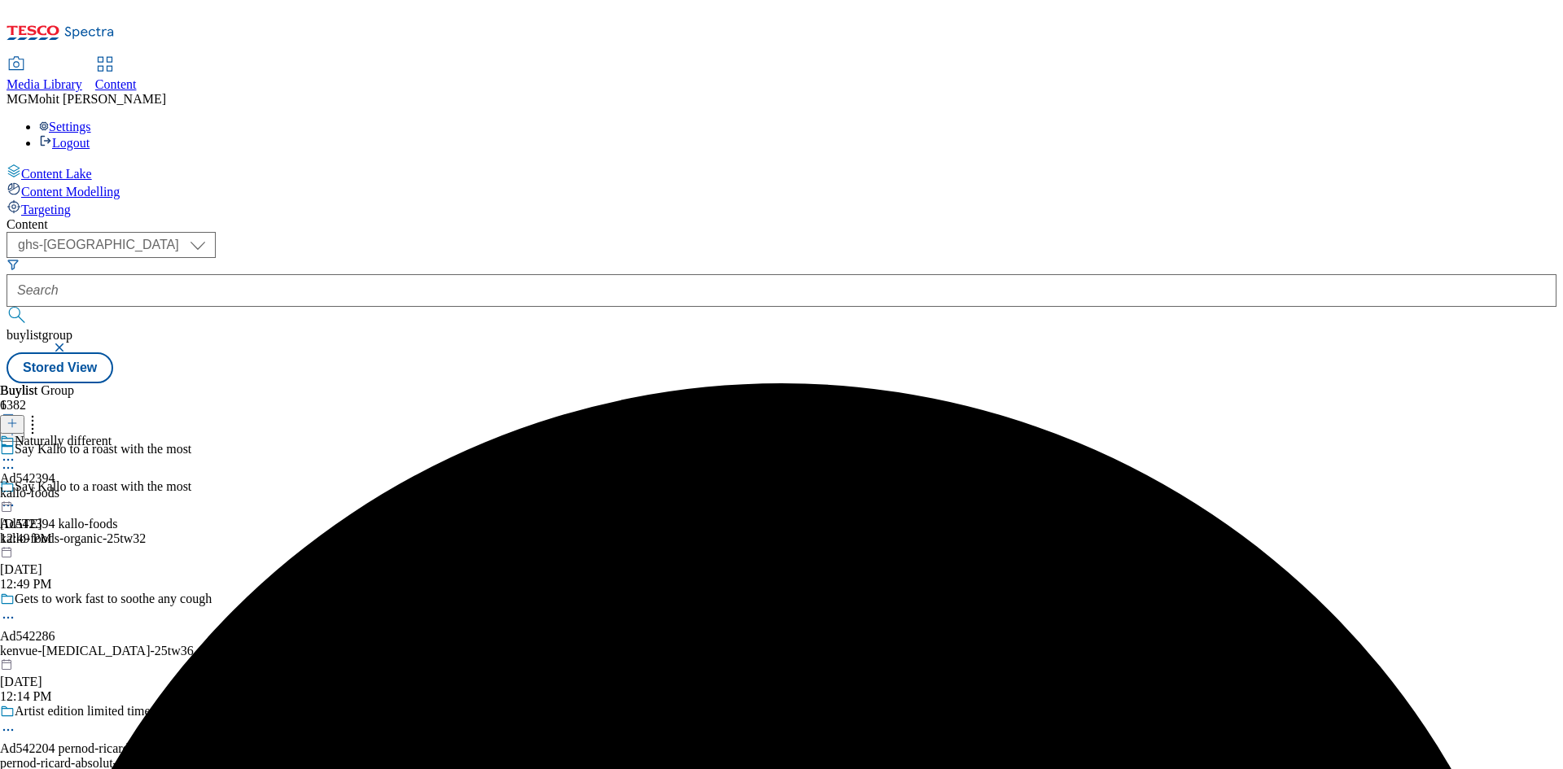
click at [16, 452] on icon at bounding box center [8, 460] width 16 height 16
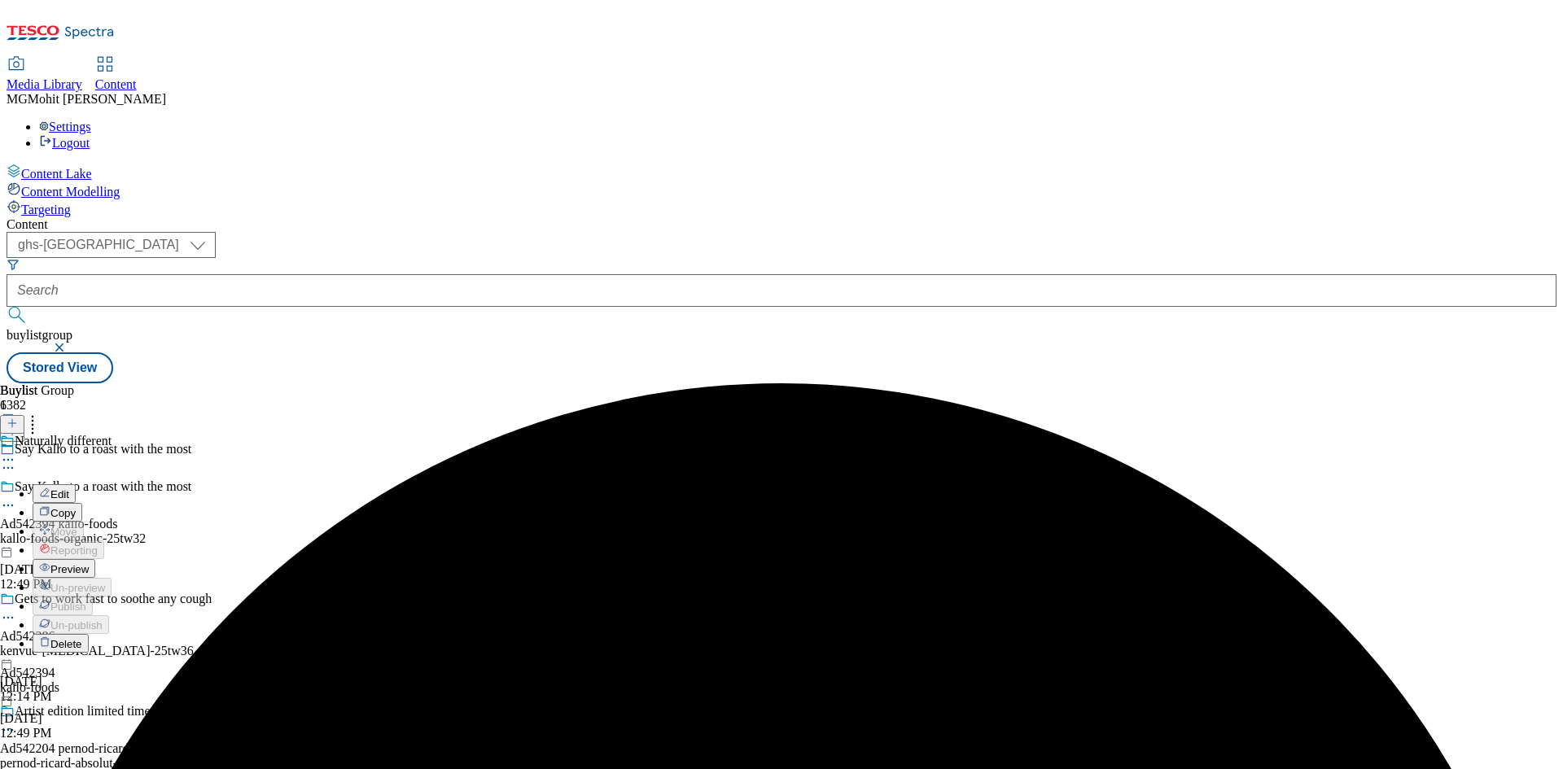
click at [89, 563] on span "Preview" at bounding box center [69, 569] width 38 height 12
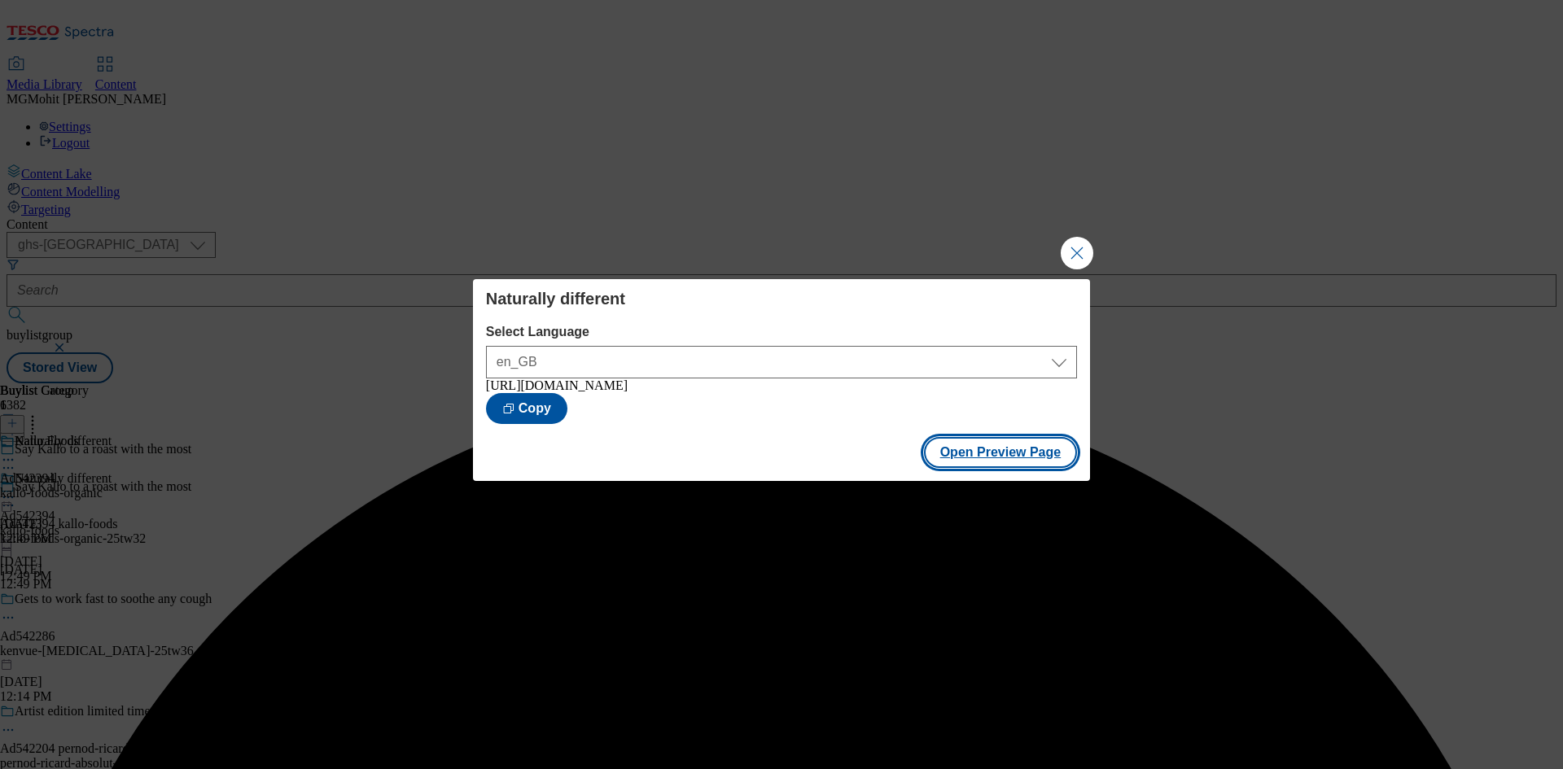
click at [980, 461] on button "Open Preview Page" at bounding box center [1001, 452] width 154 height 31
click at [1075, 242] on button "Close Modal" at bounding box center [1077, 253] width 33 height 33
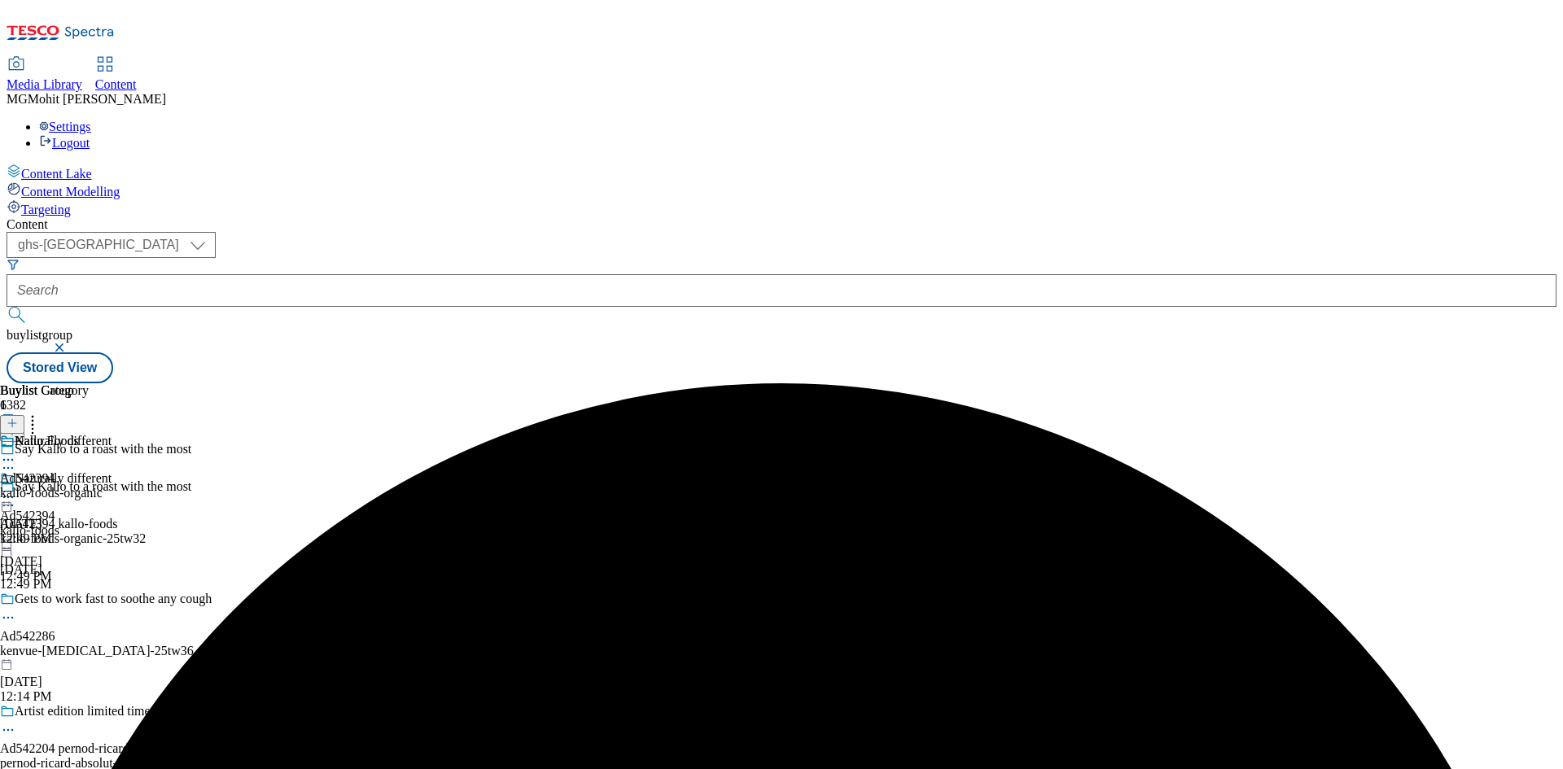
click at [16, 489] on icon at bounding box center [8, 497] width 16 height 16
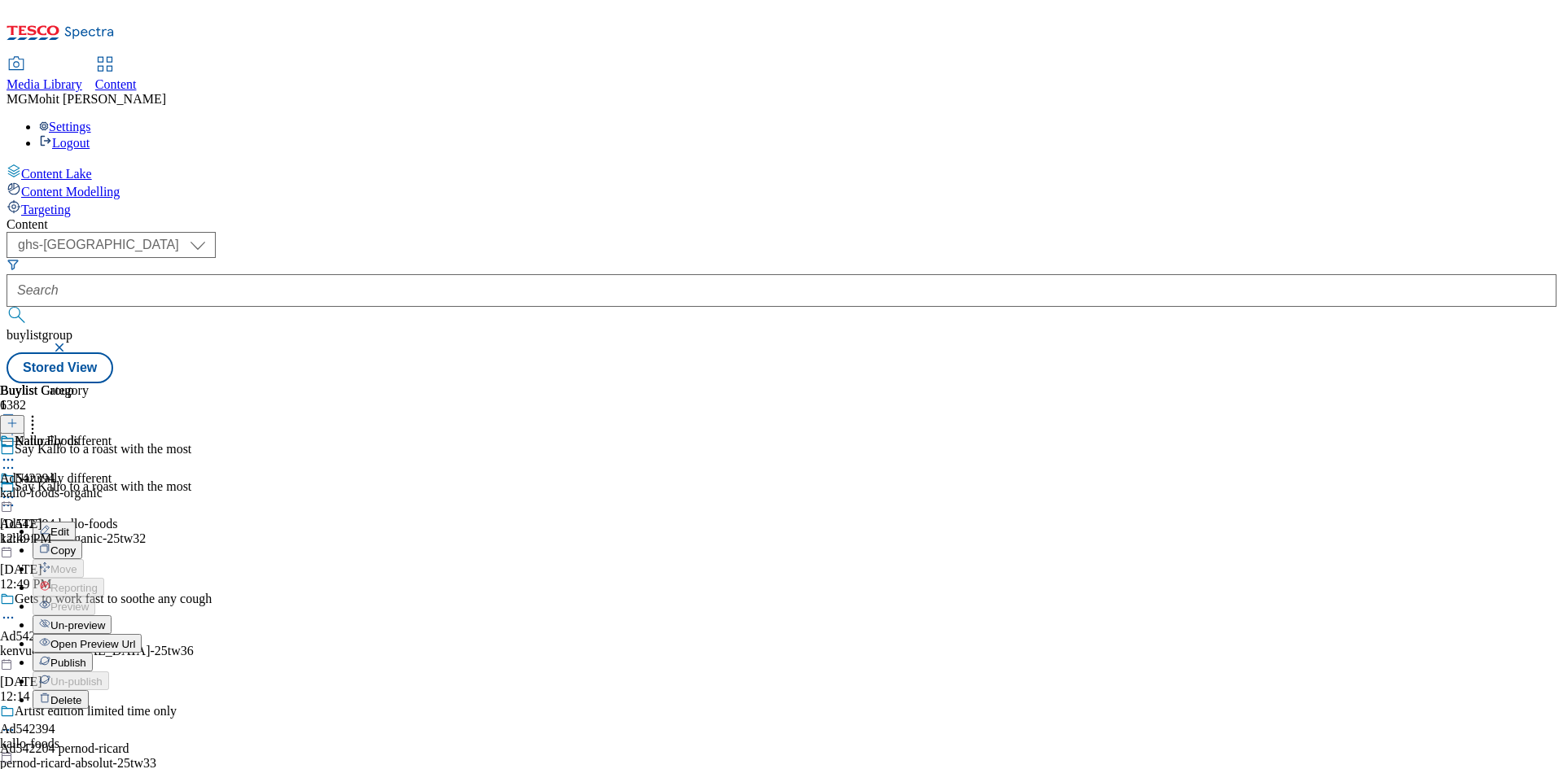
click at [86, 657] on span "Publish" at bounding box center [68, 663] width 36 height 12
